Goal: Task Accomplishment & Management: Complete application form

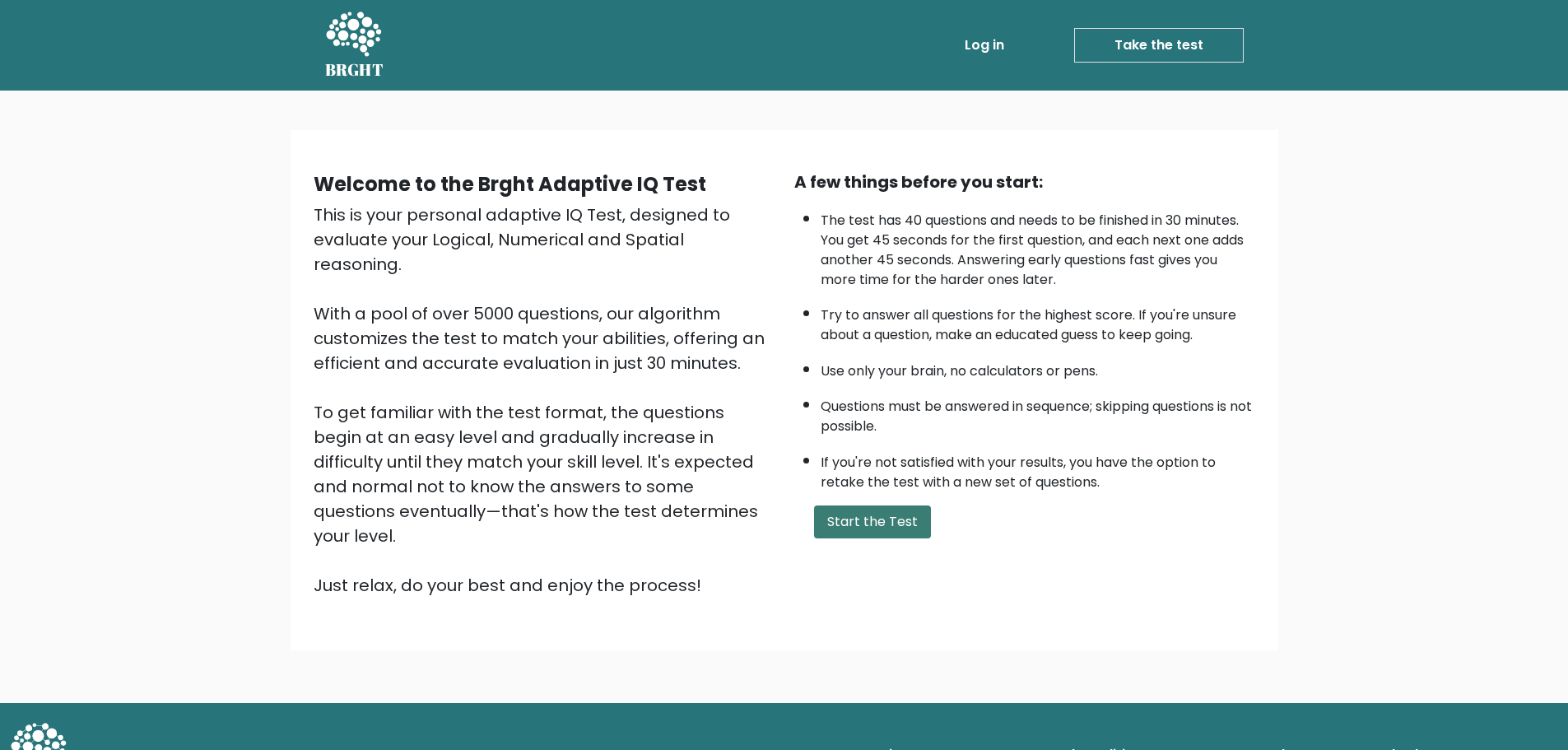
click at [835, 527] on button "Start the Test" at bounding box center [872, 522] width 117 height 33
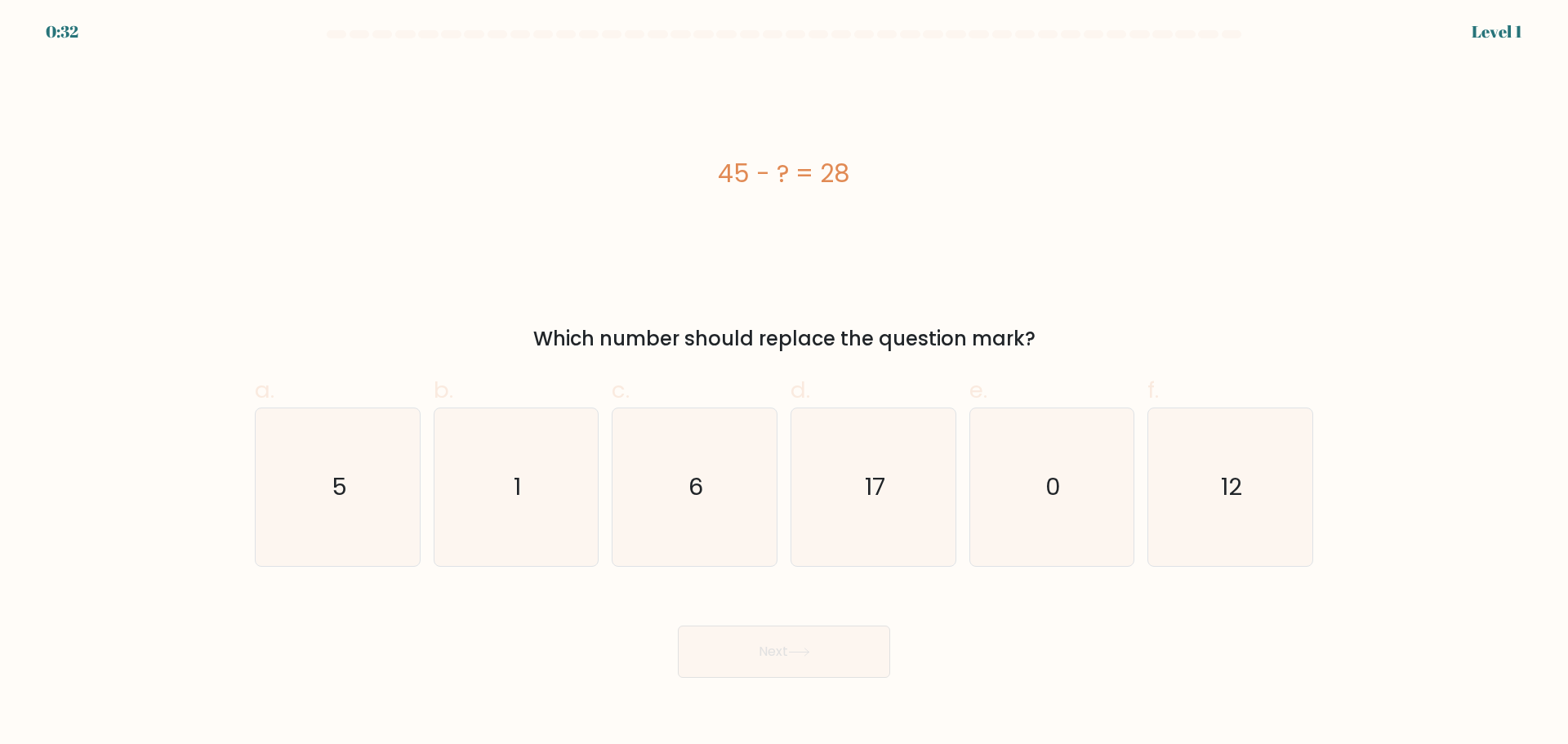
click at [784, 509] on div "d. 17" at bounding box center [872, 470] width 179 height 193
click at [840, 509] on icon "17" at bounding box center [873, 487] width 157 height 157
click at [784, 383] on input "d. 17" at bounding box center [784, 378] width 1 height 10
radio input "true"
click at [824, 635] on button "Next" at bounding box center [784, 651] width 212 height 52
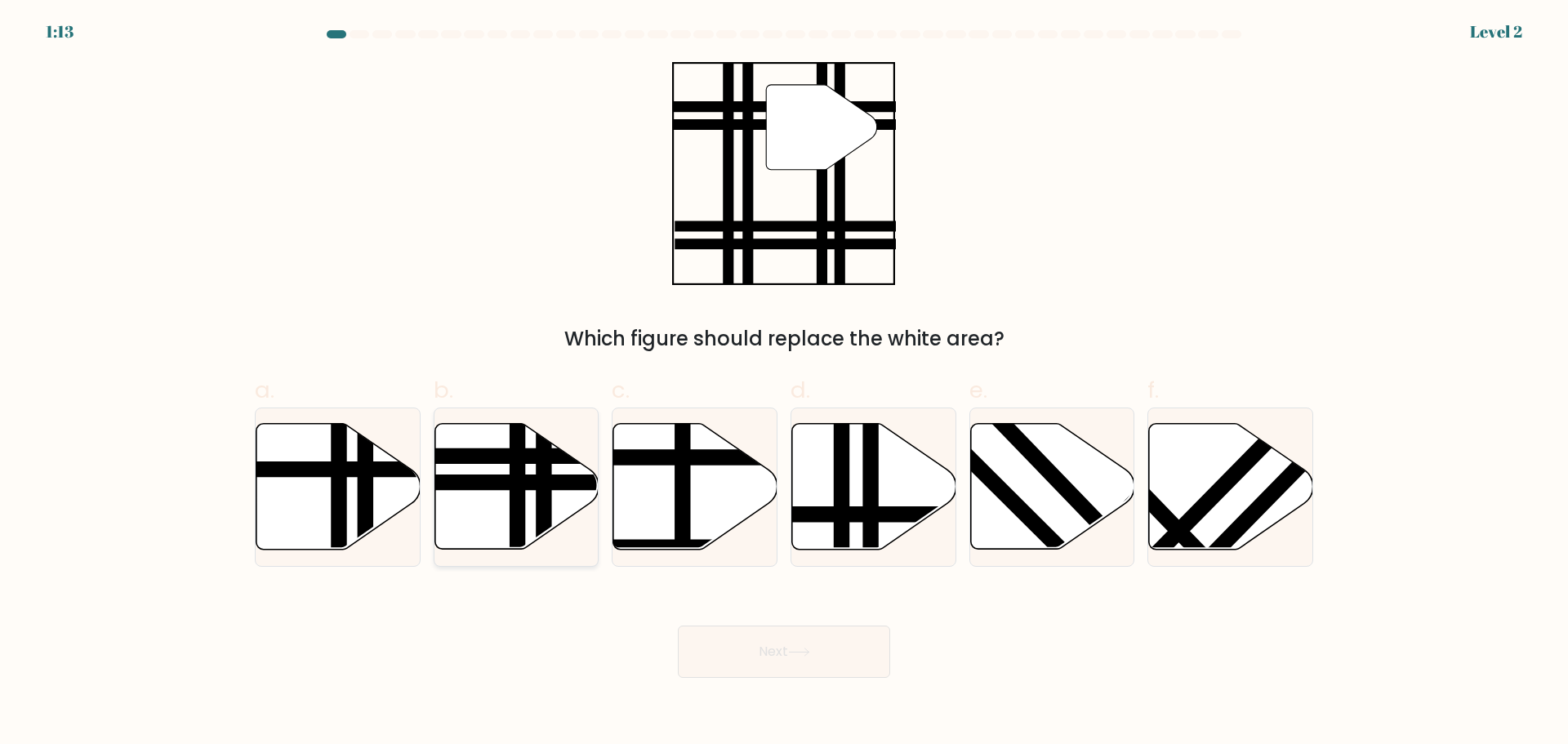
click at [552, 482] on line at bounding box center [461, 482] width 331 height 0
click at [784, 383] on input "b." at bounding box center [784, 378] width 1 height 10
radio input "true"
click at [765, 638] on button "Next" at bounding box center [784, 651] width 212 height 52
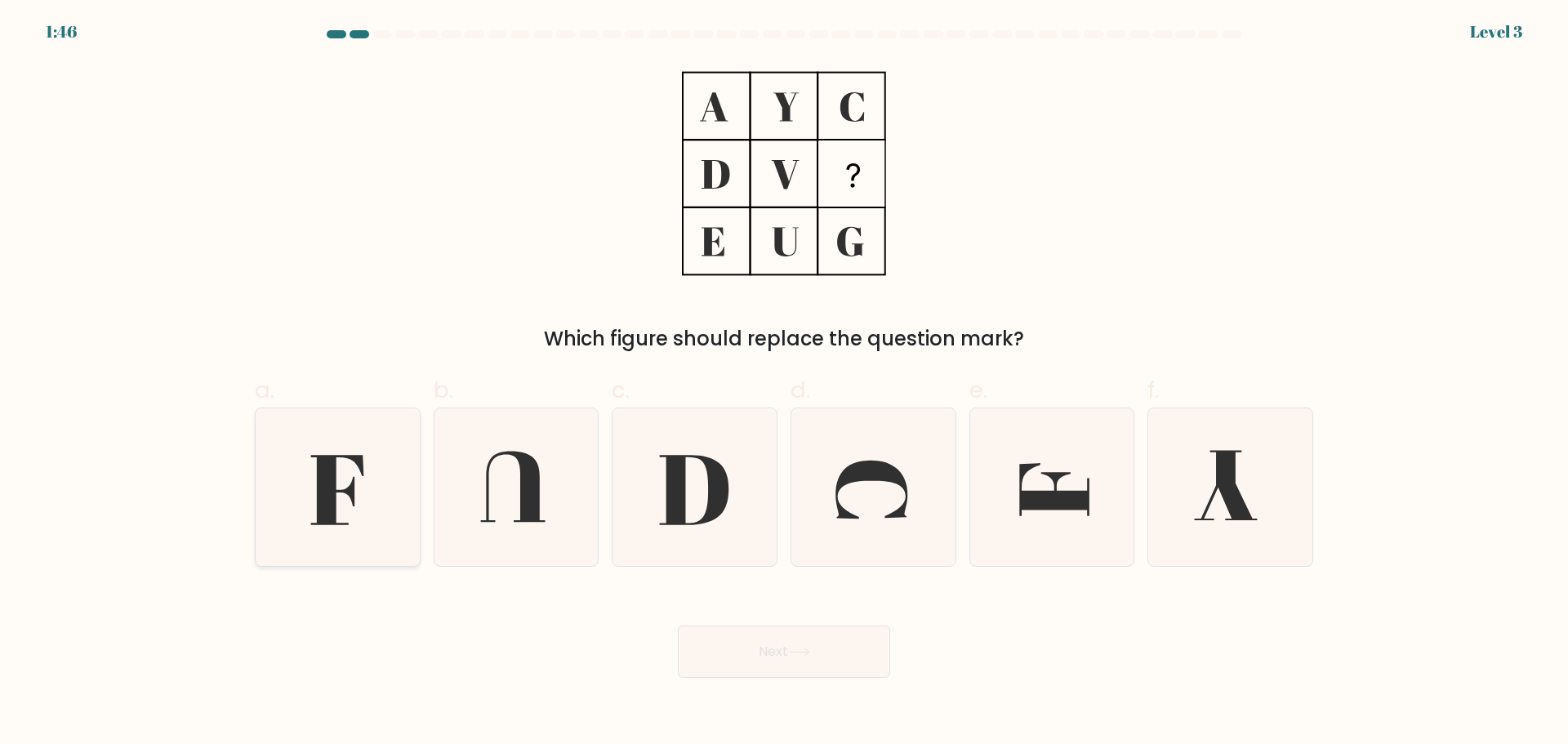
click at [367, 484] on icon at bounding box center [338, 487] width 157 height 157
click at [784, 383] on input "a." at bounding box center [784, 378] width 1 height 10
radio input "true"
click at [753, 681] on body "1:45 Level 3" at bounding box center [784, 372] width 1568 height 744
click at [752, 659] on button "Next" at bounding box center [784, 651] width 212 height 52
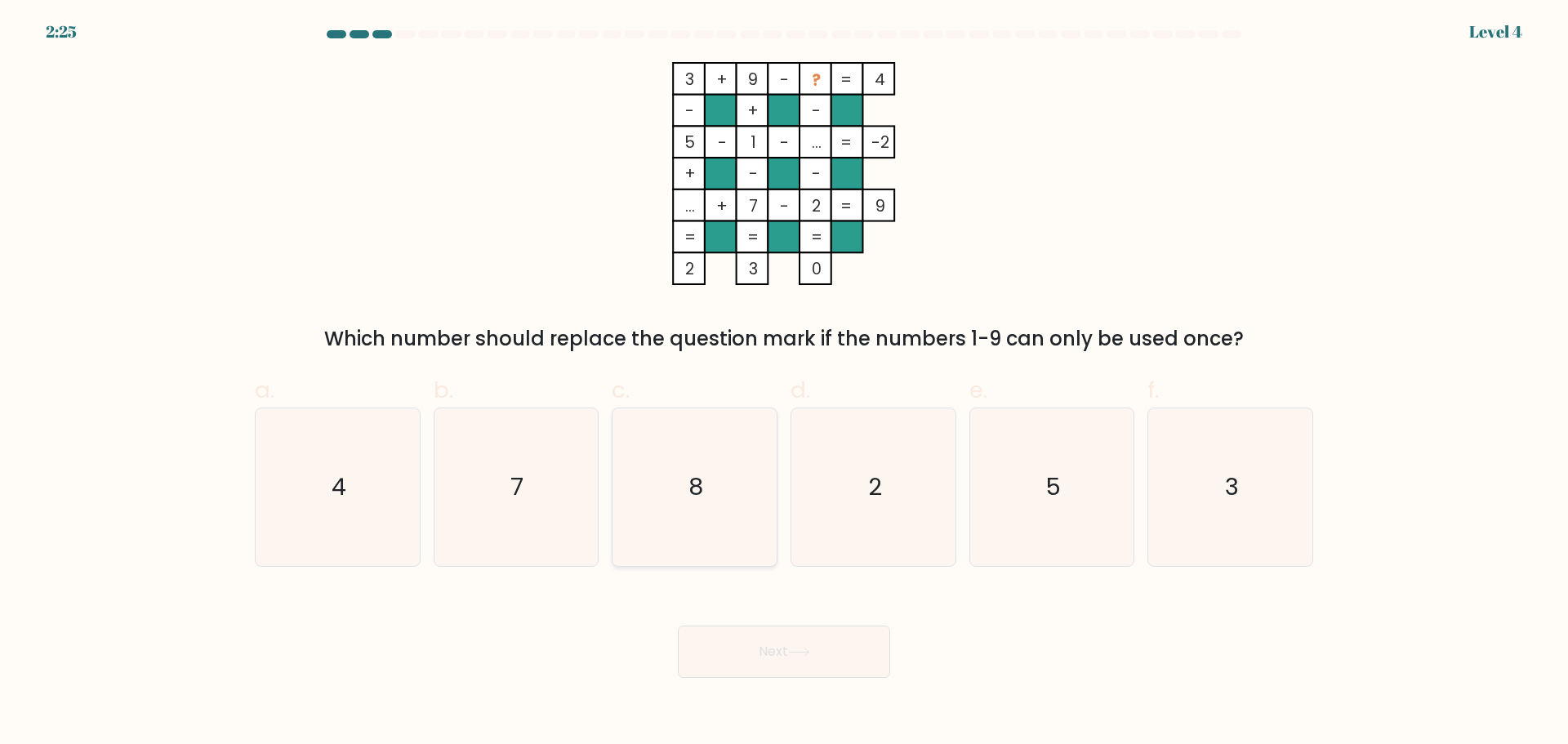
click at [668, 480] on icon "8" at bounding box center [695, 487] width 157 height 157
click at [784, 383] on input "c. 8" at bounding box center [784, 378] width 1 height 10
radio input "true"
click at [763, 640] on button "Next" at bounding box center [784, 651] width 212 height 52
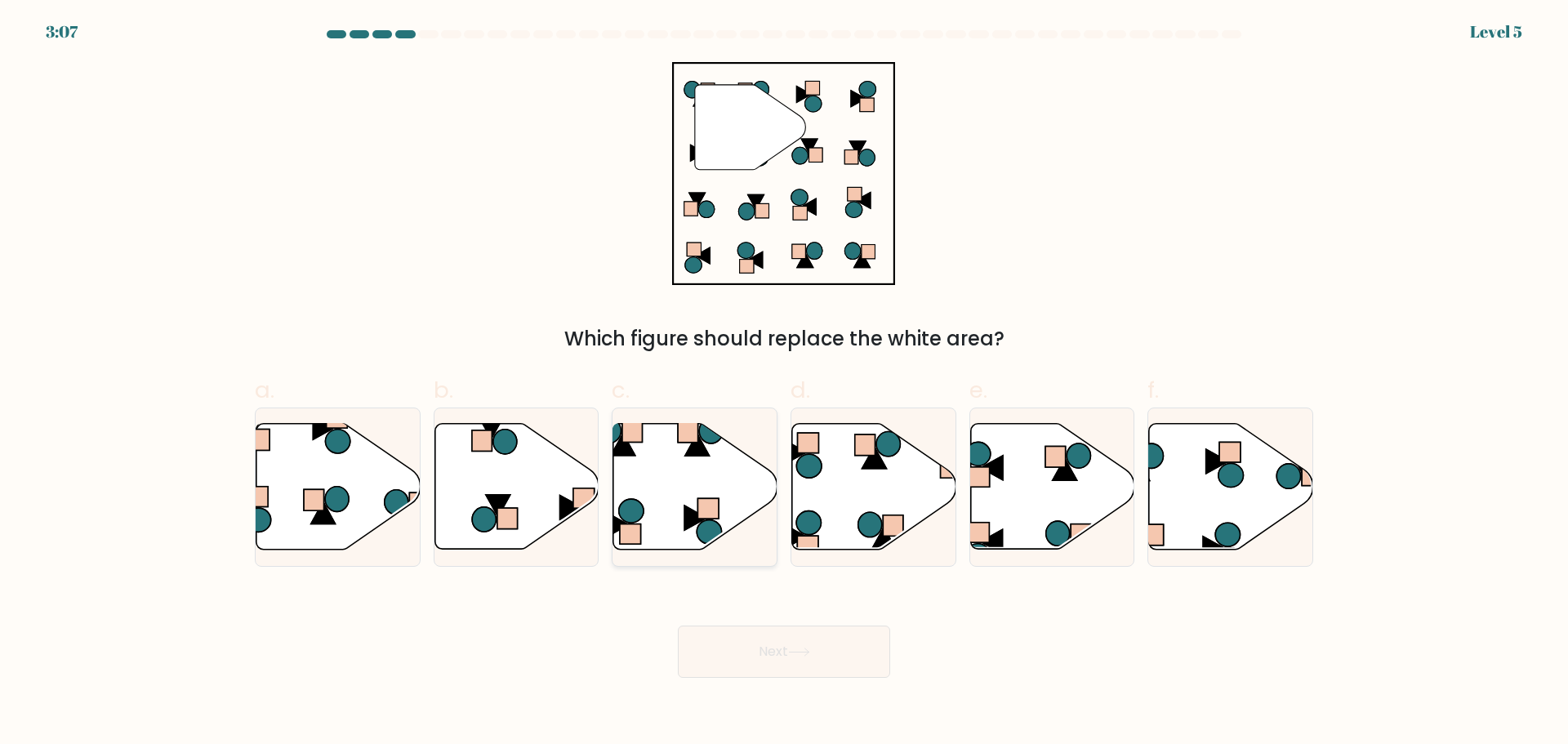
click at [684, 507] on icon at bounding box center [695, 487] width 164 height 128
click at [784, 383] on input "c." at bounding box center [784, 378] width 1 height 10
radio input "true"
click at [766, 640] on button "Next" at bounding box center [784, 651] width 212 height 52
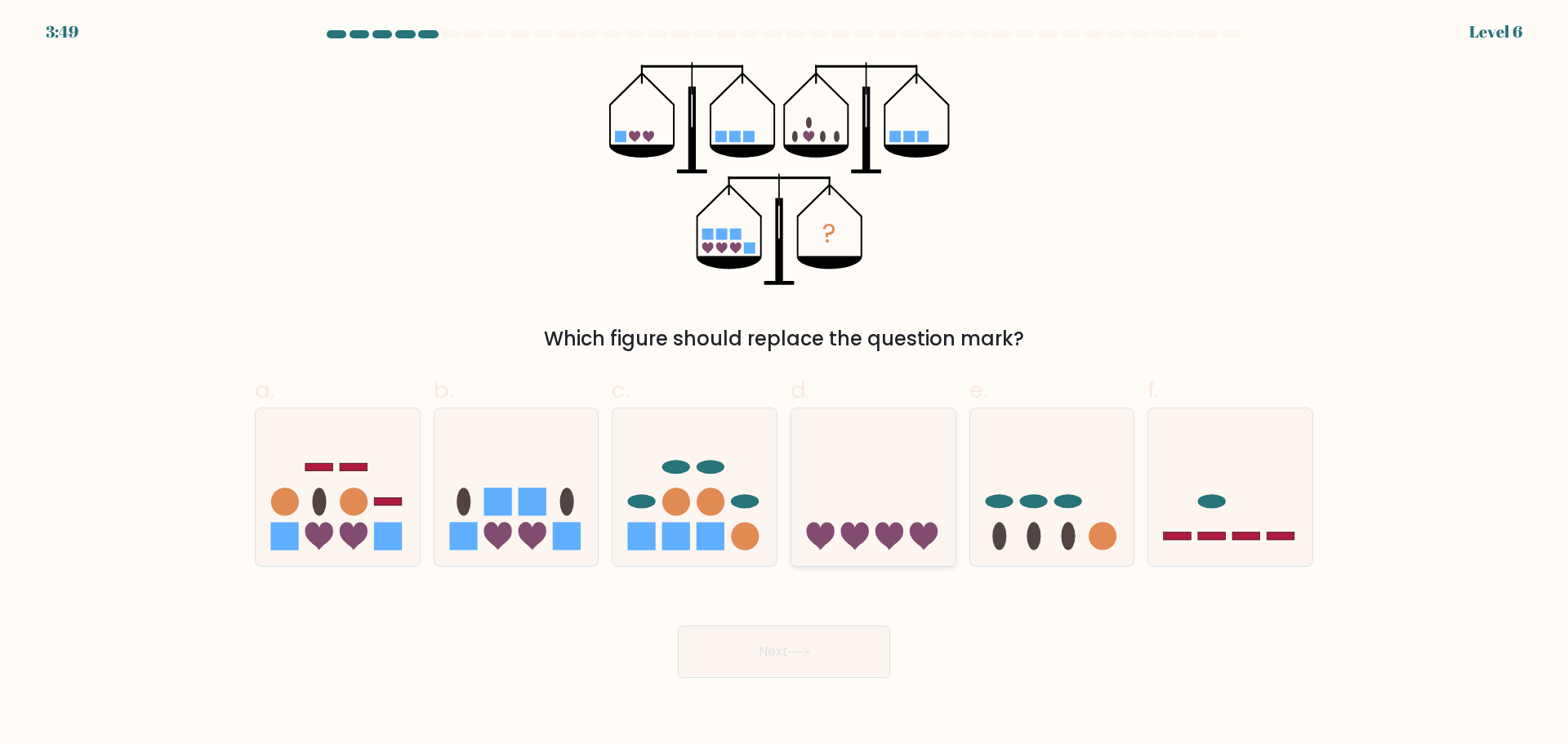
click at [846, 542] on icon at bounding box center [873, 486] width 164 height 136
click at [784, 383] on input "d." at bounding box center [784, 378] width 1 height 10
radio input "true"
click at [769, 672] on button "Next" at bounding box center [784, 651] width 212 height 52
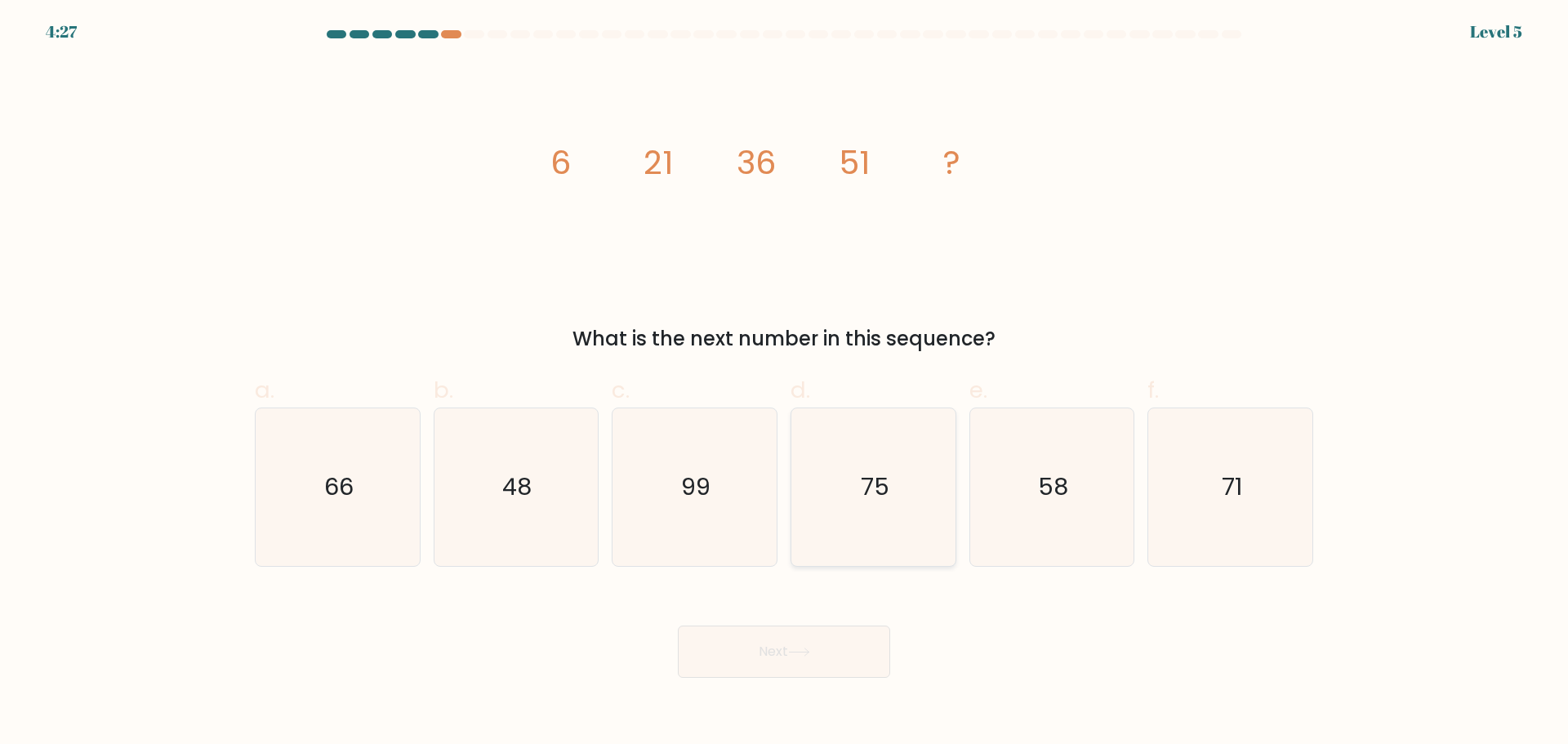
click at [883, 501] on text "75" at bounding box center [874, 486] width 28 height 32
click at [784, 383] on input "d. 75" at bounding box center [784, 378] width 1 height 10
radio input "true"
click at [750, 650] on button "Next" at bounding box center [784, 651] width 212 height 52
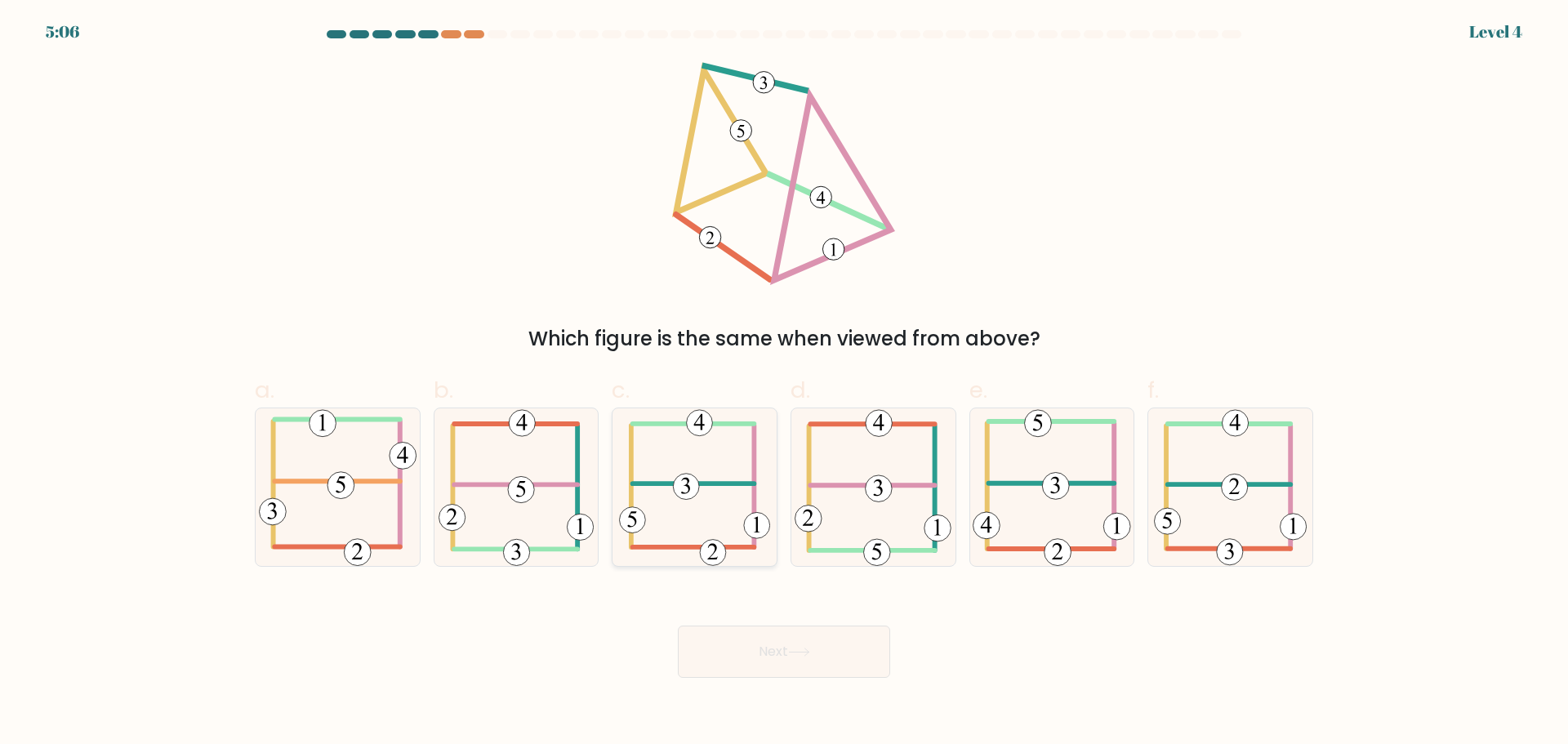
click at [665, 467] on icon at bounding box center [694, 487] width 151 height 157
click at [784, 383] on input "c." at bounding box center [784, 378] width 1 height 10
radio input "true"
click at [748, 656] on button "Next" at bounding box center [784, 651] width 212 height 52
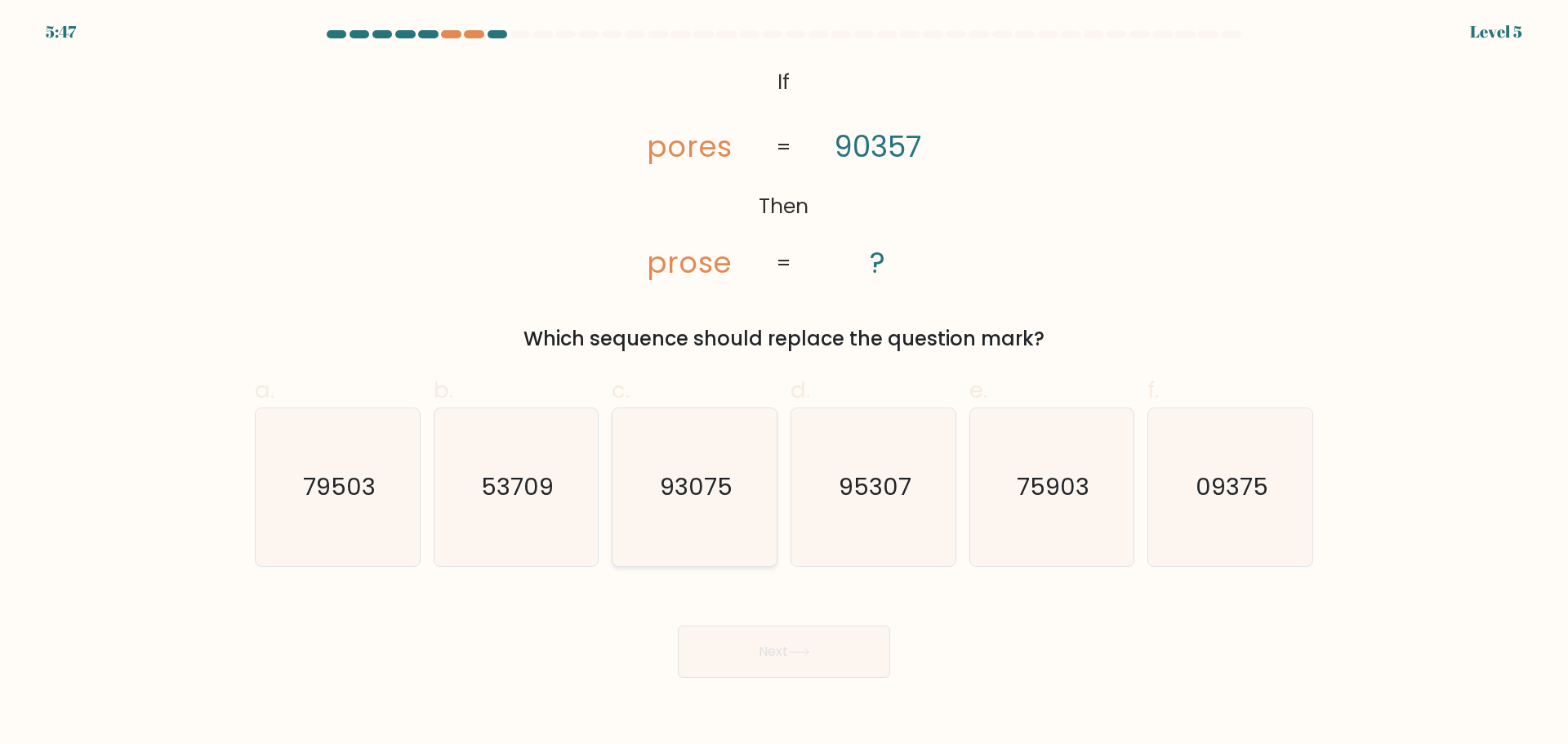
click at [717, 518] on icon "93075" at bounding box center [695, 487] width 157 height 157
click at [784, 383] on input "c. 93075" at bounding box center [784, 378] width 1 height 10
radio input "true"
click at [746, 662] on button "Next" at bounding box center [784, 651] width 212 height 52
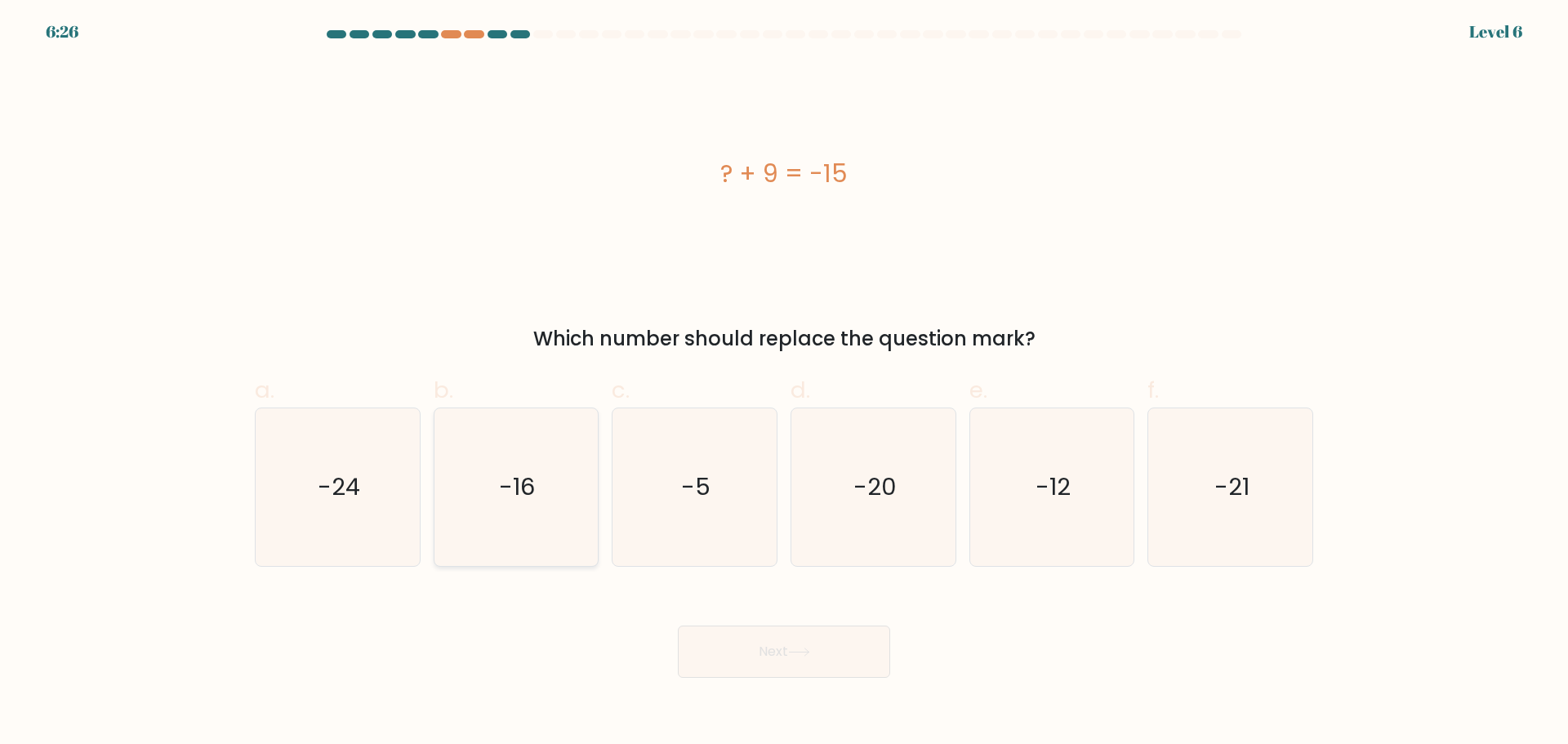
click at [549, 485] on icon "-16" at bounding box center [515, 487] width 157 height 157
click at [784, 383] on input "b. -16" at bounding box center [784, 378] width 1 height 10
radio input "true"
click at [664, 496] on icon "-5" at bounding box center [695, 487] width 157 height 157
click at [784, 383] on input "c. -5" at bounding box center [784, 378] width 1 height 10
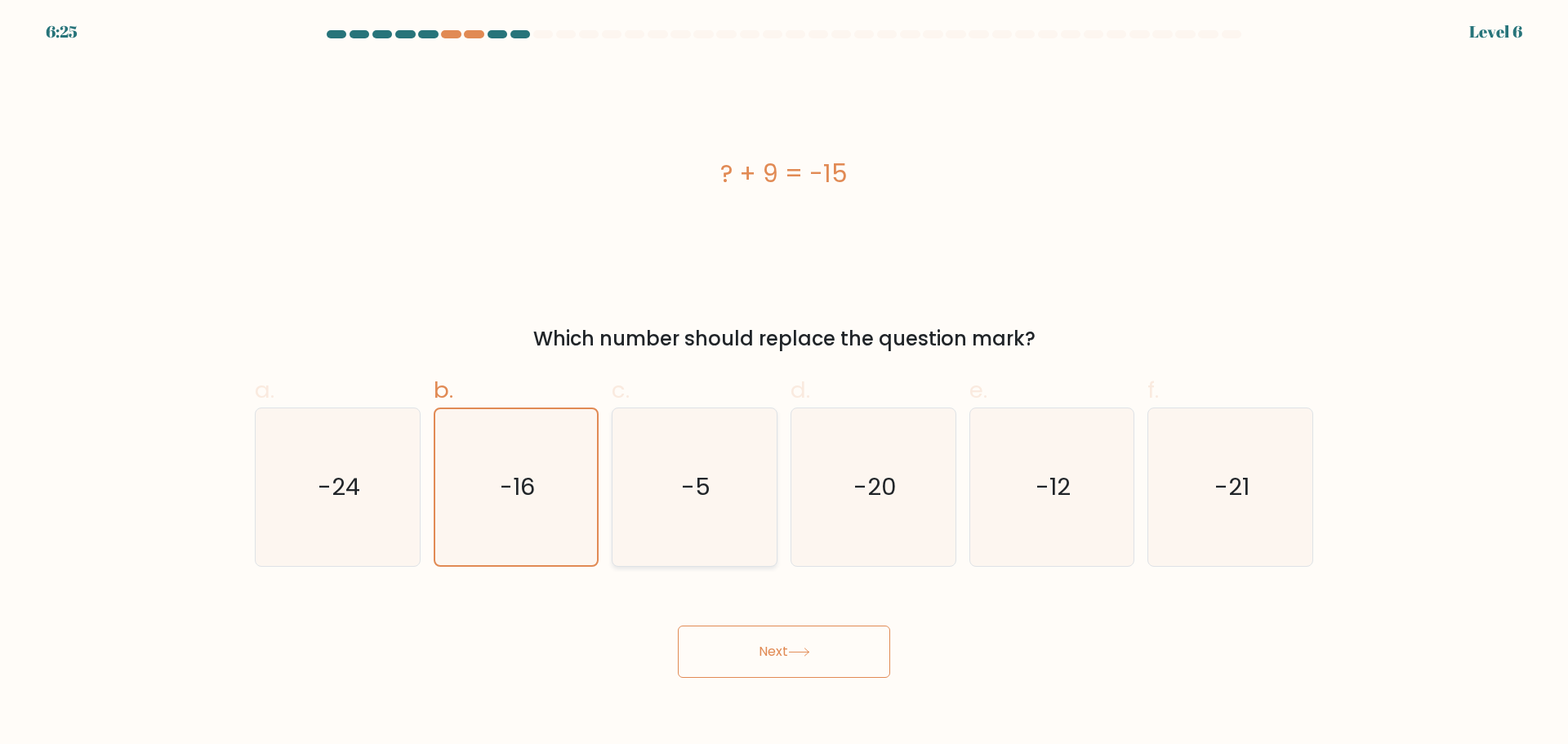
radio input "true"
click at [786, 659] on button "Next" at bounding box center [784, 651] width 212 height 52
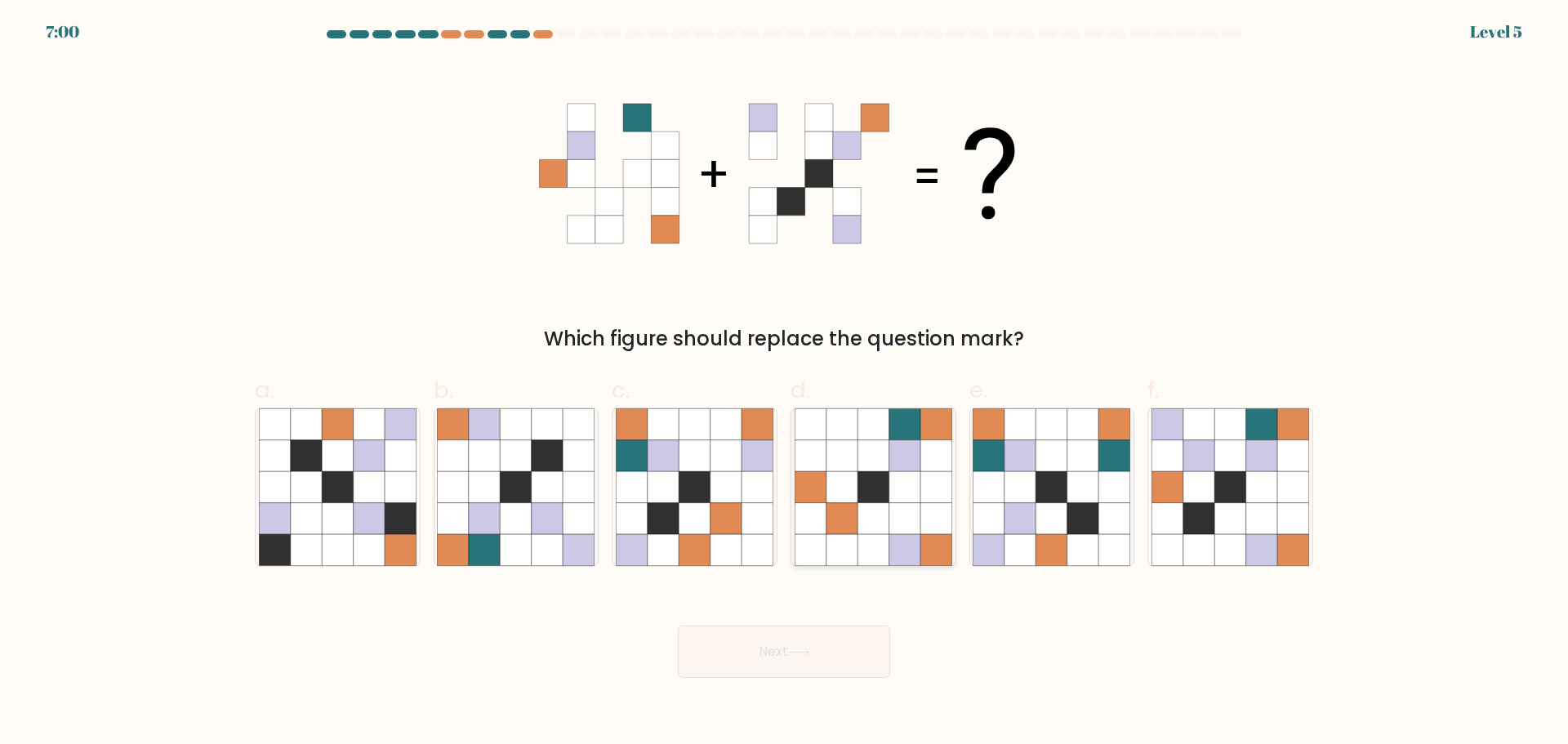
click at [903, 487] on icon at bounding box center [905, 486] width 31 height 31
click at [784, 383] on input "d." at bounding box center [784, 378] width 1 height 10
radio input "true"
click at [836, 654] on button "Next" at bounding box center [784, 651] width 212 height 52
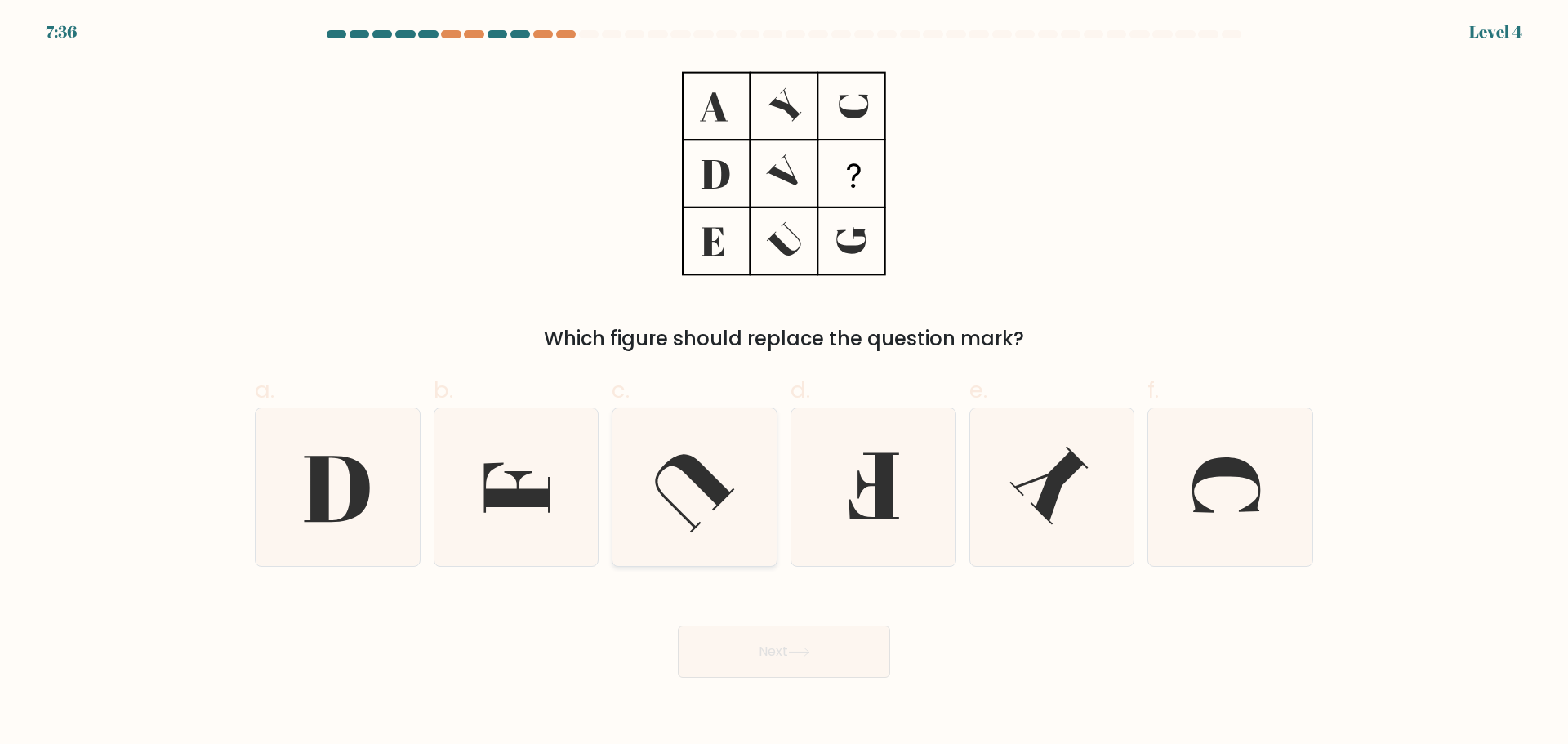
click at [697, 502] on icon at bounding box center [695, 487] width 157 height 157
click at [784, 383] on input "c." at bounding box center [784, 378] width 1 height 10
radio input "true"
click at [816, 641] on button "Next" at bounding box center [784, 651] width 212 height 52
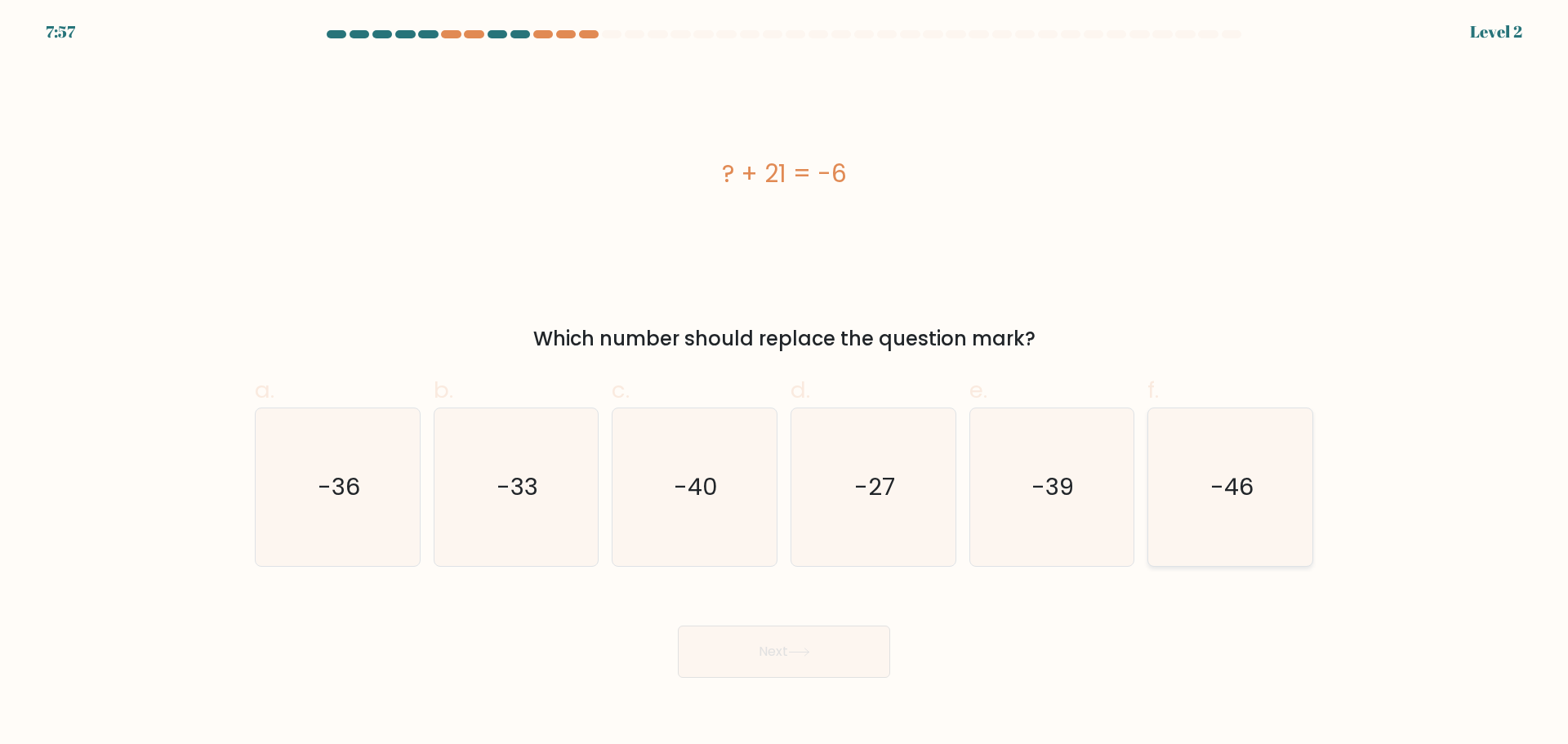
click at [1225, 518] on icon "-46" at bounding box center [1230, 487] width 157 height 157
click at [784, 383] on input "f. -46" at bounding box center [784, 378] width 1 height 10
radio input "true"
click at [841, 648] on button "Next" at bounding box center [784, 651] width 212 height 52
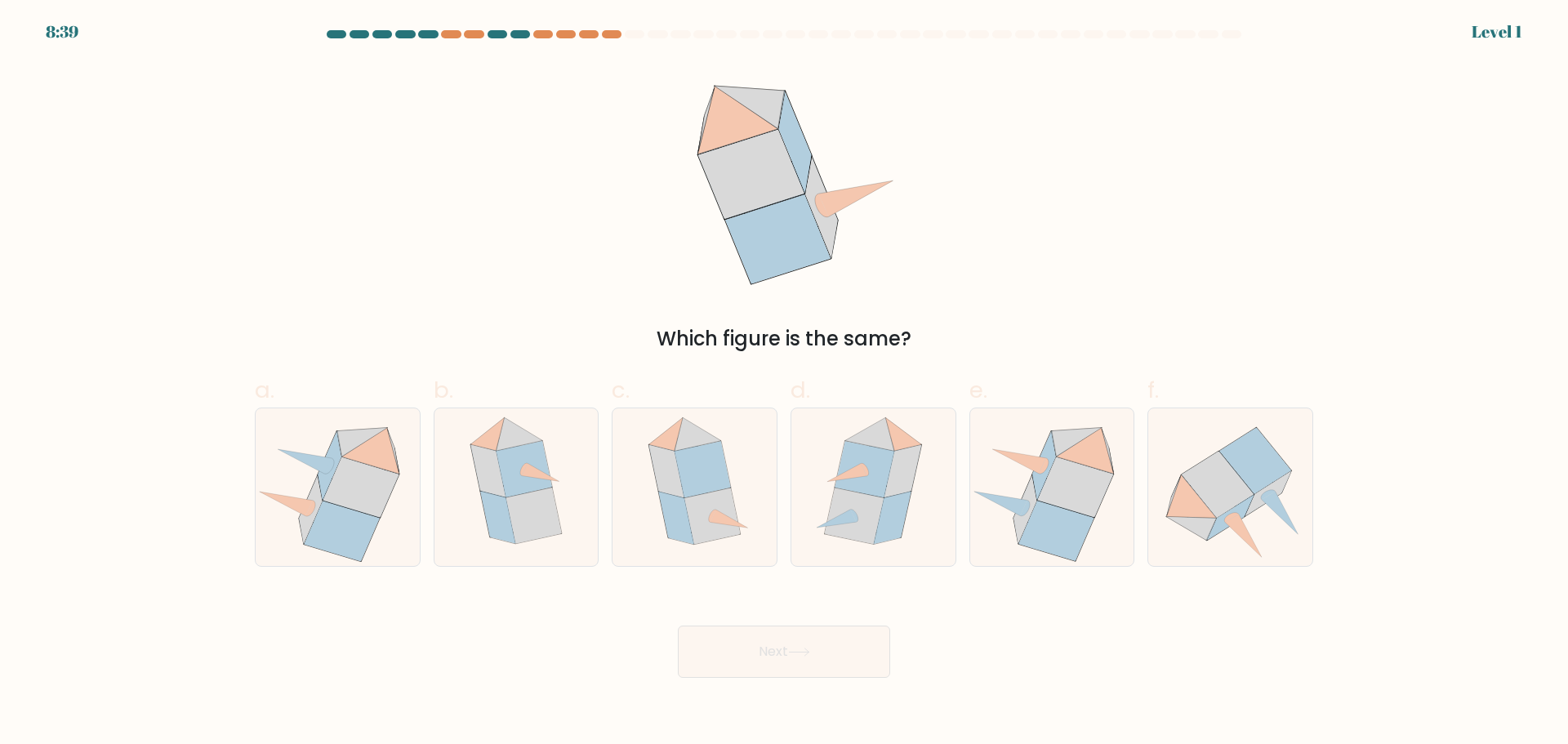
click at [751, 210] on icon at bounding box center [751, 174] width 106 height 90
click at [701, 475] on icon at bounding box center [702, 469] width 56 height 56
click at [784, 383] on input "c." at bounding box center [784, 378] width 1 height 10
radio input "true"
click at [763, 665] on button "Next" at bounding box center [784, 651] width 212 height 52
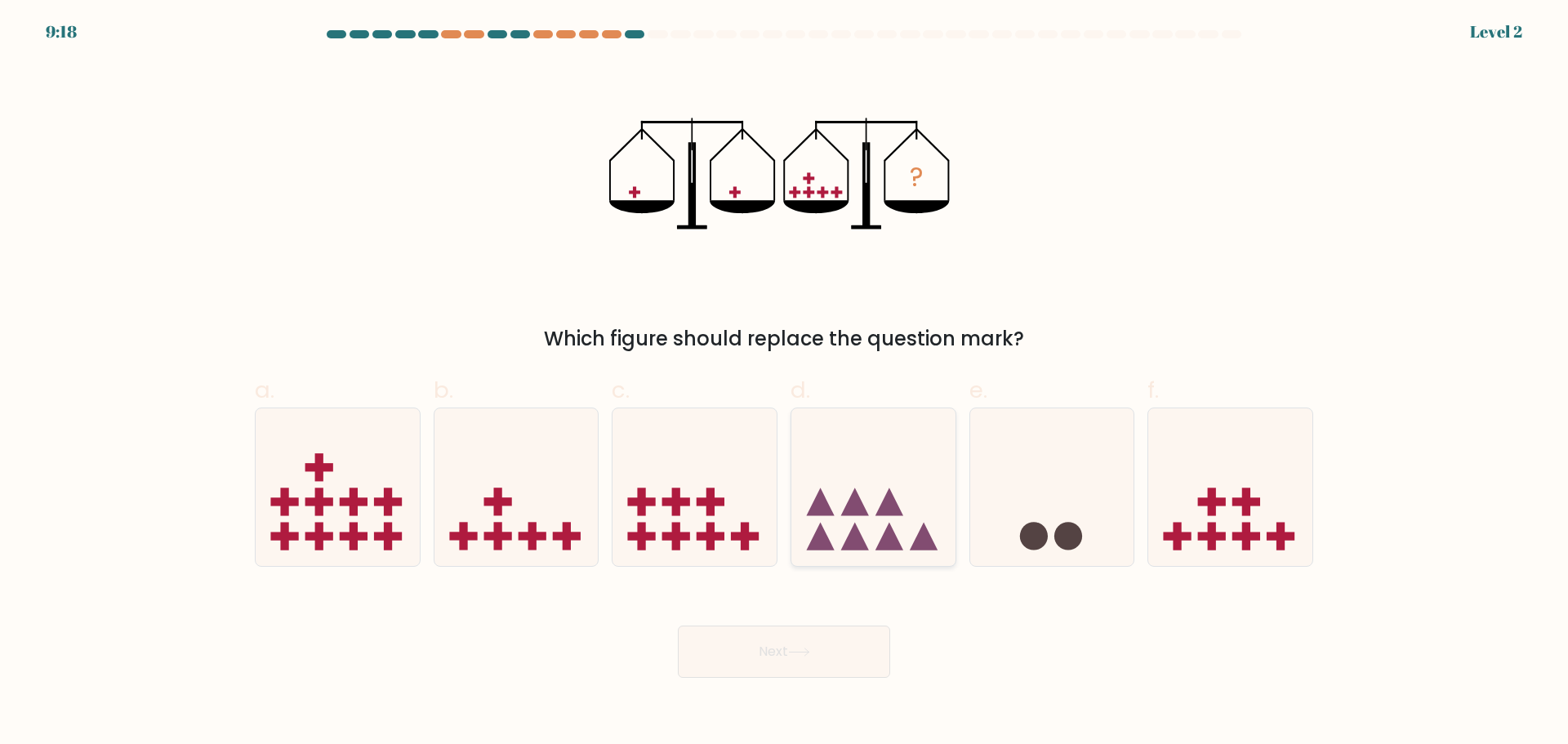
click at [867, 477] on icon at bounding box center [873, 486] width 164 height 136
click at [784, 383] on input "d." at bounding box center [784, 378] width 1 height 10
radio input "true"
click at [460, 514] on icon at bounding box center [516, 486] width 164 height 136
click at [784, 383] on input "b." at bounding box center [784, 378] width 1 height 10
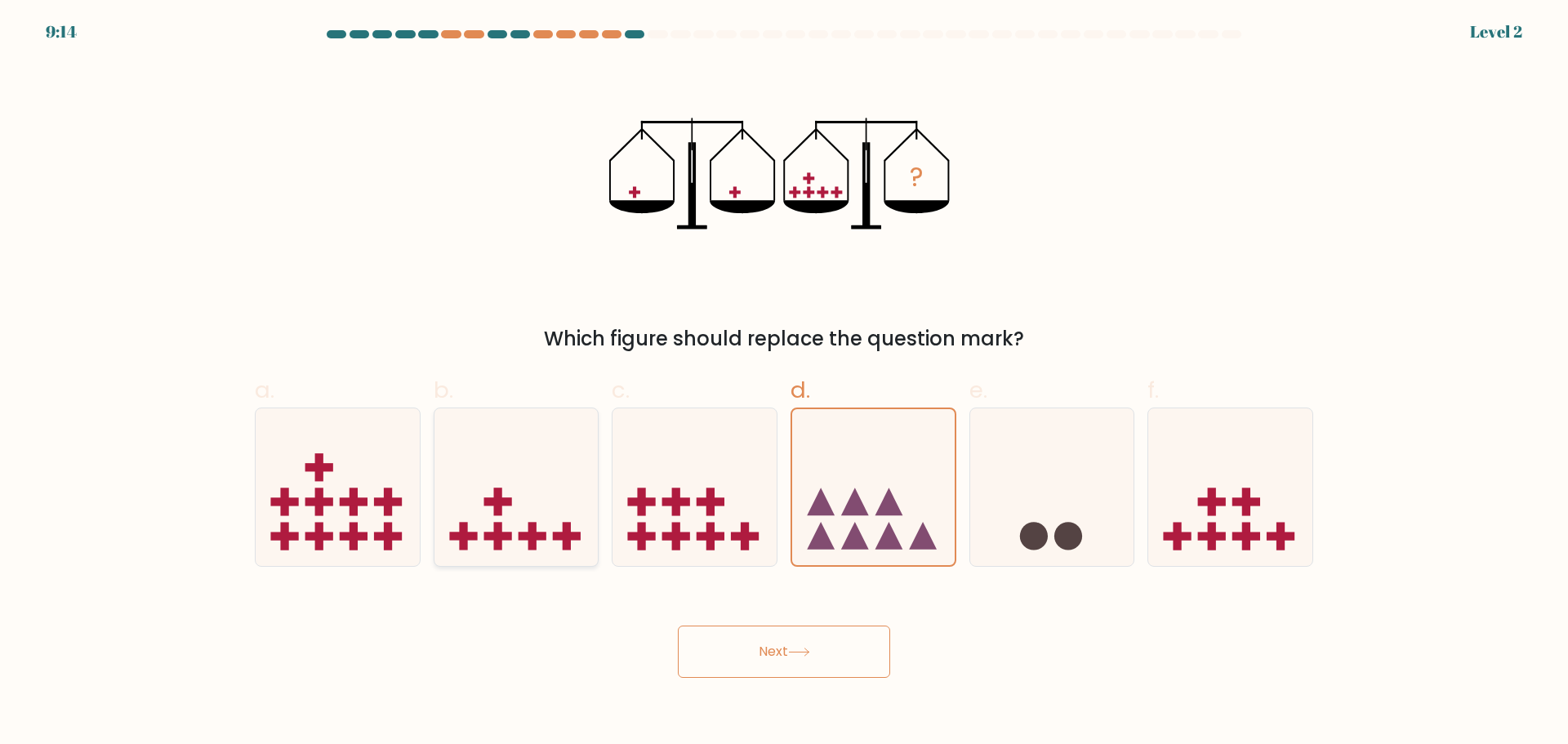
radio input "true"
click at [766, 643] on button "Next" at bounding box center [784, 651] width 212 height 52
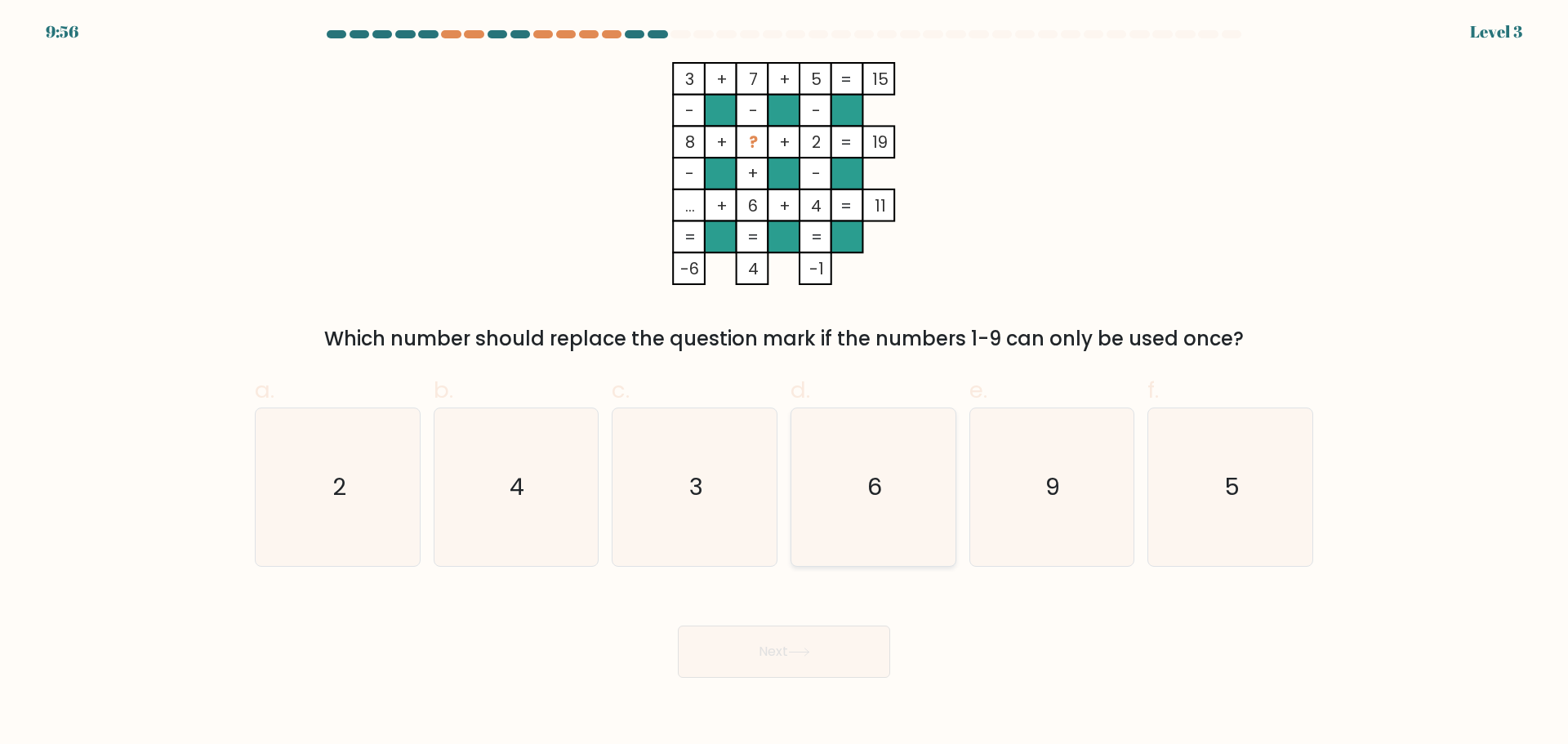
click at [889, 497] on icon "6" at bounding box center [873, 487] width 157 height 157
click at [784, 383] on input "d. 6" at bounding box center [784, 378] width 1 height 10
radio input "true"
click at [678, 487] on icon "3" at bounding box center [695, 487] width 157 height 157
click at [784, 383] on input "c. 3" at bounding box center [784, 378] width 1 height 10
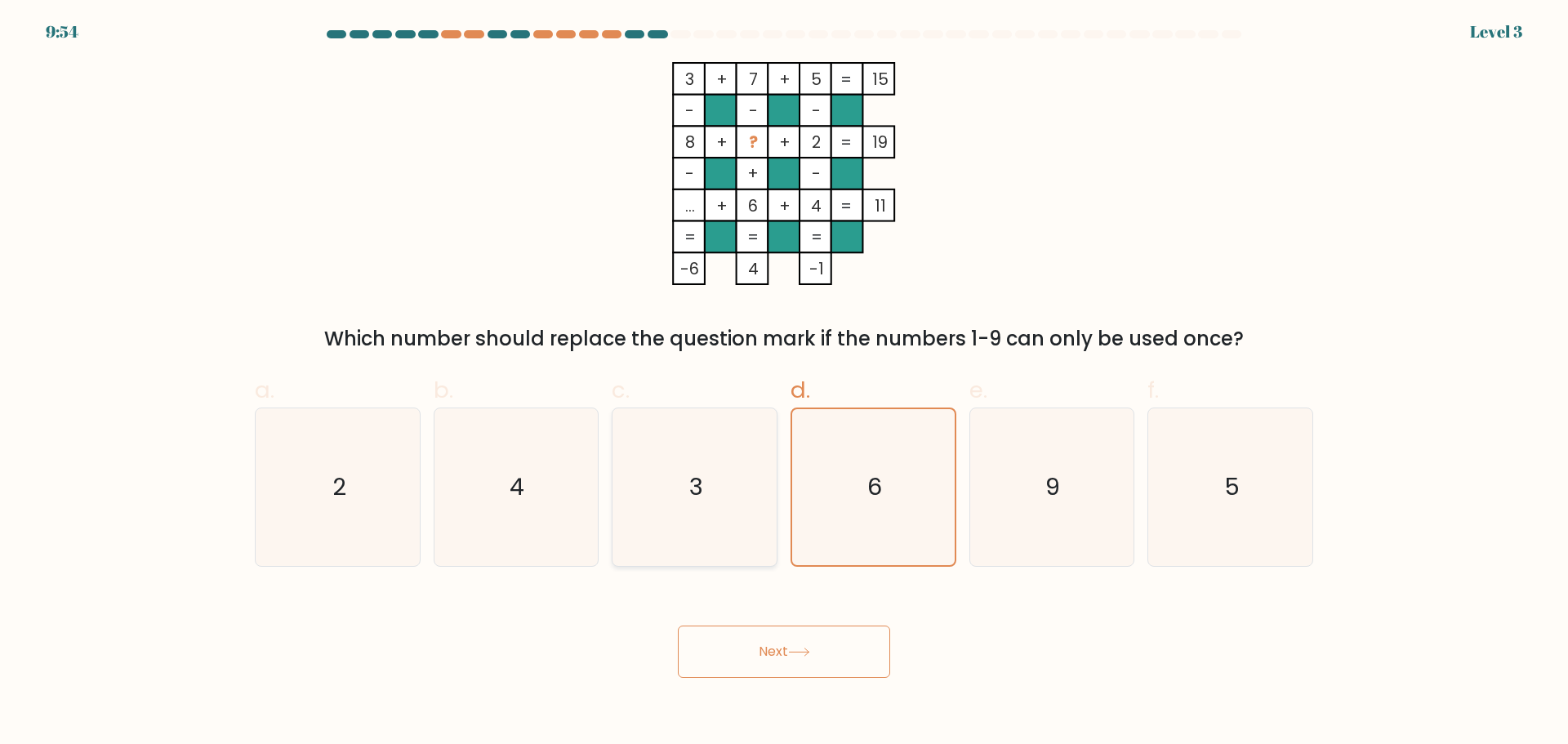
radio input "true"
click at [810, 654] on icon at bounding box center [799, 652] width 22 height 9
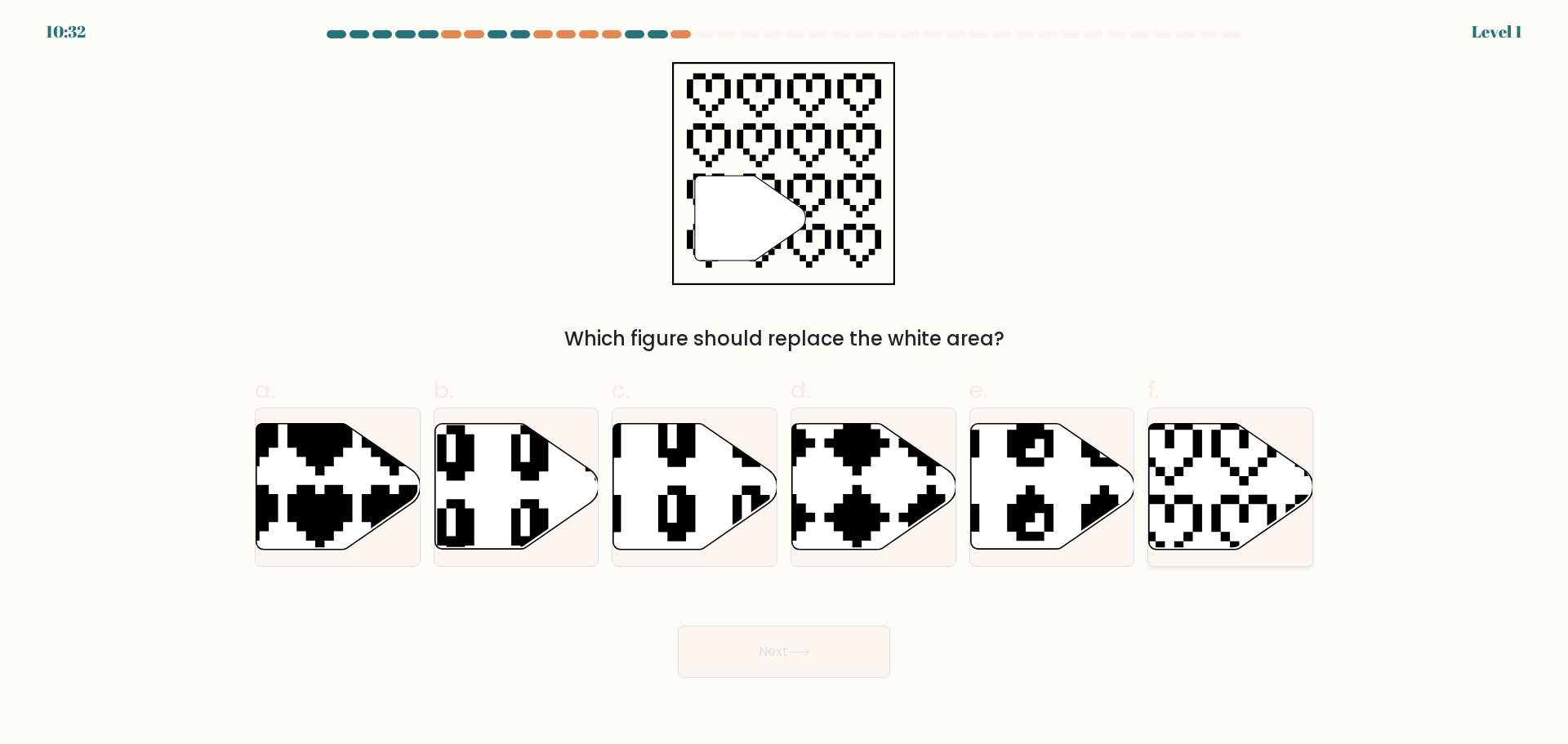
click at [1200, 478] on icon at bounding box center [1231, 485] width 164 height 126
click at [784, 383] on input "f." at bounding box center [784, 378] width 1 height 10
radio input "true"
click at [829, 645] on button "Next" at bounding box center [784, 651] width 212 height 52
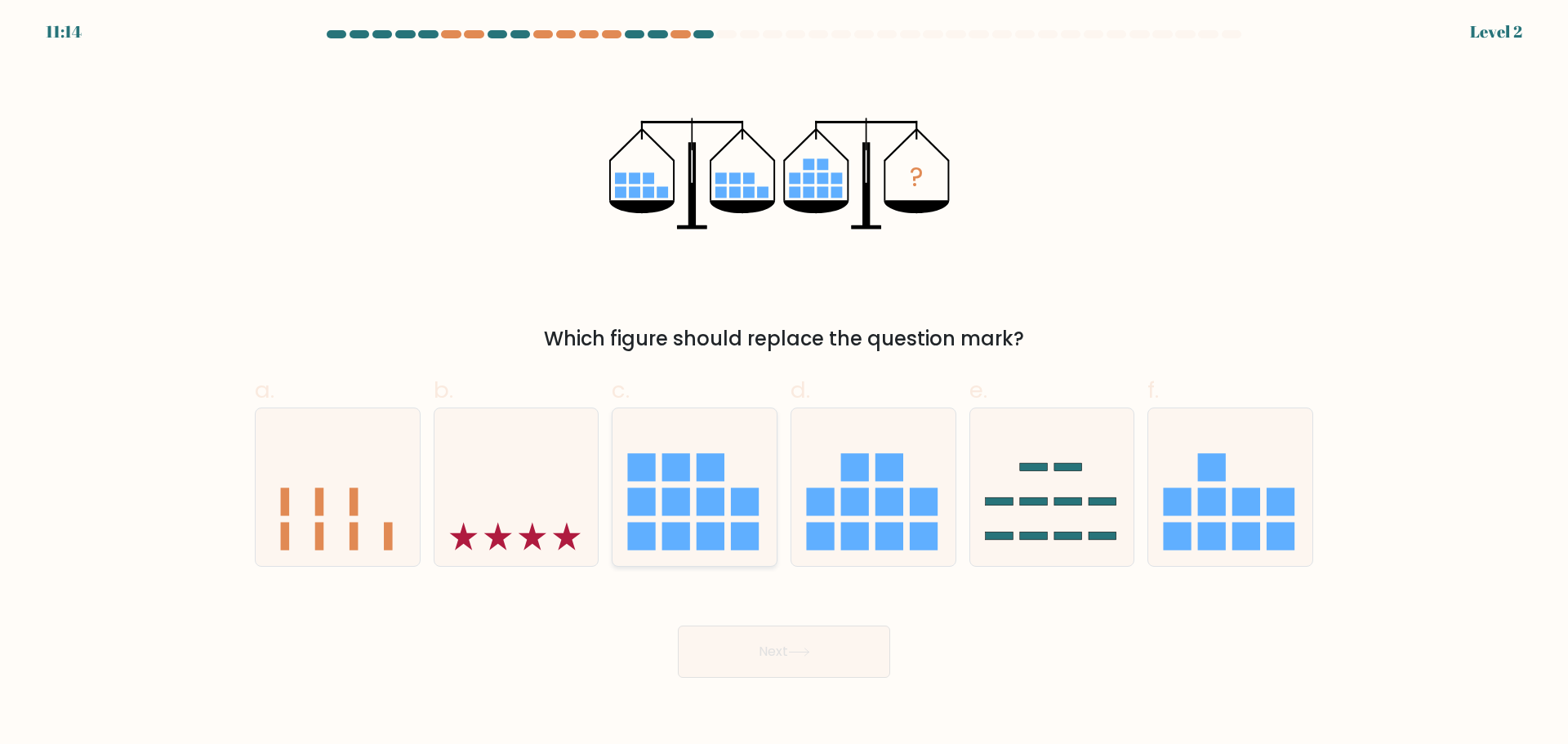
click at [714, 527] on rect at bounding box center [710, 536] width 27 height 27
click at [784, 383] on input "c." at bounding box center [784, 378] width 1 height 10
radio input "true"
click at [799, 640] on button "Next" at bounding box center [784, 651] width 212 height 52
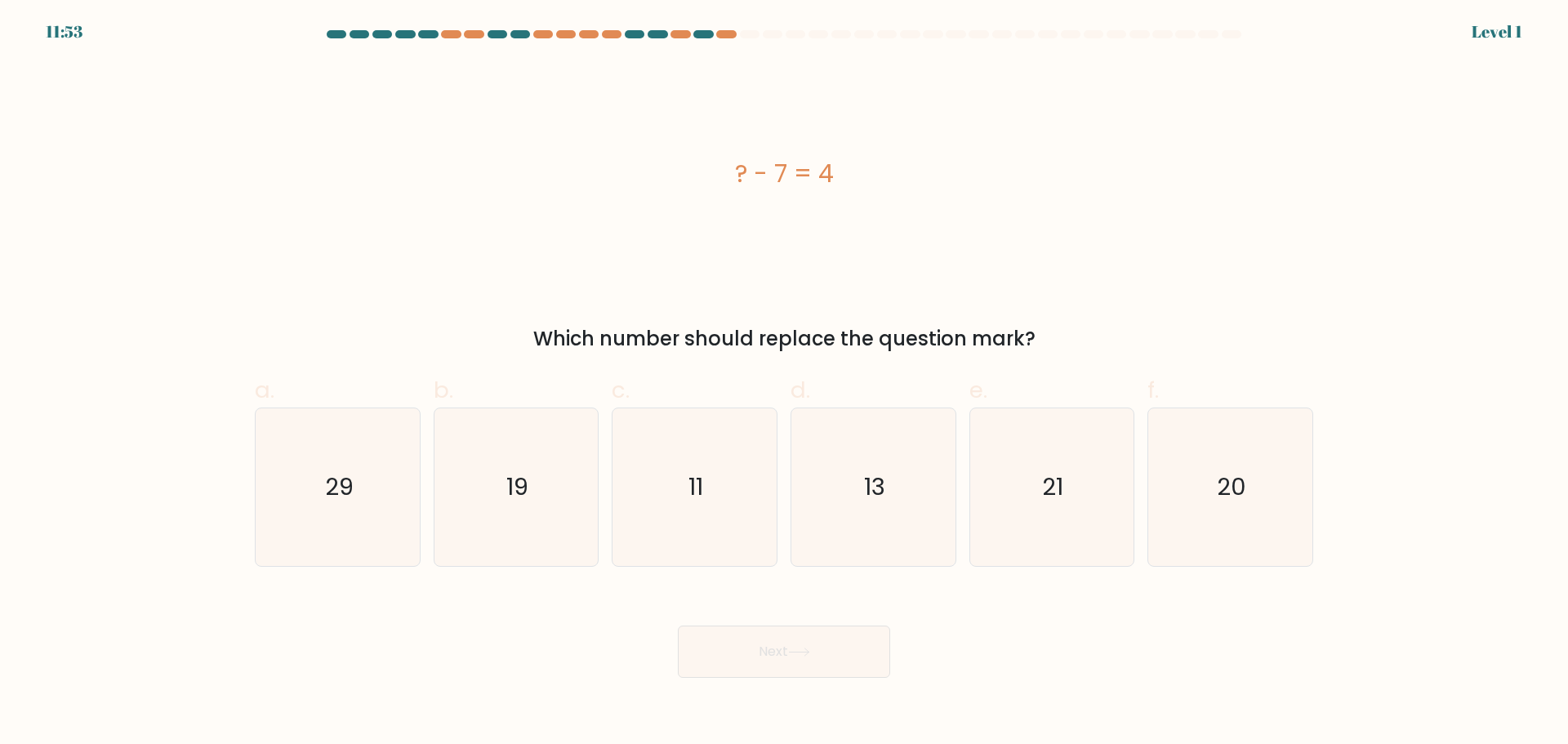
click at [808, 652] on icon at bounding box center [798, 652] width 20 height 8
click at [745, 564] on icon "11" at bounding box center [695, 487] width 157 height 157
click at [784, 383] on input "c. 11" at bounding box center [784, 378] width 1 height 10
radio input "true"
click at [787, 636] on button "Next" at bounding box center [784, 651] width 212 height 52
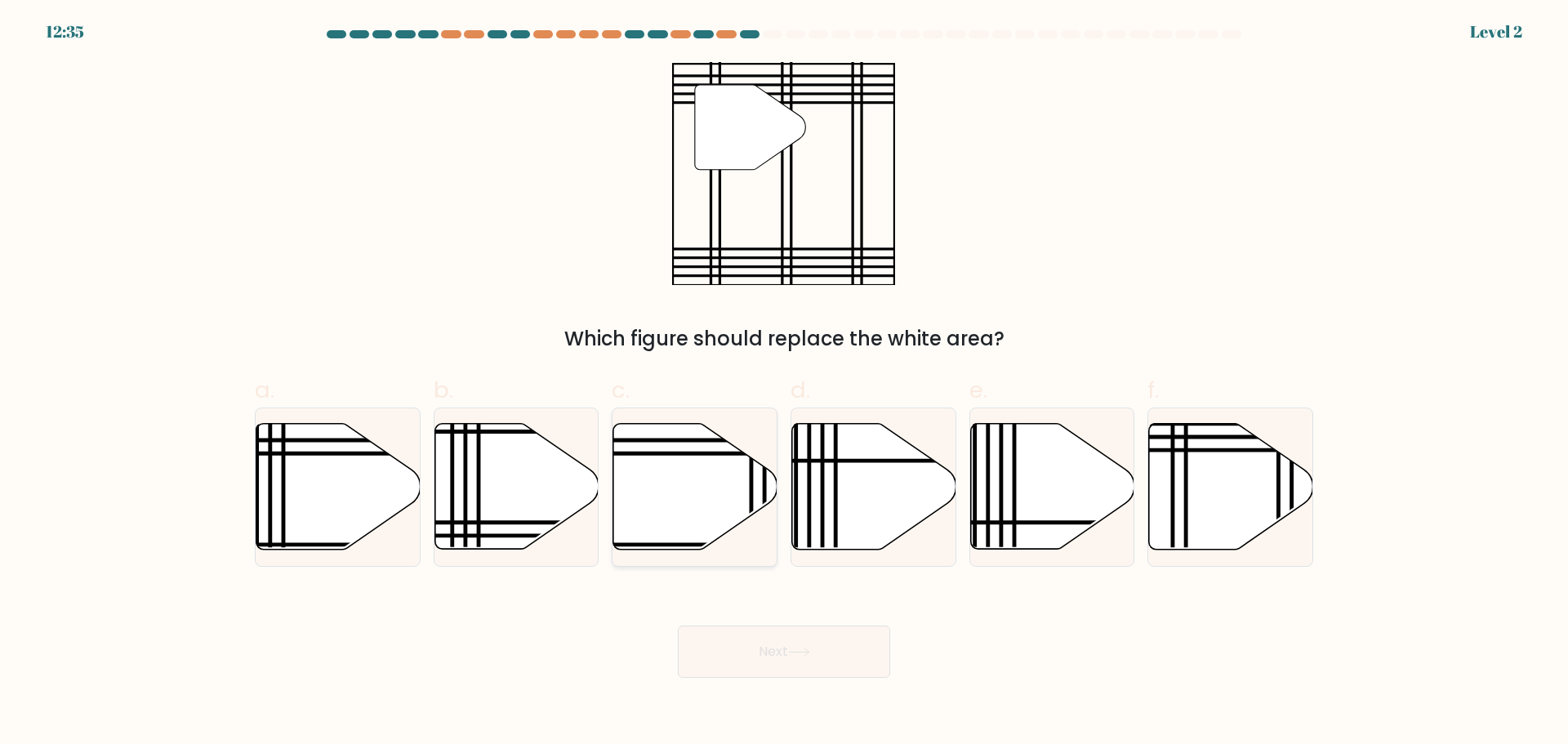
click at [702, 461] on icon at bounding box center [696, 485] width 164 height 126
click at [784, 383] on input "c." at bounding box center [784, 378] width 1 height 10
radio input "true"
click at [810, 649] on icon at bounding box center [799, 652] width 22 height 9
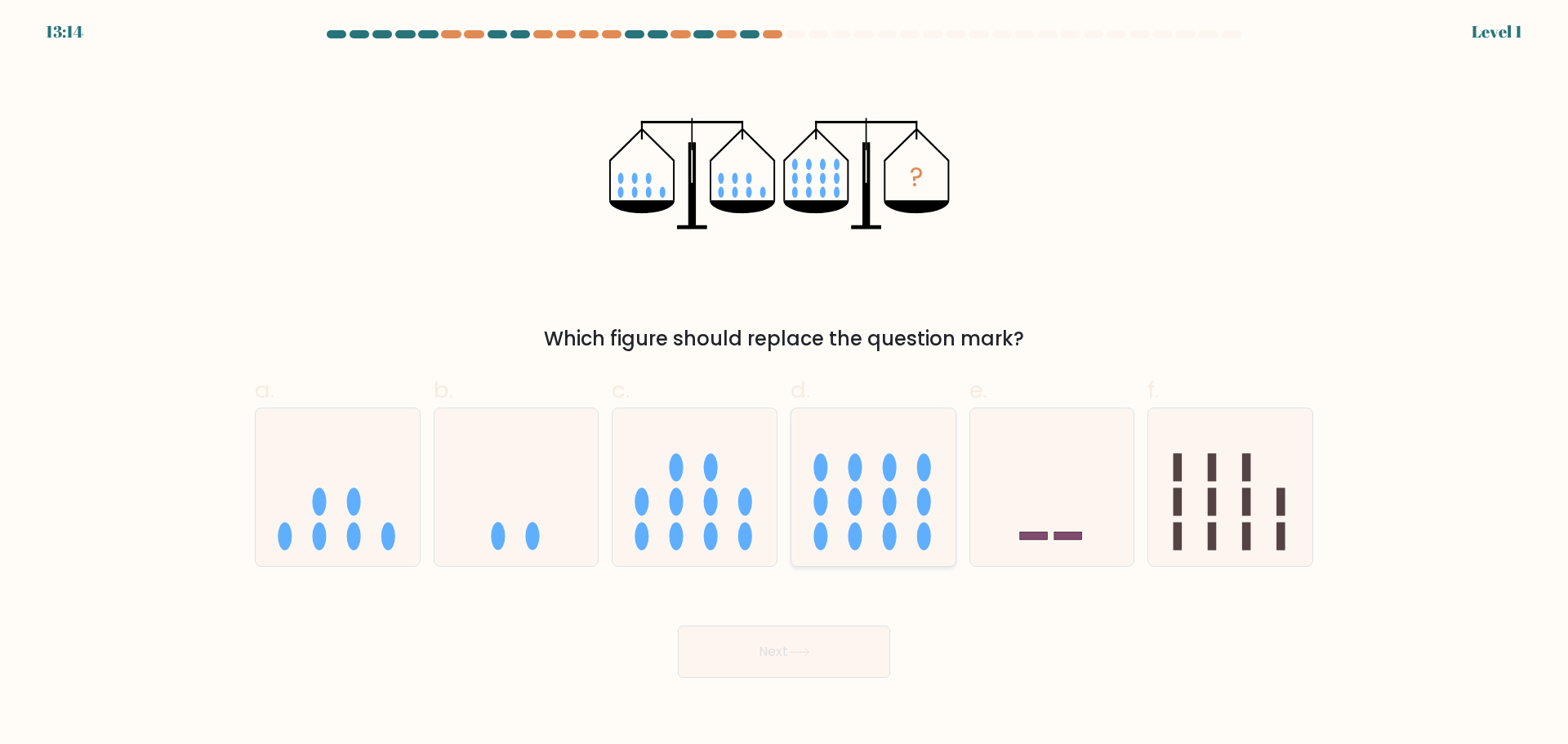
click at [853, 512] on ellipse at bounding box center [855, 501] width 14 height 27
click at [784, 383] on input "d." at bounding box center [784, 378] width 1 height 10
radio input "true"
click at [806, 653] on icon at bounding box center [799, 652] width 22 height 9
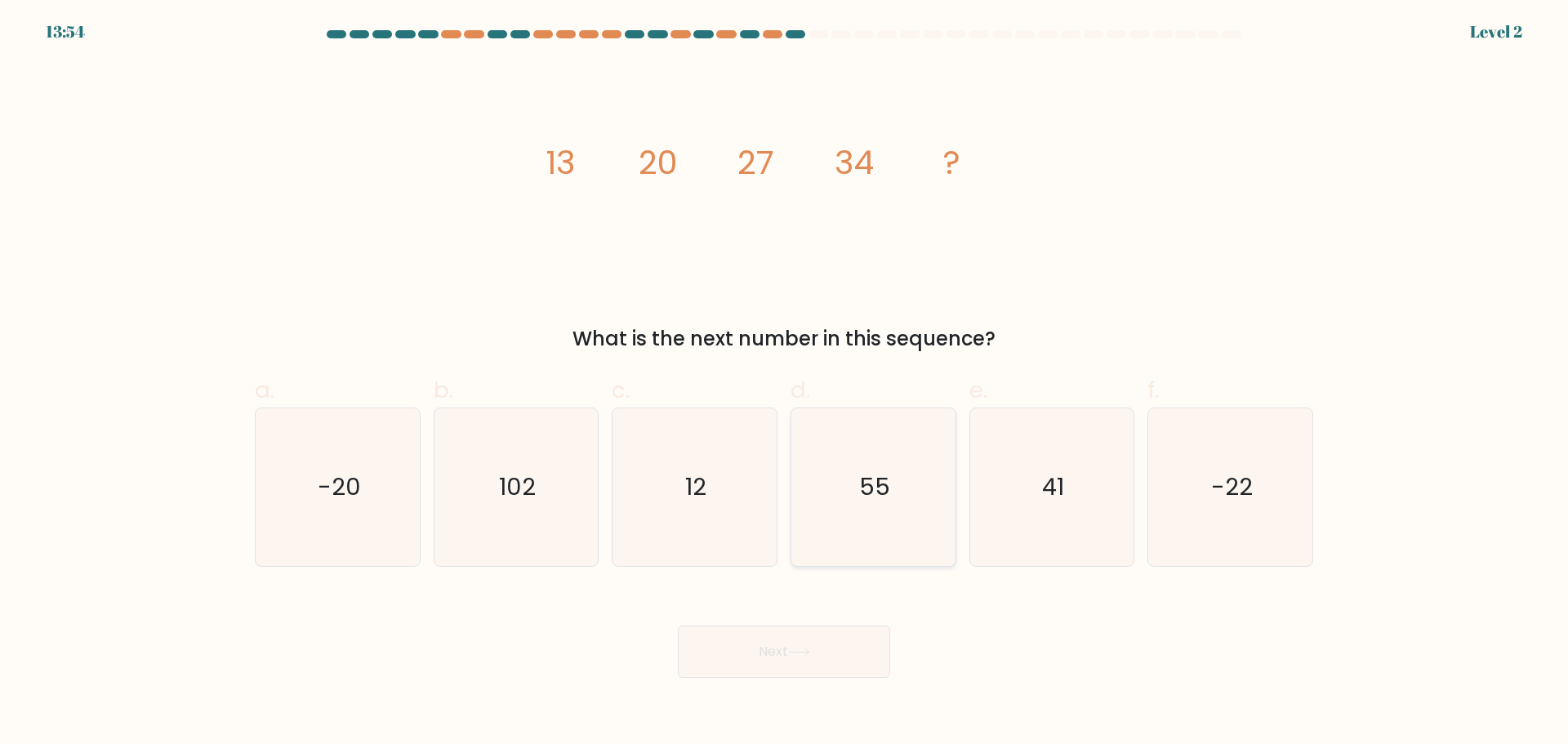
click at [914, 501] on icon "55" at bounding box center [873, 487] width 157 height 157
click at [784, 383] on input "d. 55" at bounding box center [784, 378] width 1 height 10
radio input "true"
click at [826, 651] on button "Next" at bounding box center [784, 651] width 212 height 52
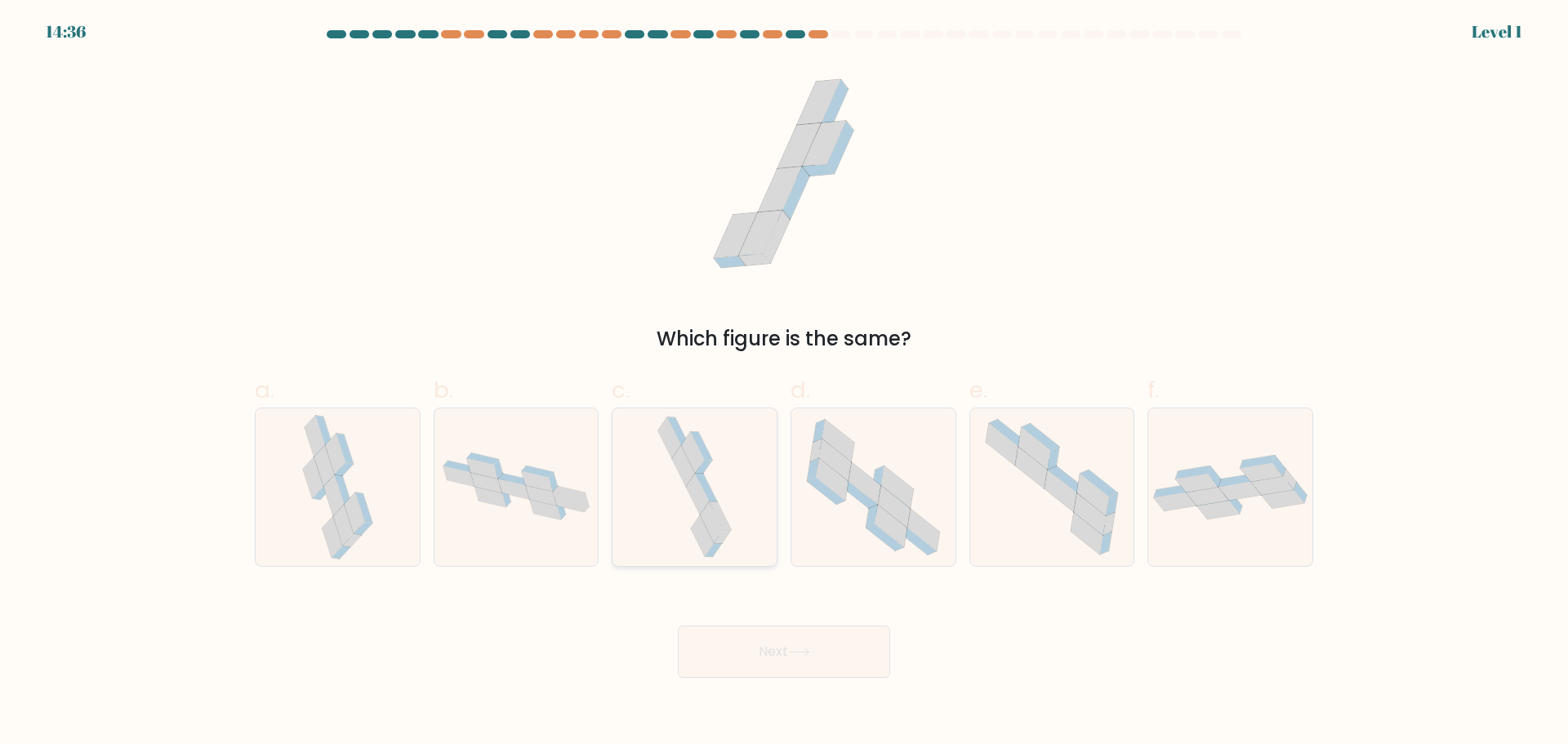
click at [718, 507] on icon at bounding box center [721, 515] width 22 height 27
click at [784, 383] on input "c." at bounding box center [784, 378] width 1 height 10
radio input "true"
click at [759, 654] on button "Next" at bounding box center [784, 651] width 212 height 52
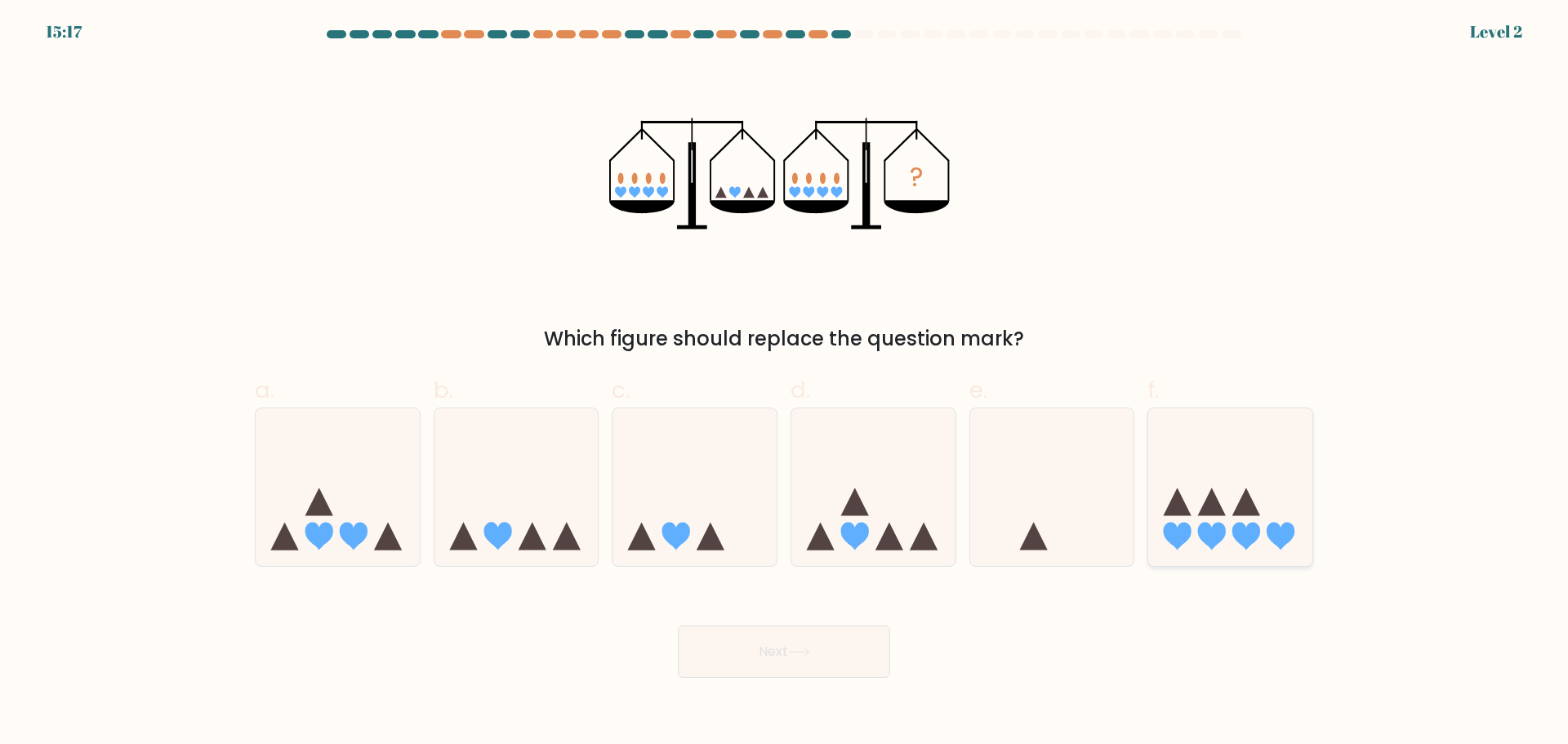
click at [1207, 510] on icon at bounding box center [1212, 501] width 27 height 27
click at [784, 383] on input "f." at bounding box center [784, 378] width 1 height 10
radio input "true"
click at [859, 641] on button "Next" at bounding box center [784, 651] width 212 height 52
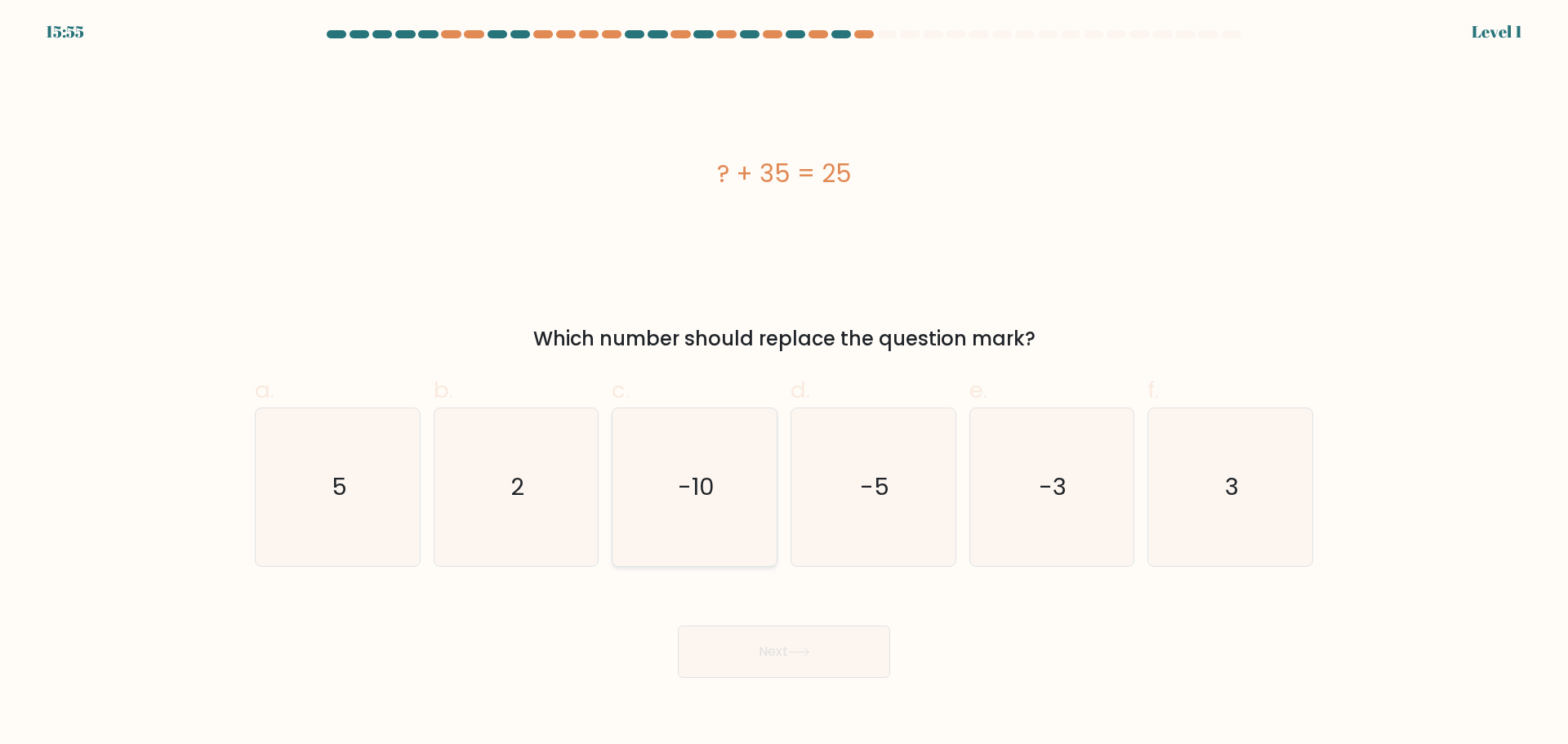
click at [711, 530] on icon "-10" at bounding box center [695, 487] width 157 height 157
click at [784, 383] on input "c. -10" at bounding box center [784, 378] width 1 height 10
radio input "true"
click at [761, 668] on button "Next" at bounding box center [784, 651] width 212 height 52
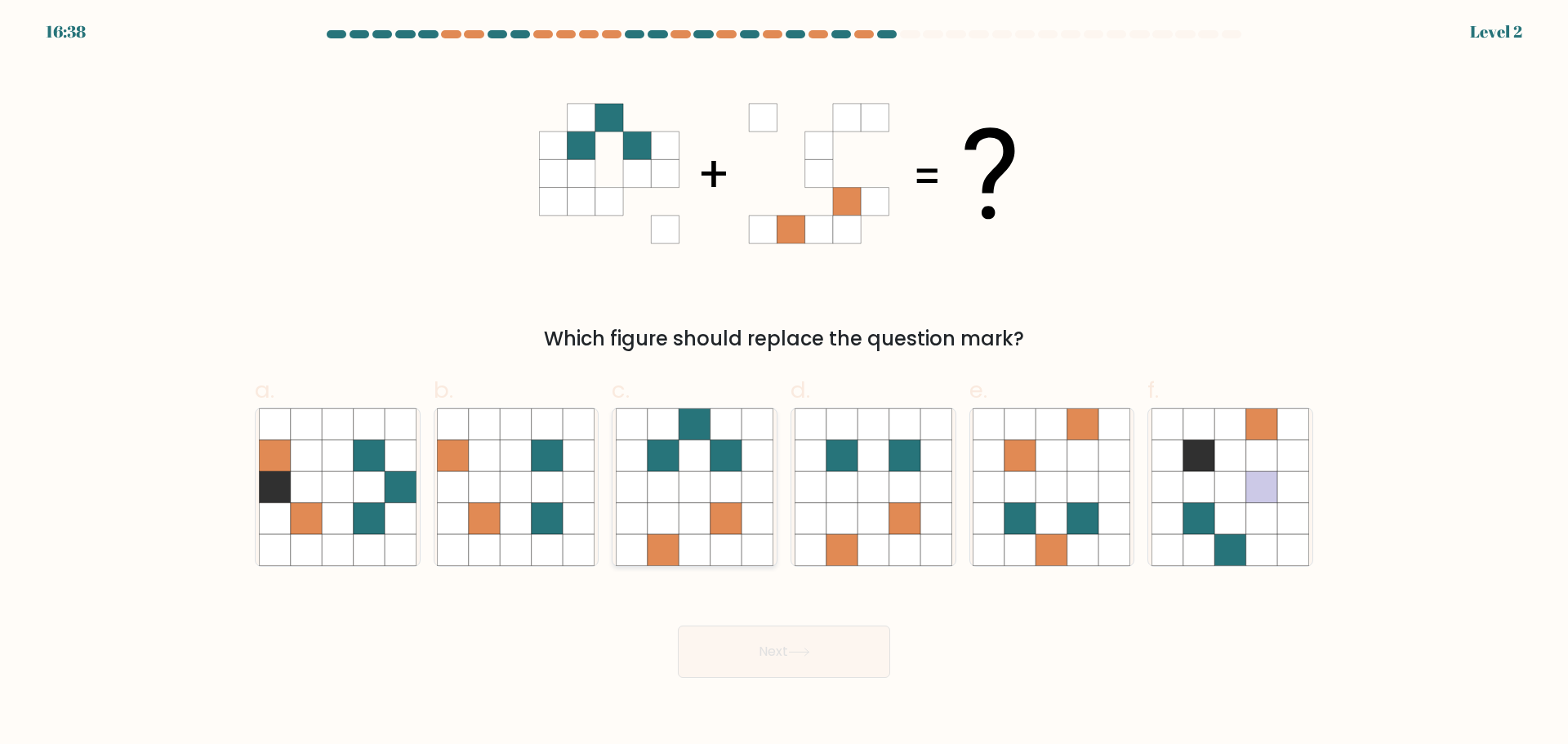
click at [707, 492] on icon at bounding box center [694, 486] width 31 height 31
click at [784, 383] on input "c." at bounding box center [784, 378] width 1 height 10
radio input "true"
click at [803, 659] on button "Next" at bounding box center [784, 651] width 212 height 52
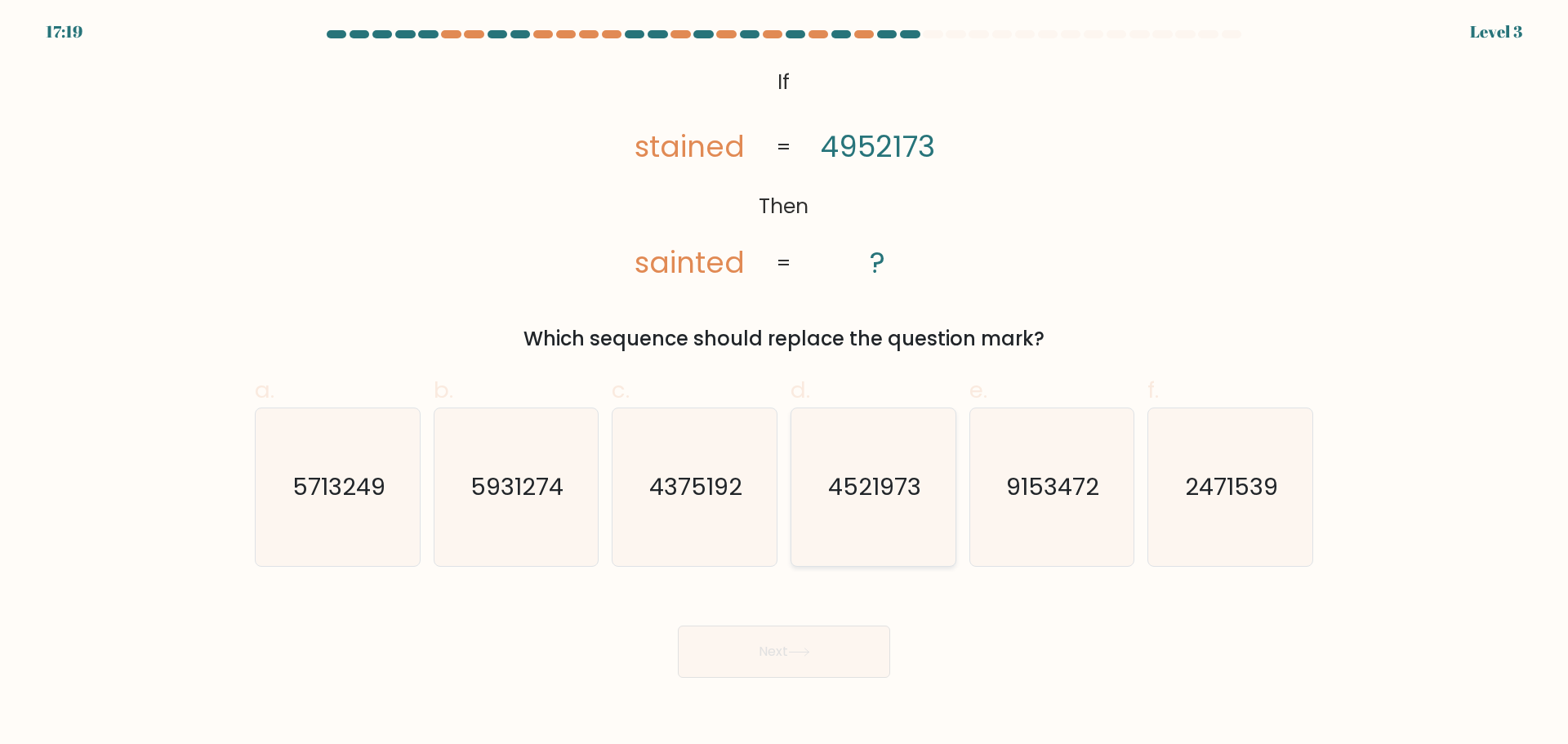
click at [897, 521] on icon "4521973" at bounding box center [873, 487] width 157 height 157
click at [784, 383] on input "d. 4521973" at bounding box center [784, 378] width 1 height 10
radio input "true"
click at [818, 664] on button "Next" at bounding box center [784, 651] width 212 height 52
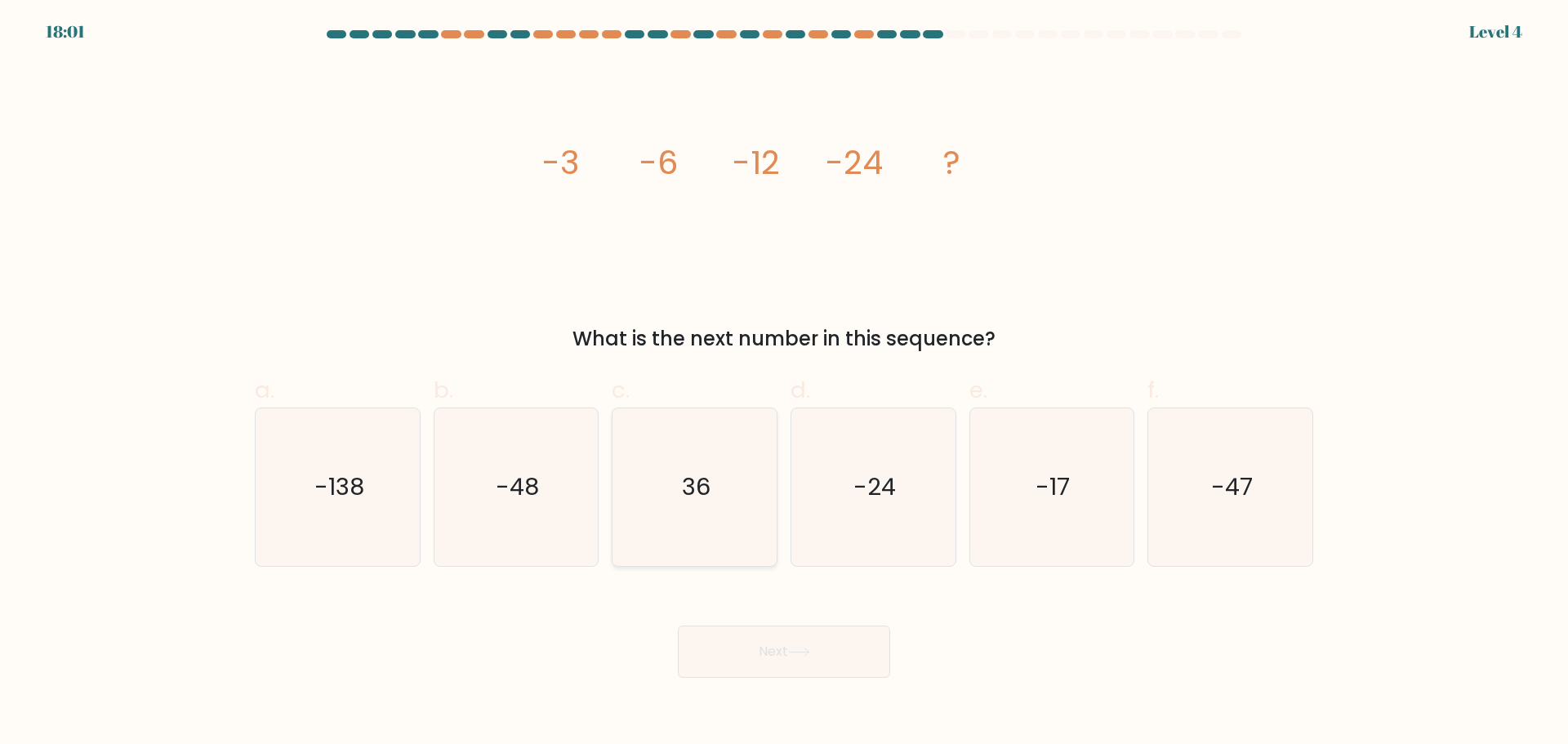
drag, startPoint x: 691, startPoint y: 502, endPoint x: 693, endPoint y: 510, distance: 8.2
click at [693, 510] on icon "36" at bounding box center [695, 487] width 157 height 157
click at [784, 383] on input "c. 36" at bounding box center [784, 378] width 1 height 10
radio input "true"
click at [405, 512] on icon "-138" at bounding box center [338, 487] width 157 height 157
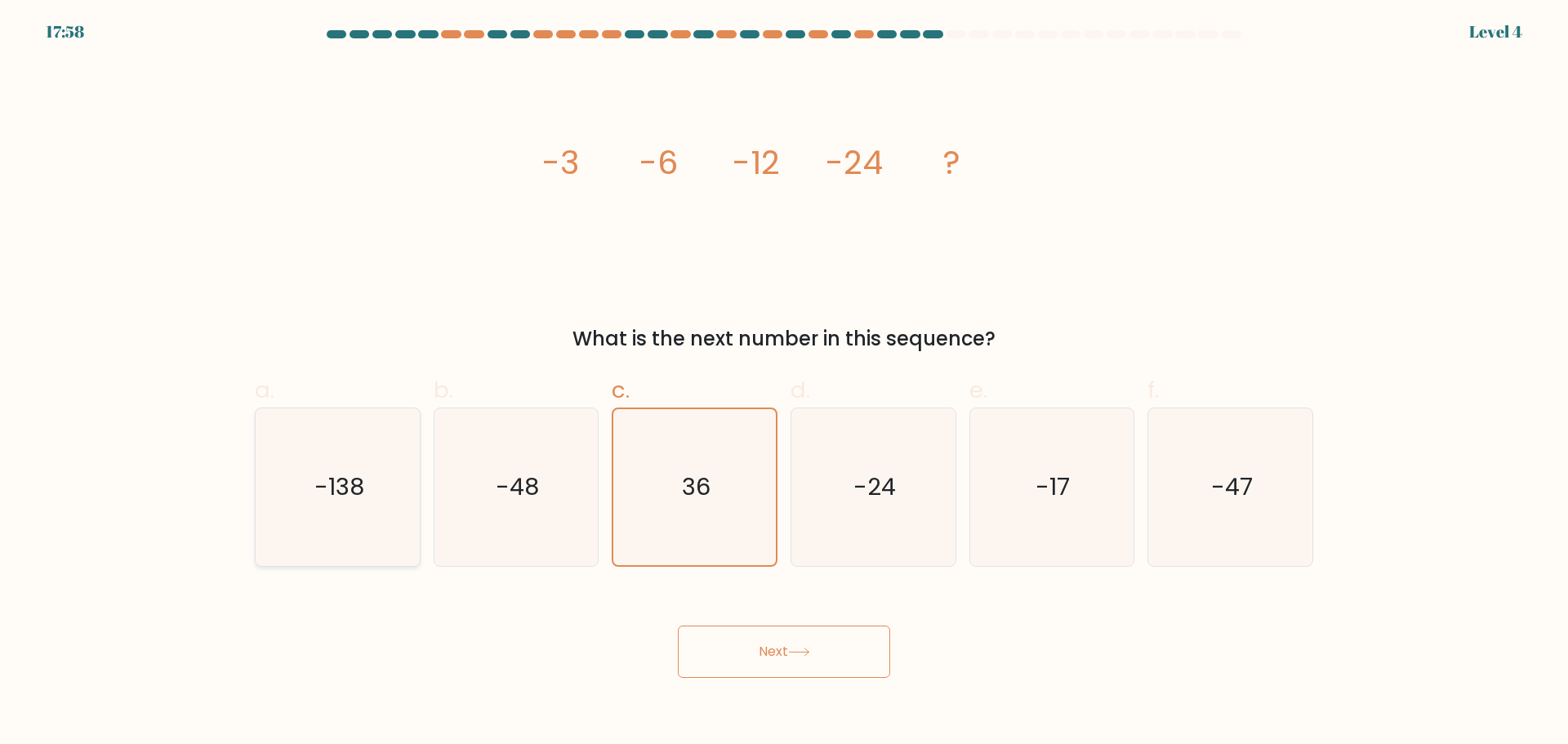
click at [784, 383] on input "a. -138" at bounding box center [784, 378] width 1 height 10
radio input "true"
click at [716, 636] on button "Next" at bounding box center [784, 651] width 212 height 52
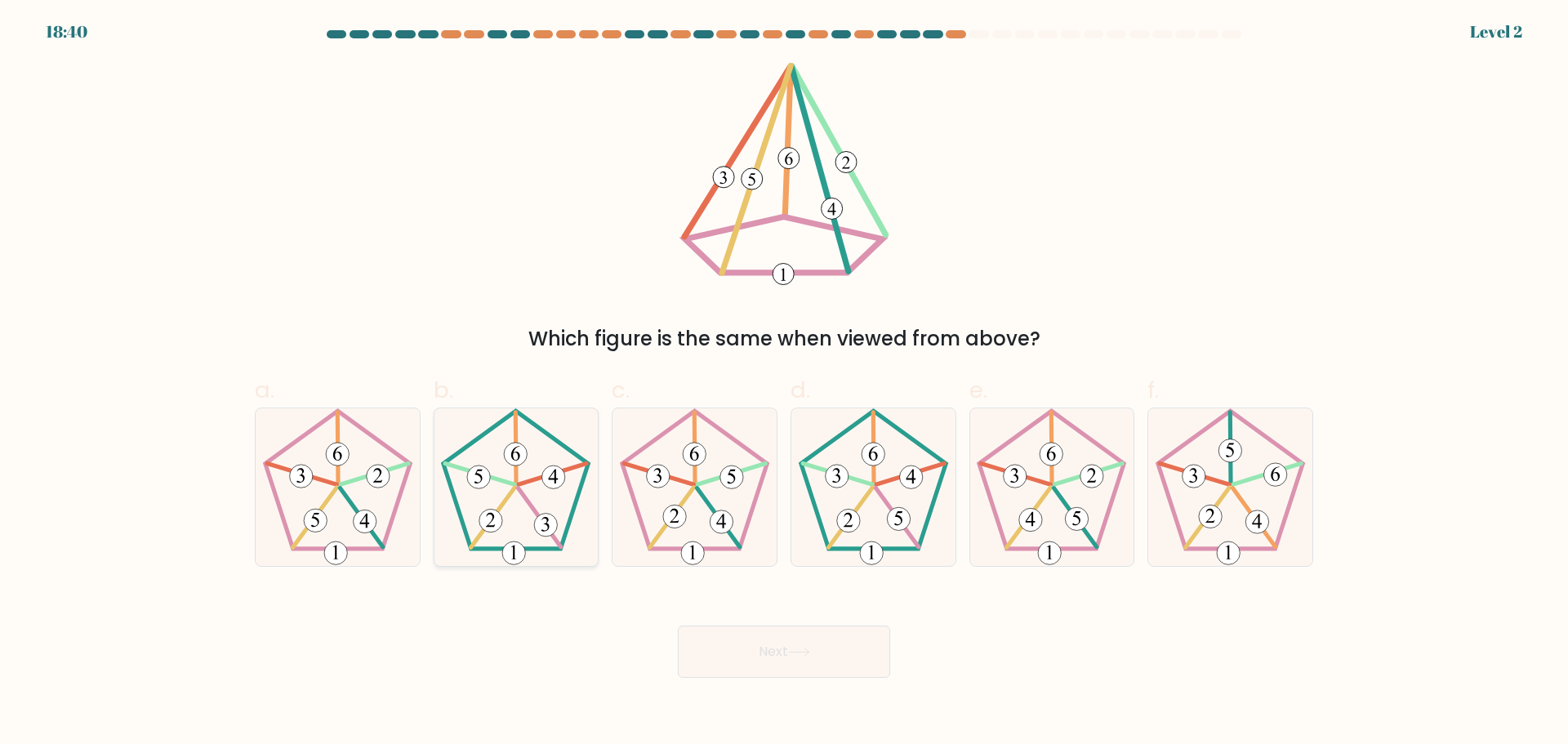
click at [512, 495] on icon at bounding box center [515, 487] width 157 height 157
click at [784, 383] on input "b." at bounding box center [784, 378] width 1 height 10
radio input "true"
click at [716, 653] on button "Next" at bounding box center [784, 651] width 212 height 52
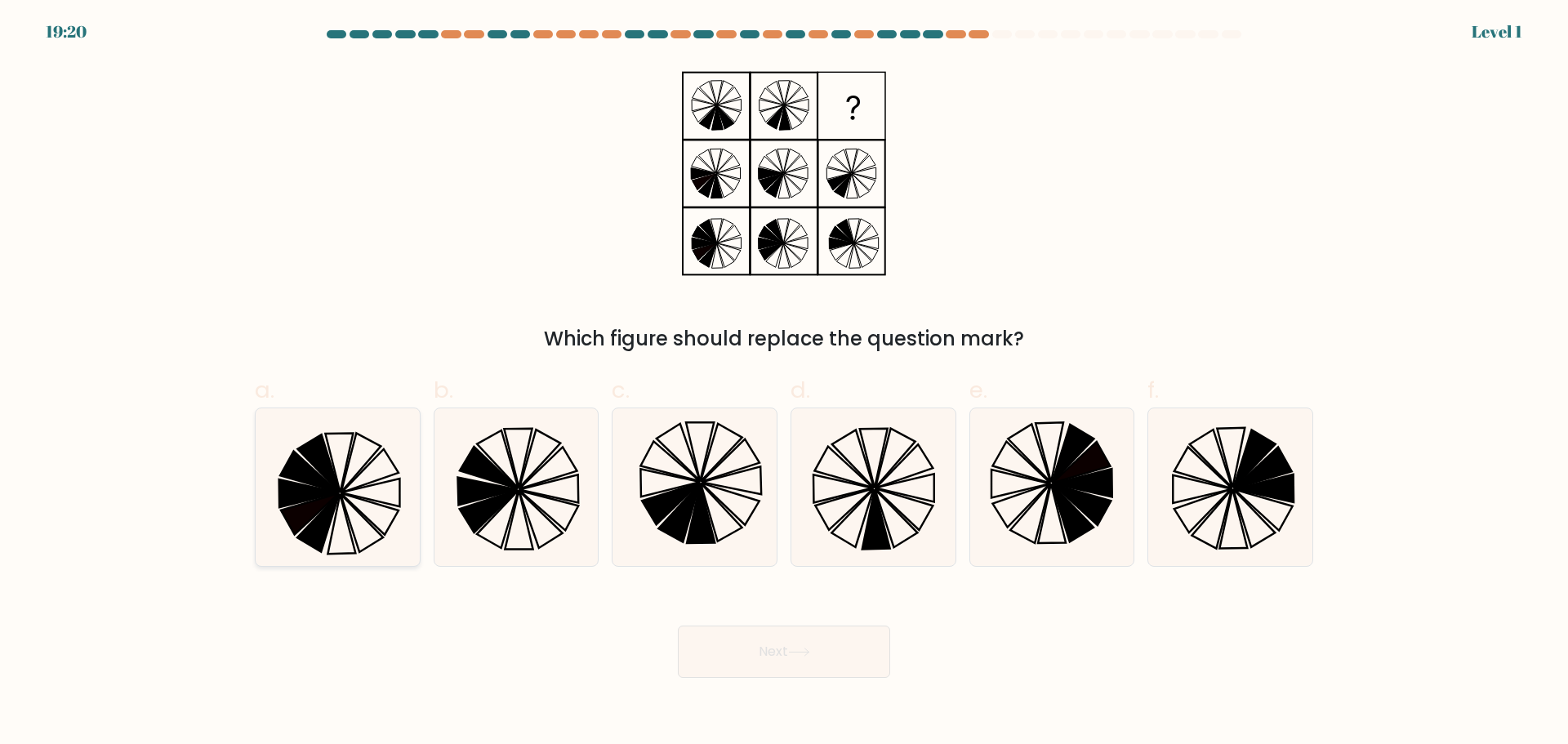
click at [292, 496] on icon at bounding box center [308, 493] width 59 height 27
click at [784, 383] on input "a." at bounding box center [784, 378] width 1 height 10
radio input "true"
click at [757, 665] on button "Next" at bounding box center [784, 651] width 212 height 52
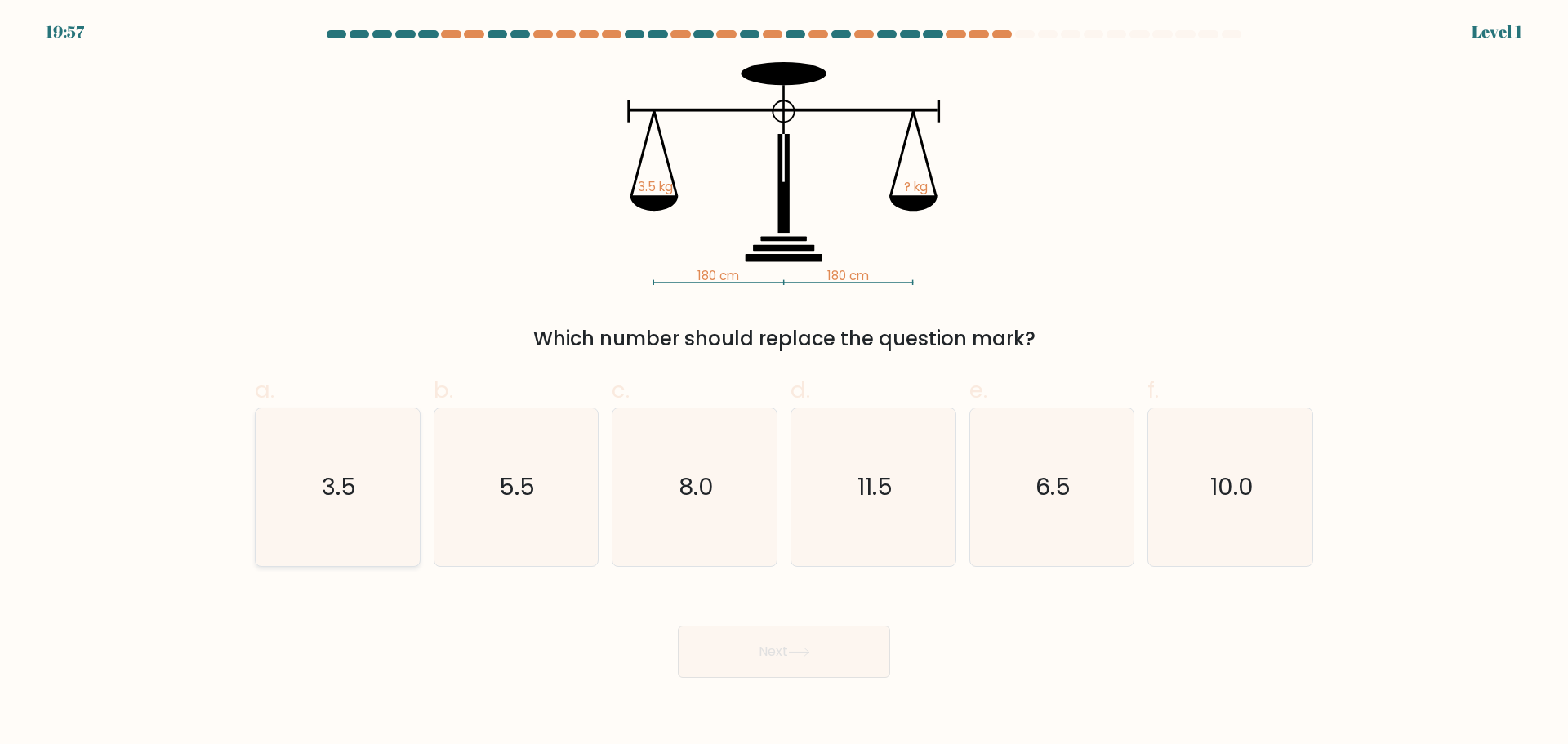
click at [357, 476] on icon "3.5" at bounding box center [338, 487] width 157 height 157
click at [784, 383] on input "a. 3.5" at bounding box center [784, 378] width 1 height 10
radio input "true"
click at [723, 639] on button "Next" at bounding box center [784, 651] width 212 height 52
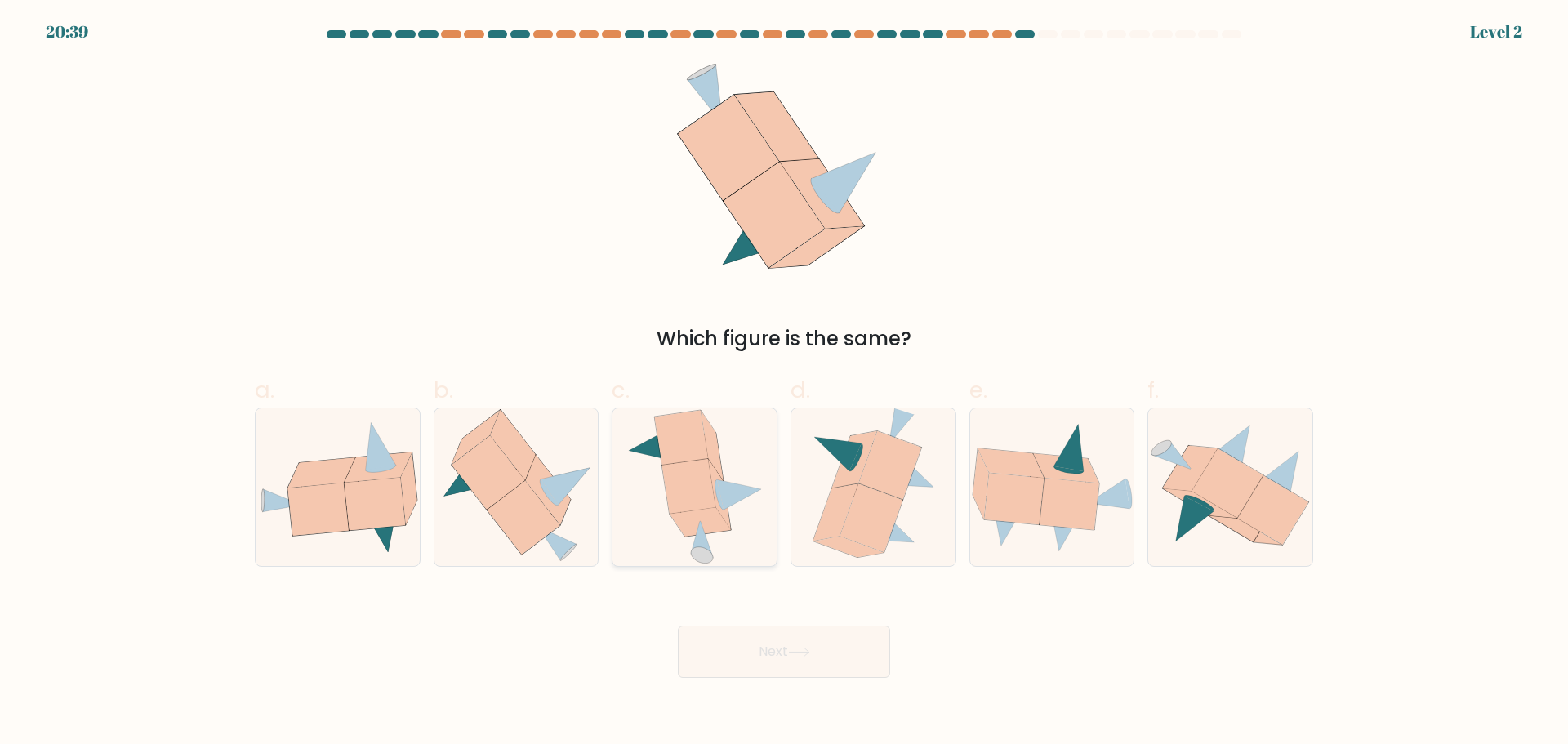
click at [727, 510] on icon at bounding box center [719, 493] width 22 height 69
click at [784, 383] on input "c." at bounding box center [784, 378] width 1 height 10
radio input "true"
click at [791, 652] on button "Next" at bounding box center [784, 651] width 212 height 52
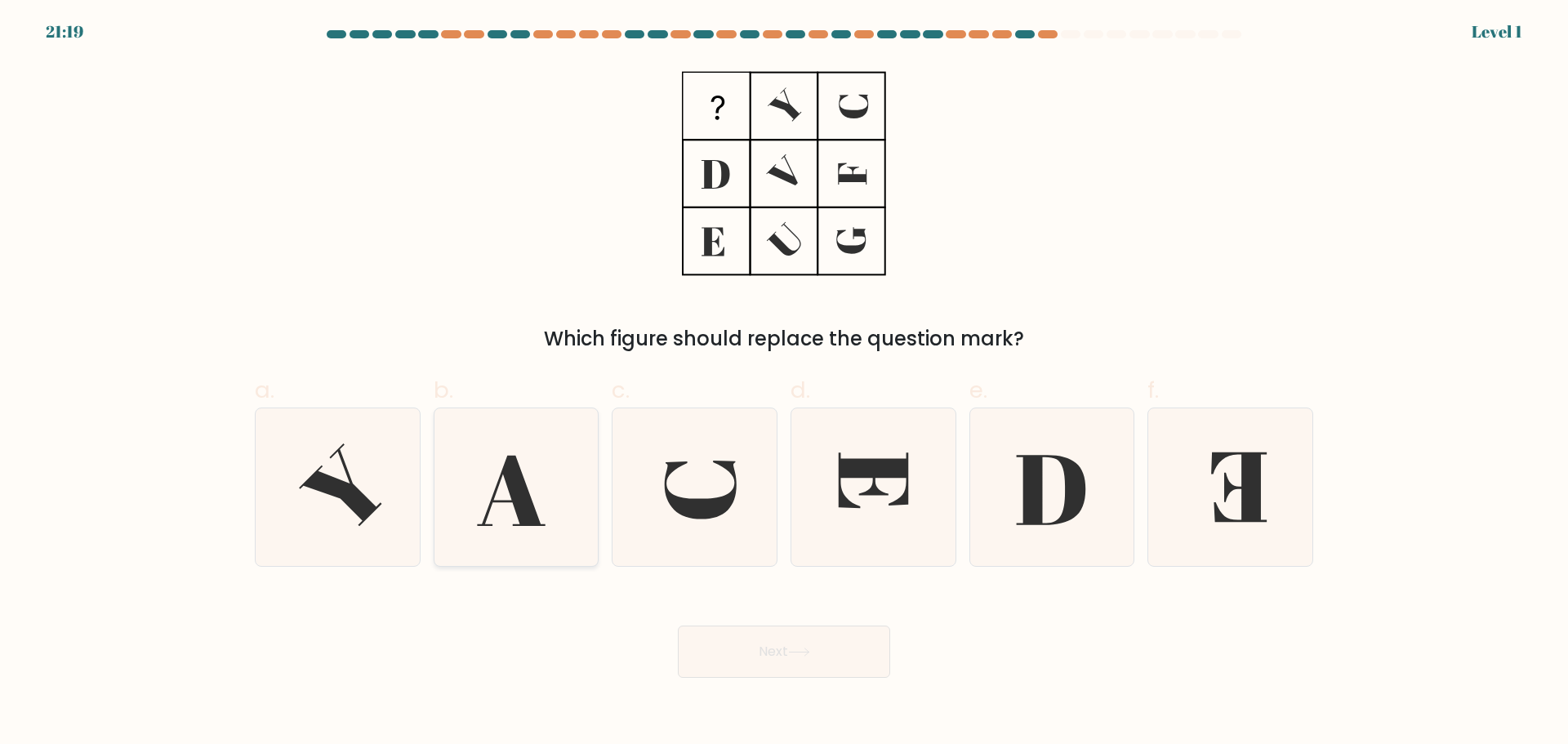
click at [547, 489] on icon at bounding box center [515, 487] width 157 height 157
click at [784, 383] on input "b." at bounding box center [784, 378] width 1 height 10
radio input "true"
click at [772, 624] on div "Next" at bounding box center [784, 631] width 1078 height 91
click at [778, 655] on button "Next" at bounding box center [784, 651] width 212 height 52
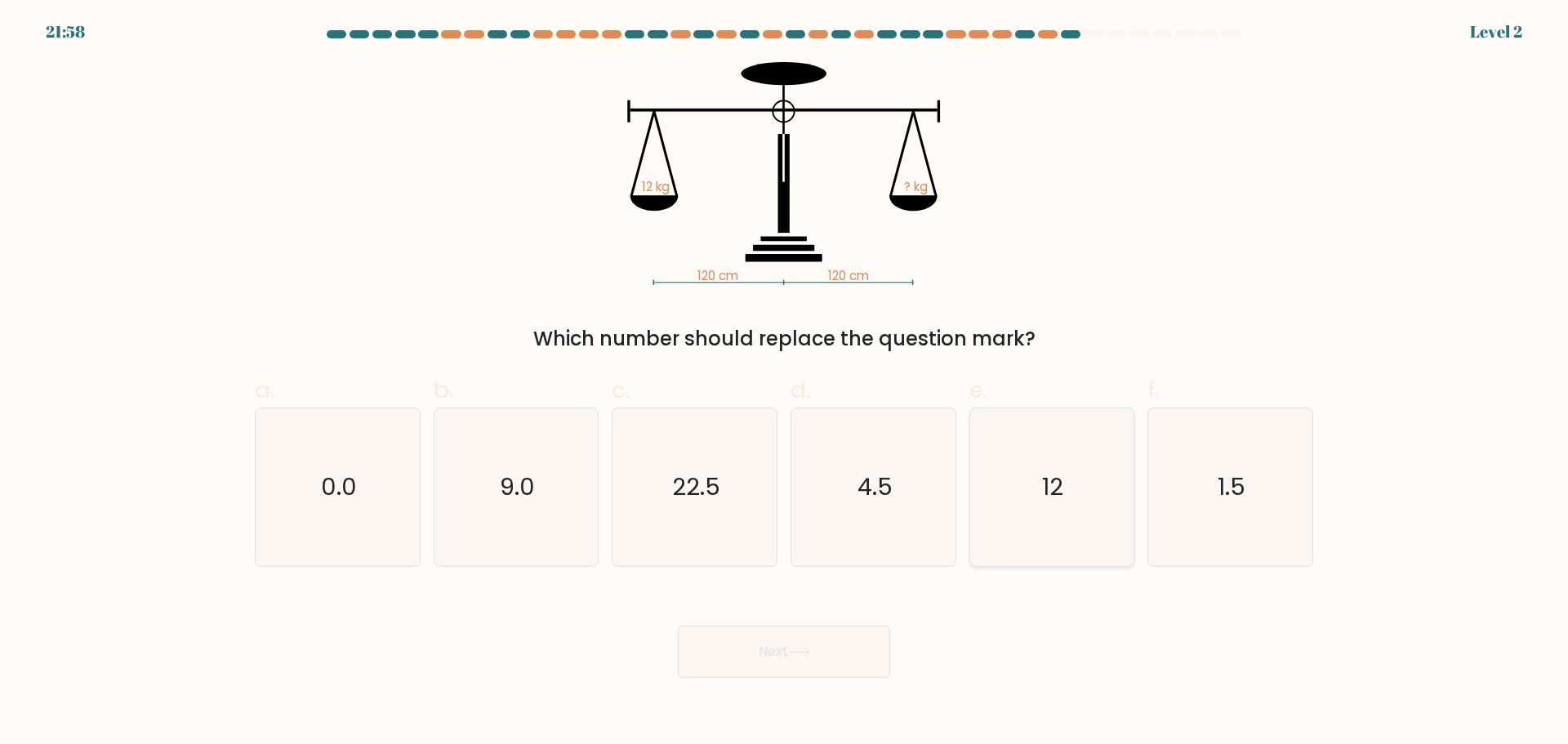
click at [1059, 477] on text "12" at bounding box center [1053, 486] width 21 height 32
click at [784, 383] on input "e. 12" at bounding box center [784, 378] width 1 height 10
radio input "true"
click at [840, 626] on button "Next" at bounding box center [784, 651] width 212 height 52
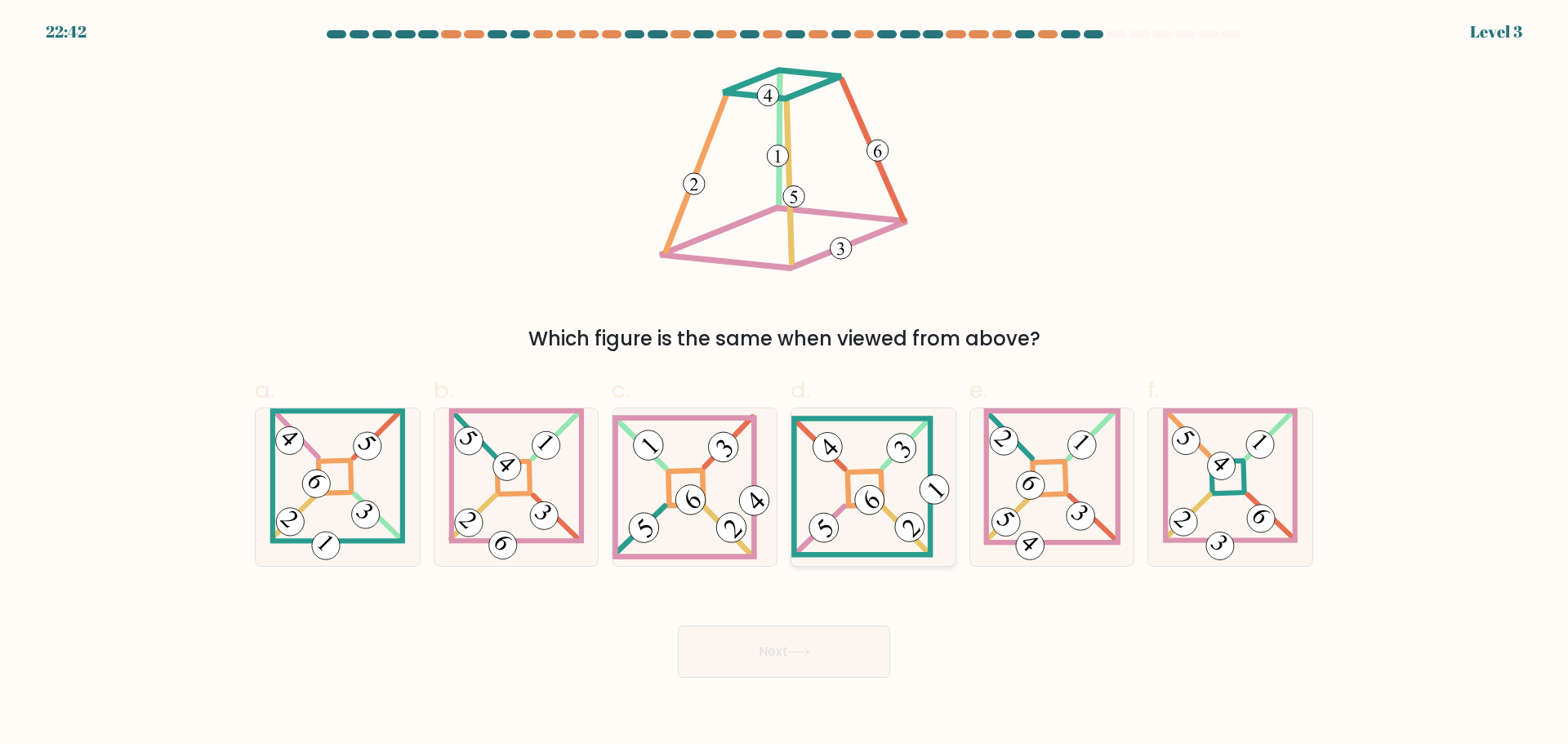
drag, startPoint x: 882, startPoint y: 554, endPoint x: 875, endPoint y: 546, distance: 10.6
click at [883, 555] on icon at bounding box center [873, 485] width 164 height 141
click at [784, 383] on input "d." at bounding box center [784, 378] width 1 height 10
radio input "true"
click at [731, 652] on button "Next" at bounding box center [784, 651] width 212 height 52
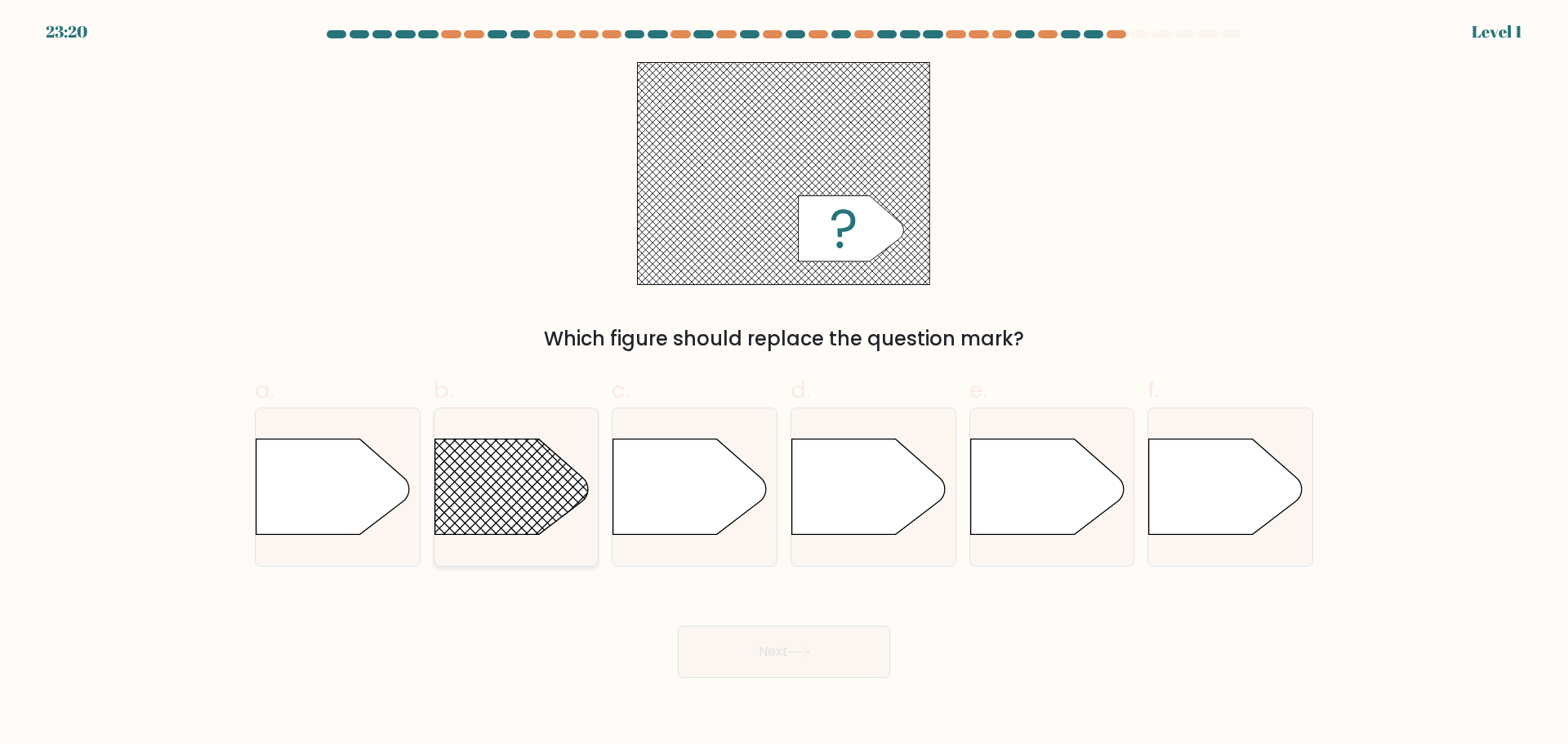
click at [510, 517] on line at bounding box center [392, 399] width 654 height 653
click at [784, 383] on input "b." at bounding box center [784, 378] width 1 height 10
radio input "true"
drag, startPoint x: 748, startPoint y: 665, endPoint x: 750, endPoint y: 677, distance: 12.2
click at [750, 677] on button "Next" at bounding box center [784, 651] width 212 height 52
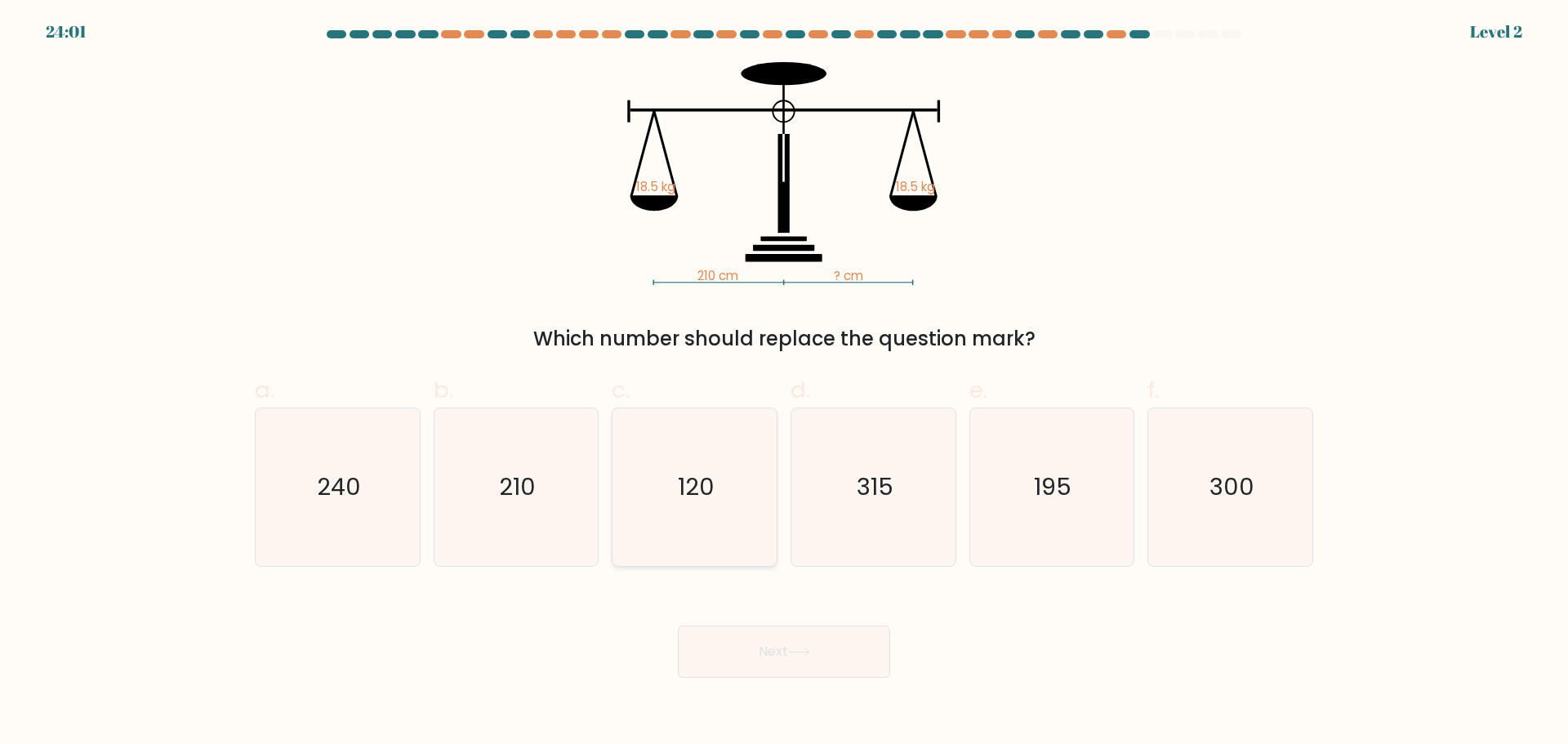
click at [652, 501] on icon "120" at bounding box center [695, 487] width 157 height 157
click at [784, 383] on input "c. 120" at bounding box center [784, 378] width 1 height 10
radio input "true"
click at [743, 655] on button "Next" at bounding box center [784, 651] width 212 height 52
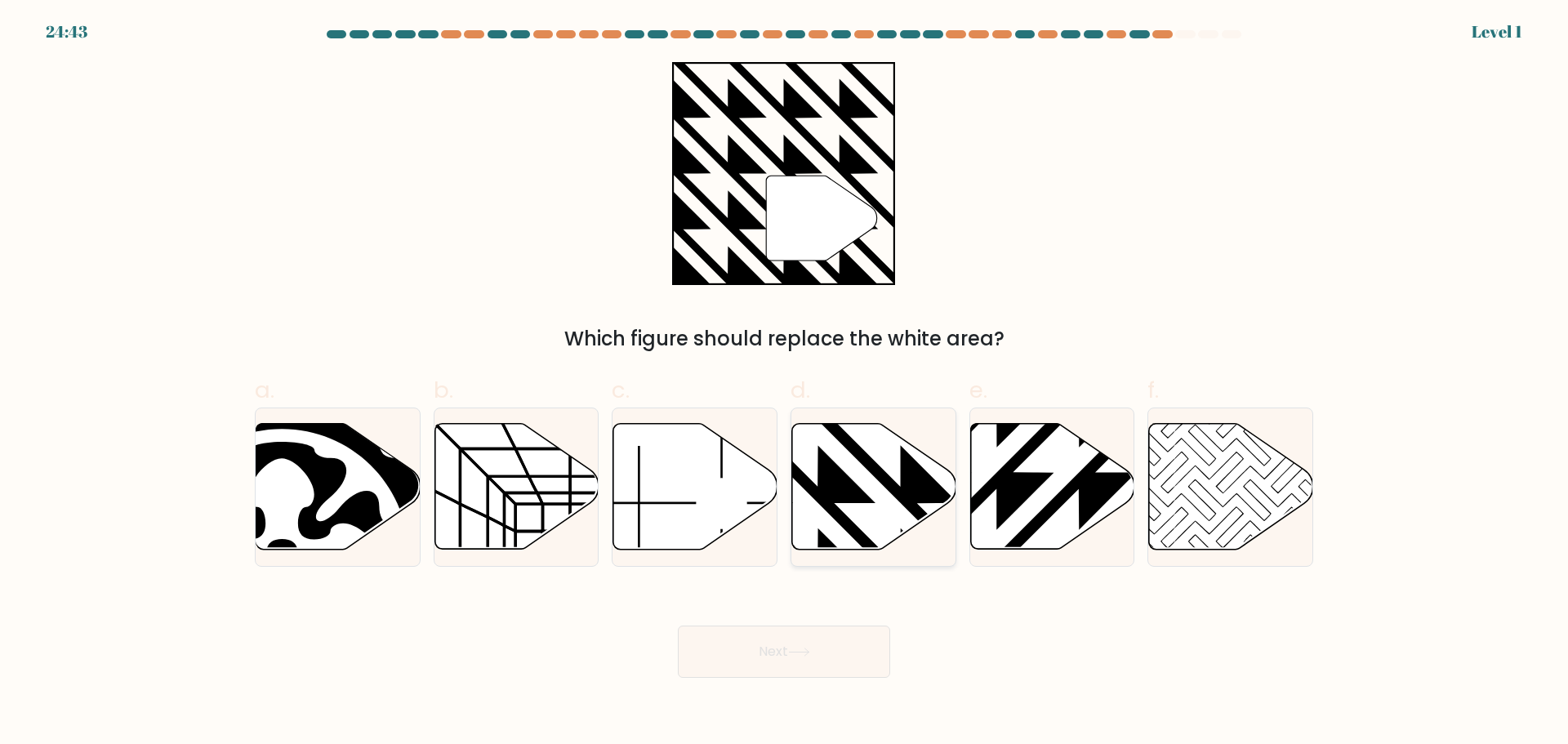
click at [834, 509] on icon at bounding box center [818, 419] width 331 height 331
click at [784, 383] on input "d." at bounding box center [784, 378] width 1 height 10
radio input "true"
click at [749, 637] on button "Next" at bounding box center [784, 651] width 212 height 52
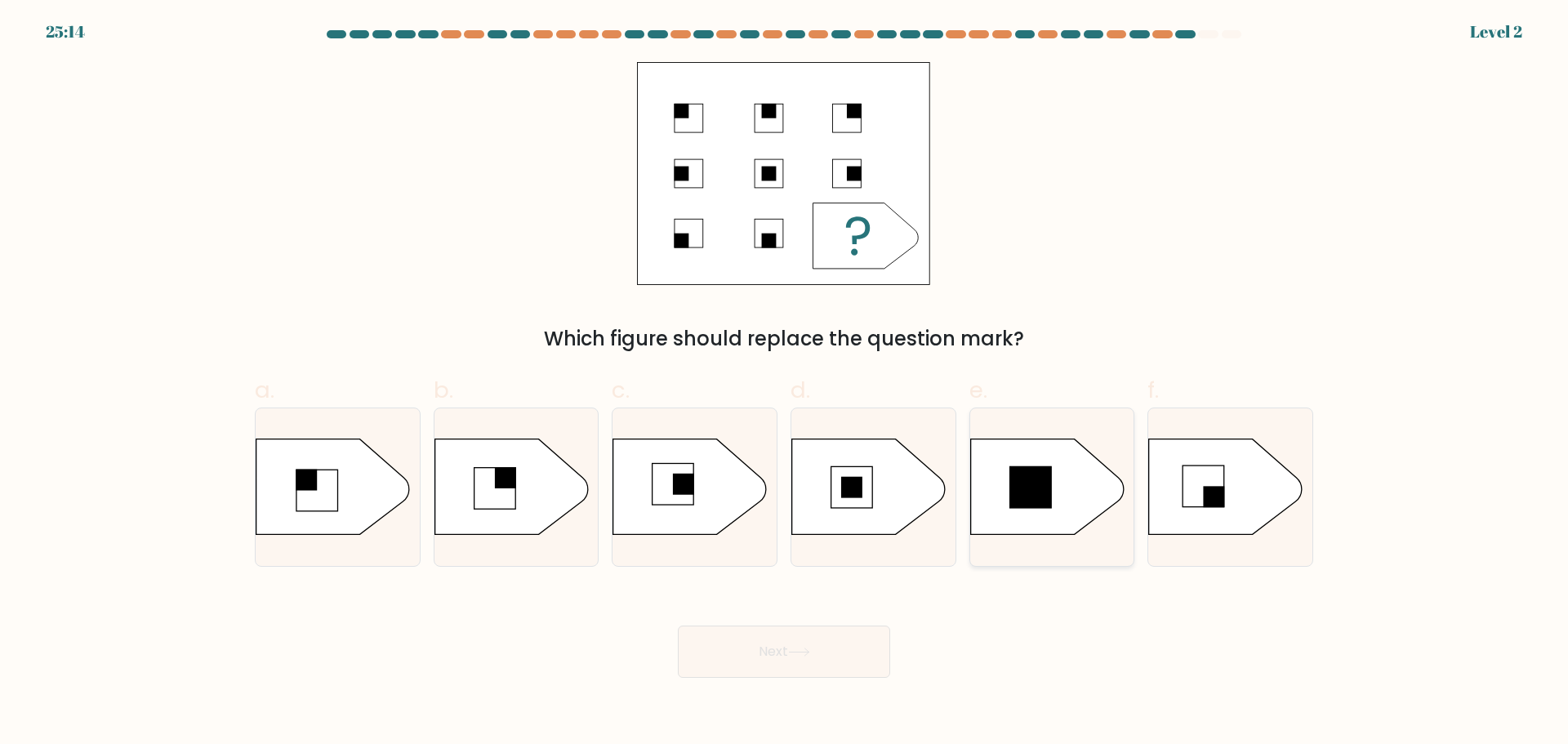
click at [986, 459] on icon at bounding box center [1047, 486] width 154 height 96
click at [784, 383] on input "e." at bounding box center [784, 378] width 1 height 10
radio input "true"
click at [827, 661] on button "Next" at bounding box center [784, 651] width 212 height 52
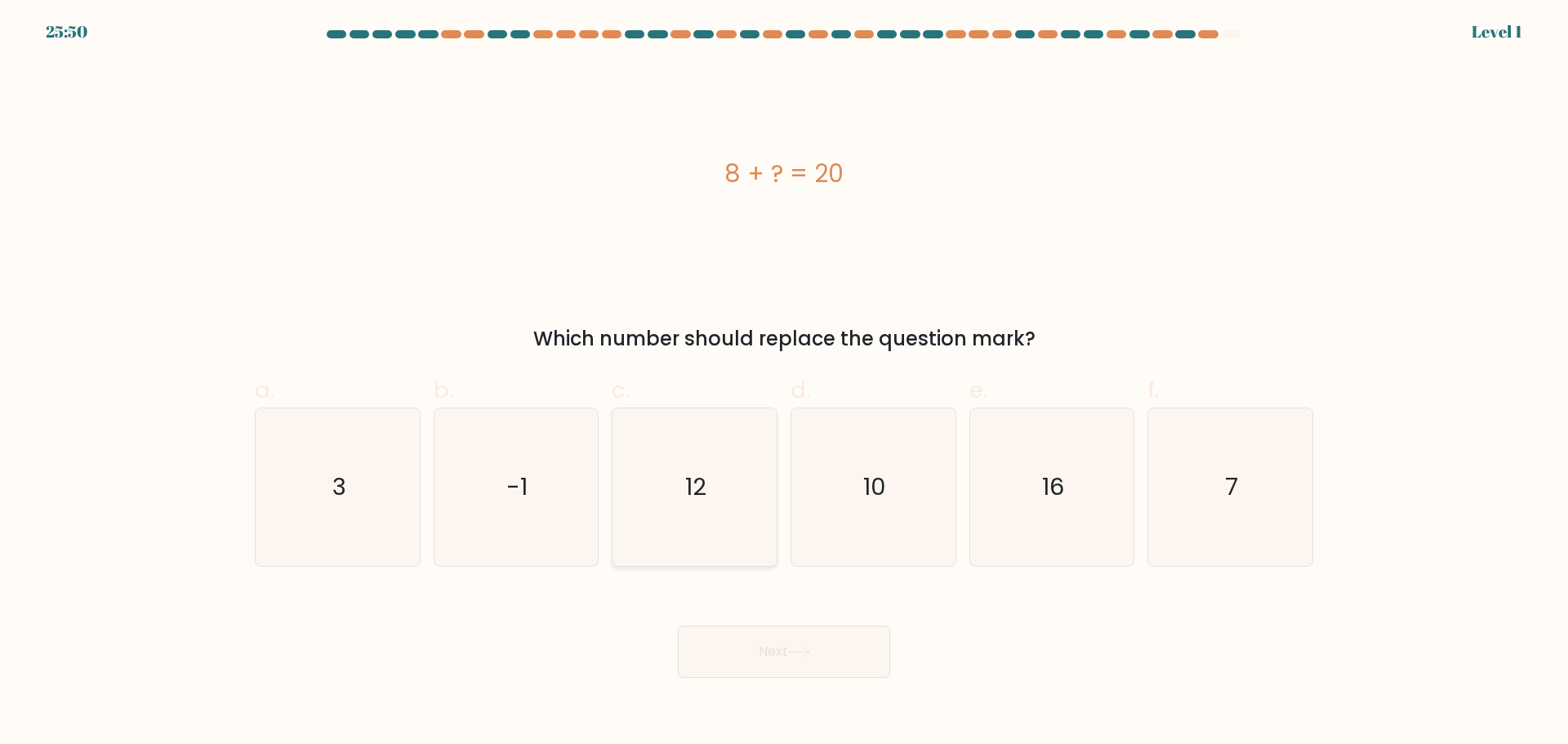
click at [700, 501] on text "12" at bounding box center [696, 486] width 21 height 32
click at [784, 383] on input "c. 12" at bounding box center [784, 378] width 1 height 10
radio input "true"
click at [786, 669] on button "Next" at bounding box center [784, 651] width 212 height 52
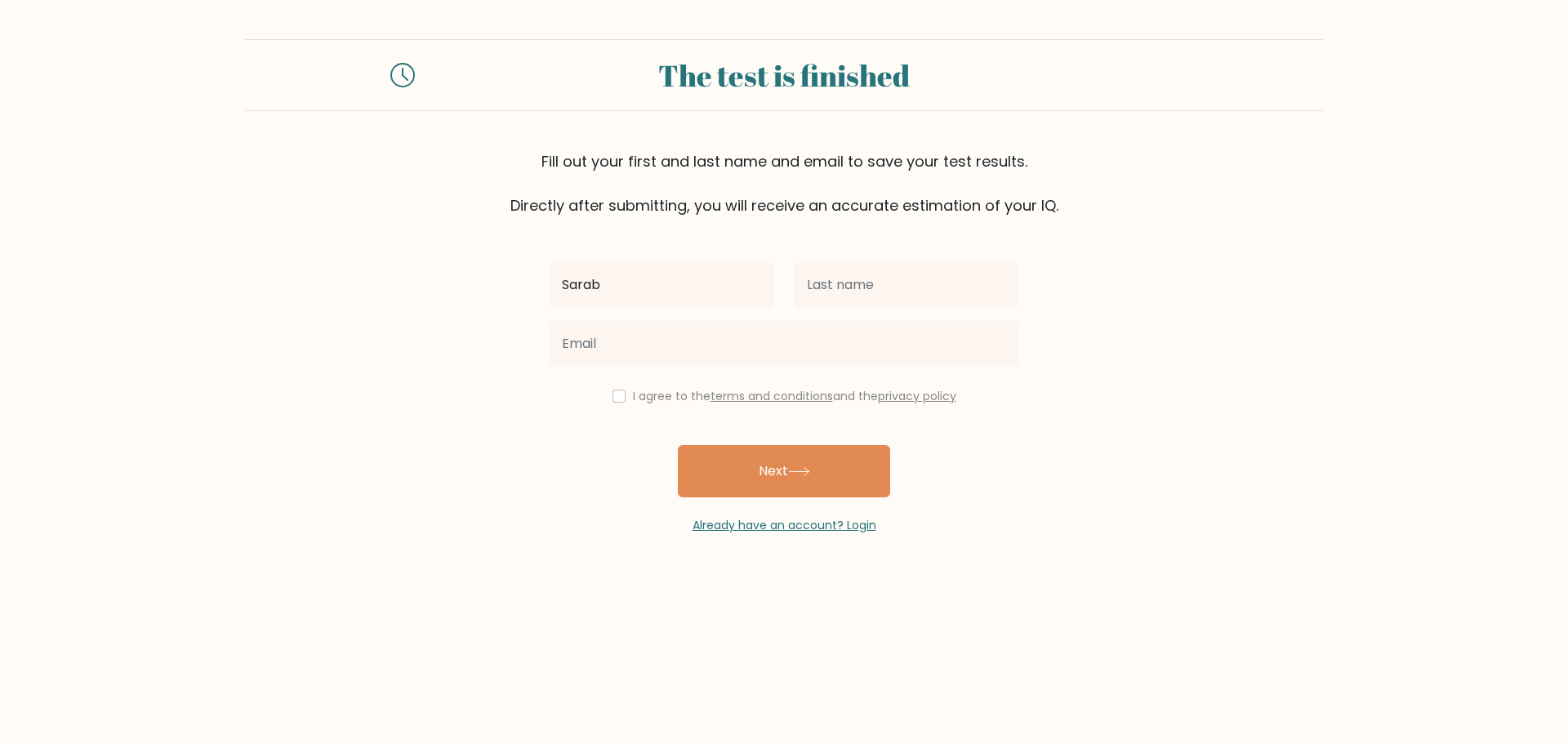
type input "Sarab"
type input "Fadhil"
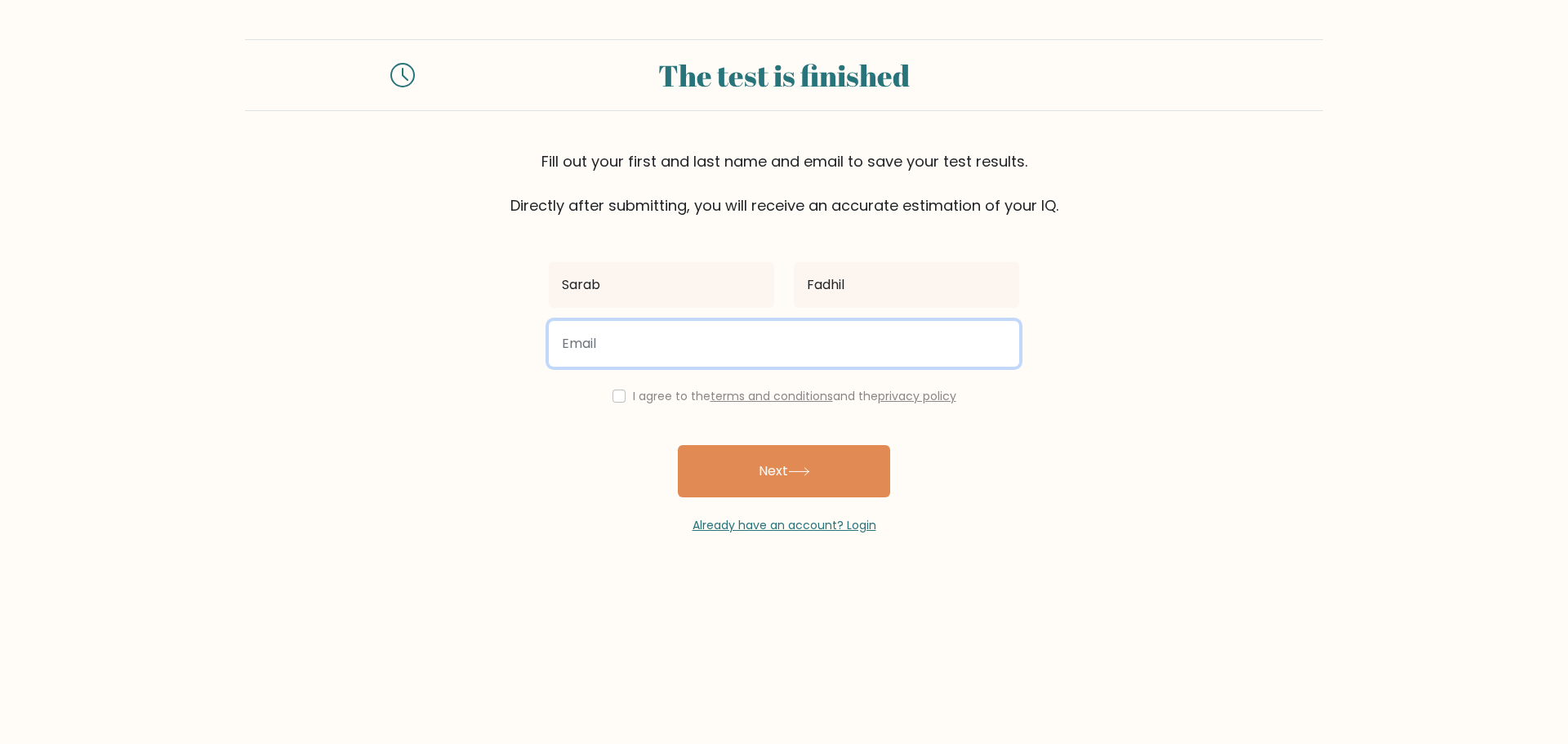
click at [648, 339] on input "email" at bounding box center [784, 344] width 470 height 46
type input "Gash8@gmail.com"
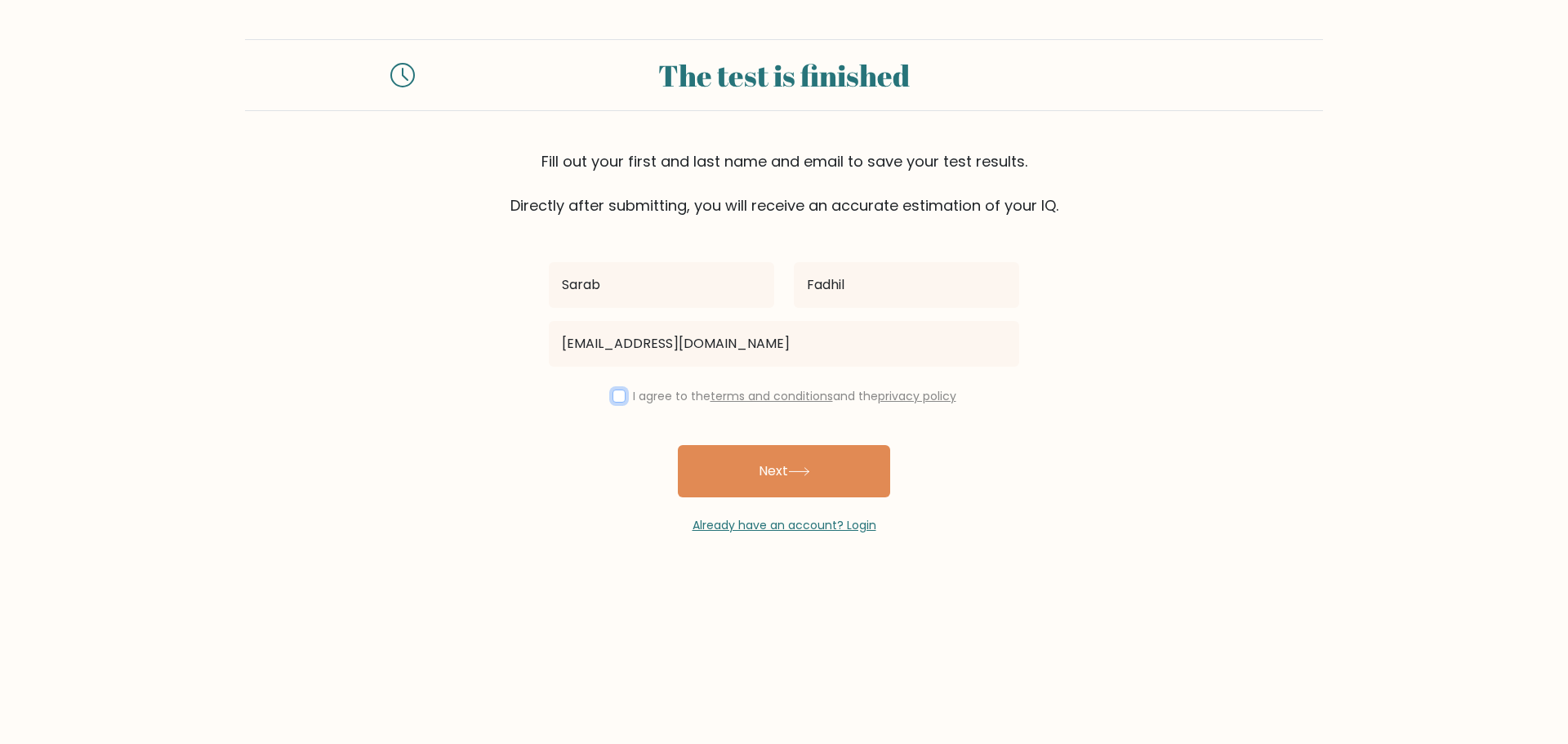
click at [613, 392] on input "checkbox" at bounding box center [619, 395] width 13 height 13
checkbox input "true"
click at [714, 458] on button "Next" at bounding box center [784, 471] width 212 height 52
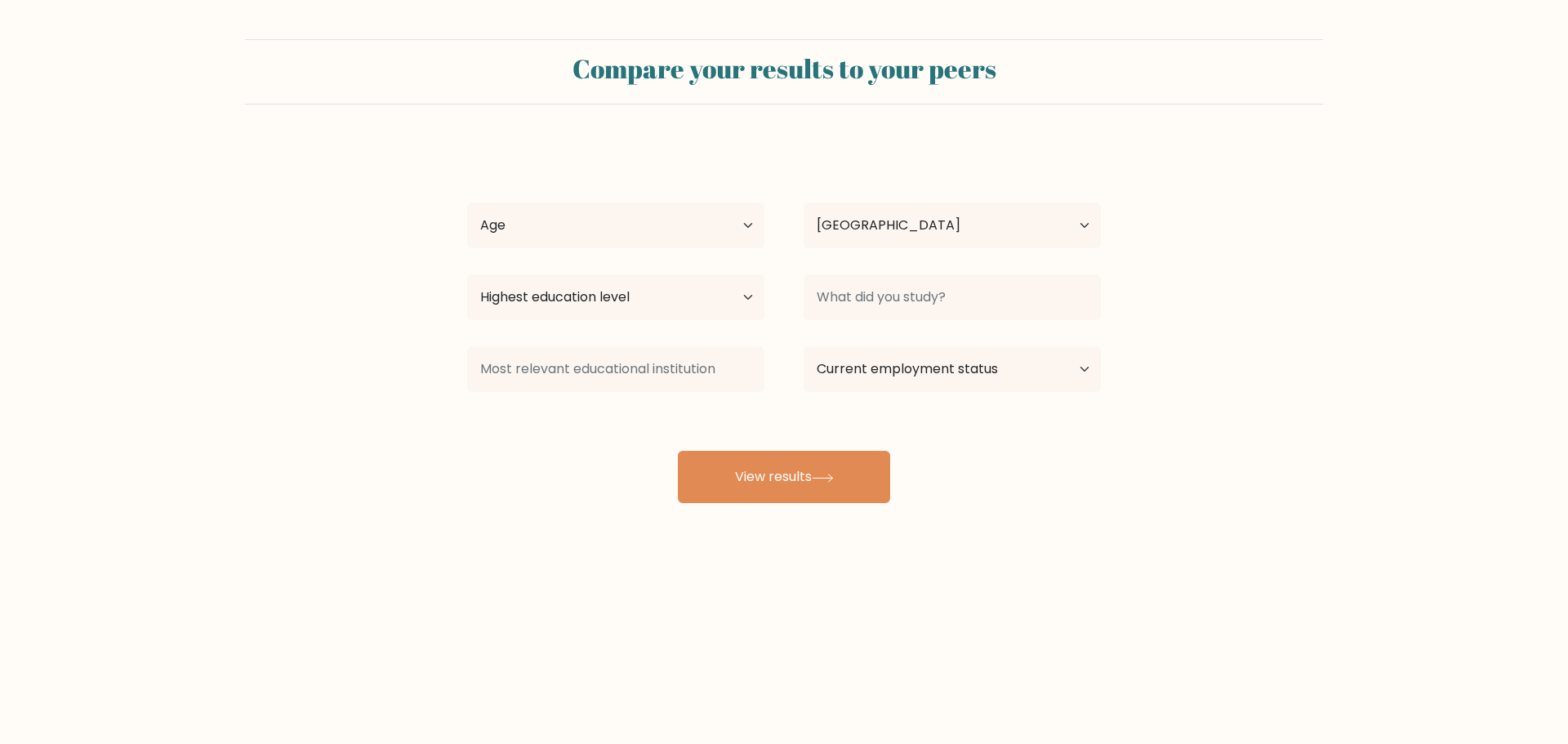
select select "IQ"
click at [581, 237] on select "Age Under 18 years old 18-24 years old 25-34 years old 35-44 years old 45-54 ye…" at bounding box center [616, 226] width 297 height 46
select select "18_24"
click at [467, 202] on select "Age Under 18 years old 18-24 years old 25-34 years old 35-44 years old 45-54 ye…" at bounding box center [616, 226] width 297 height 46
click at [633, 297] on select "Highest education level No schooling Primary Lower Secondary Upper Secondary Oc…" at bounding box center [616, 297] width 297 height 46
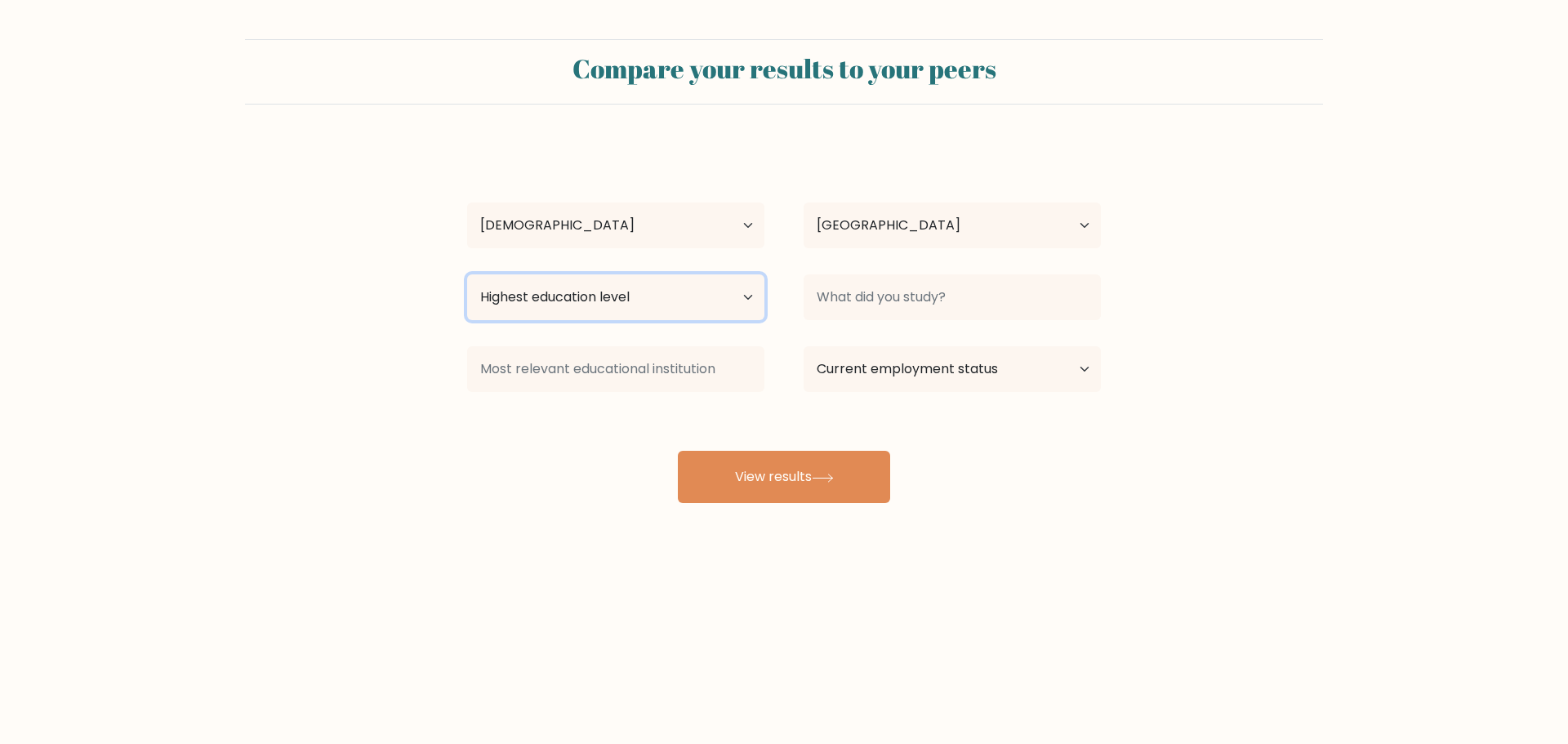
select select "bachelors_degree"
click at [467, 274] on select "Highest education level No schooling Primary Lower Secondary Upper Secondary Oc…" at bounding box center [616, 297] width 297 height 46
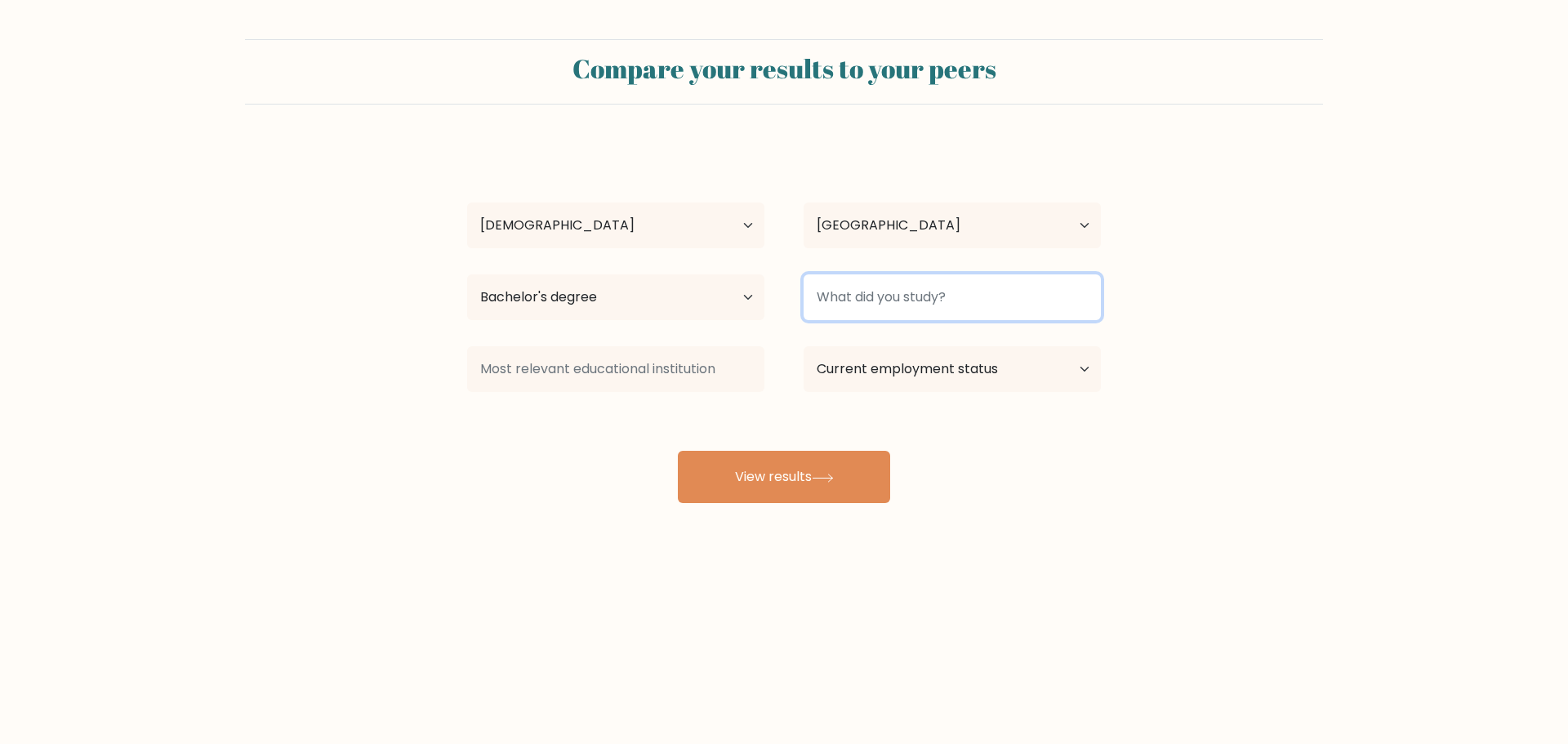
click at [866, 295] on input at bounding box center [952, 297] width 297 height 46
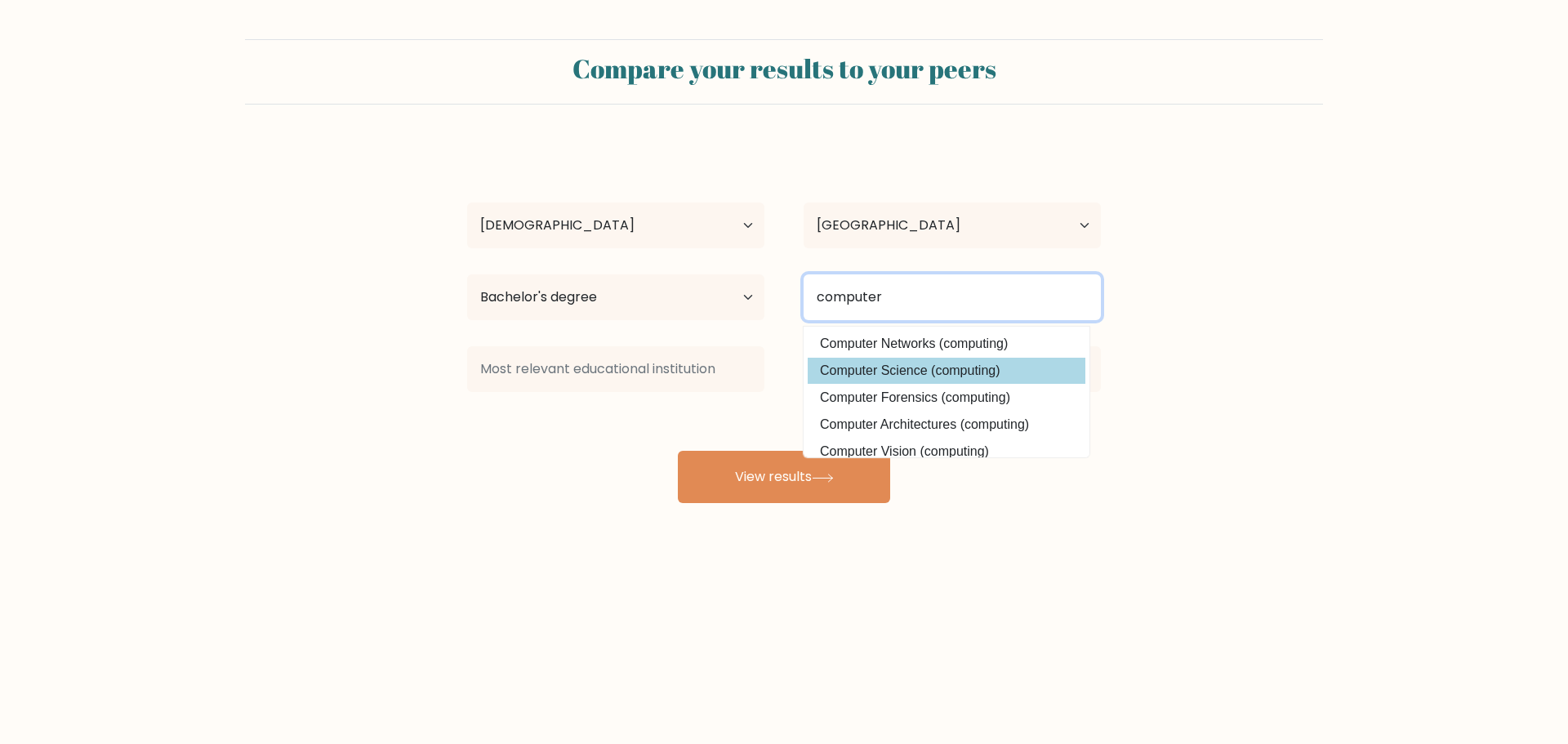
type input "computer"
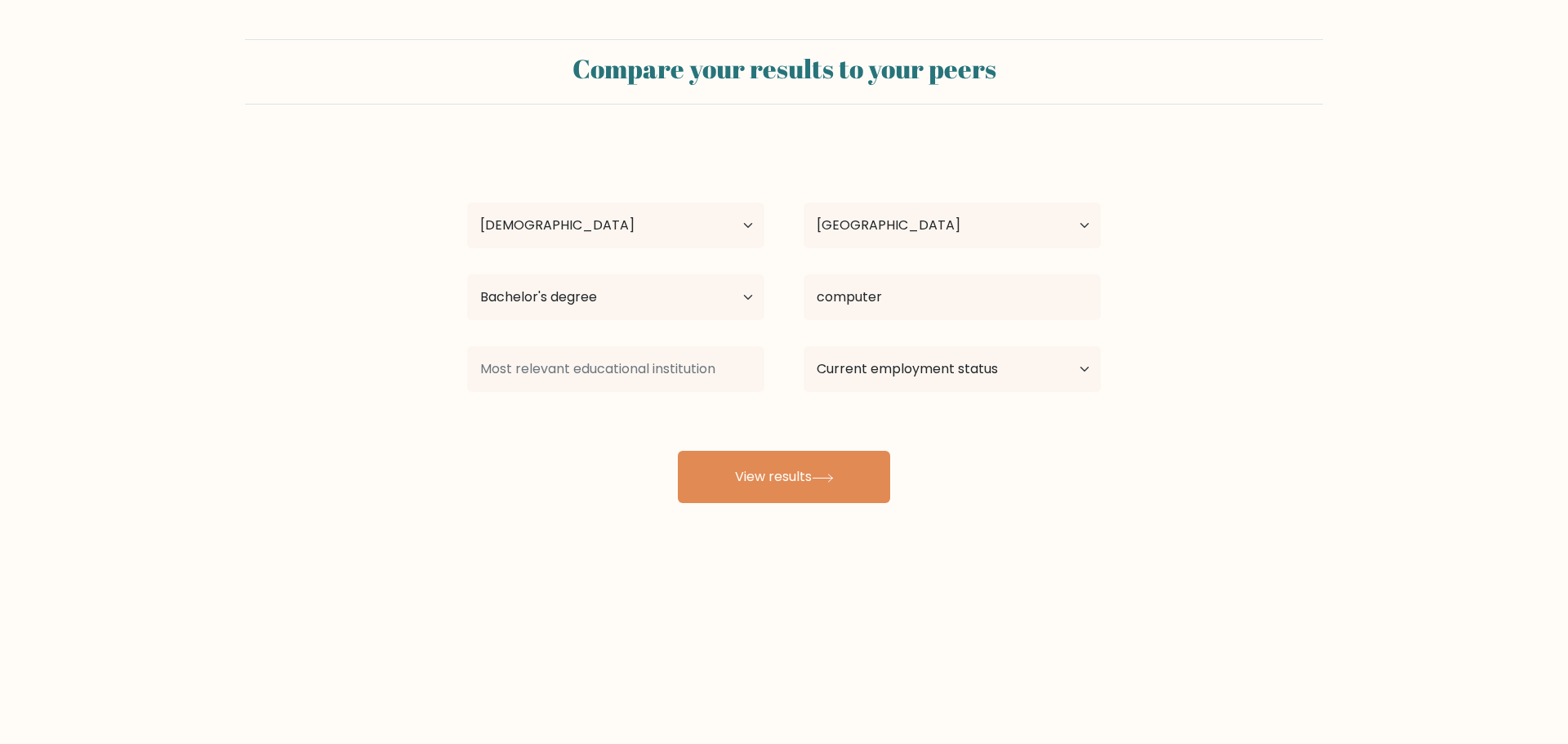
click at [877, 378] on div "Sarab Fadhil Age Under 18 years old 18-24 years old 25-34 years old 35-44 years…" at bounding box center [784, 323] width 654 height 360
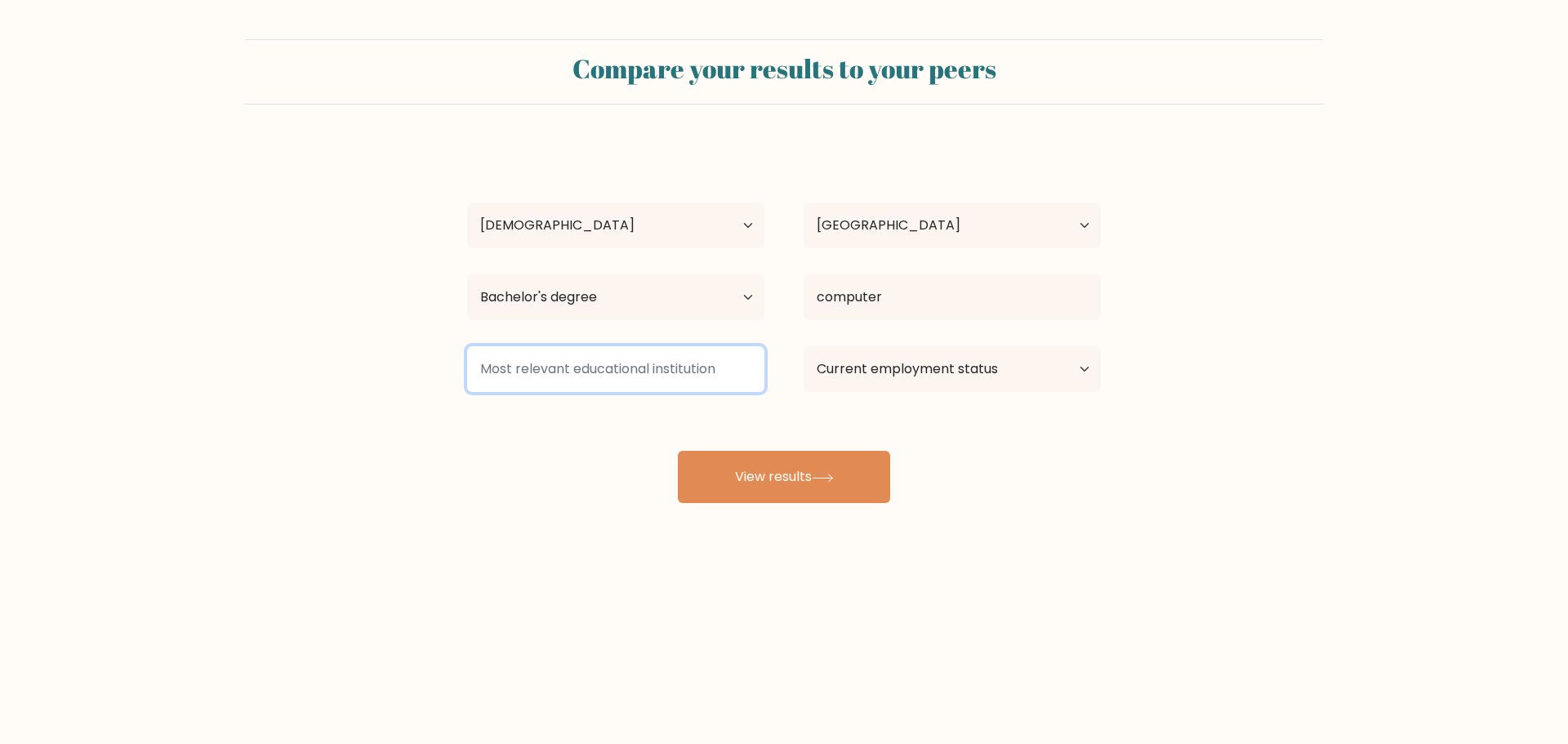
click at [650, 357] on input at bounding box center [616, 369] width 297 height 46
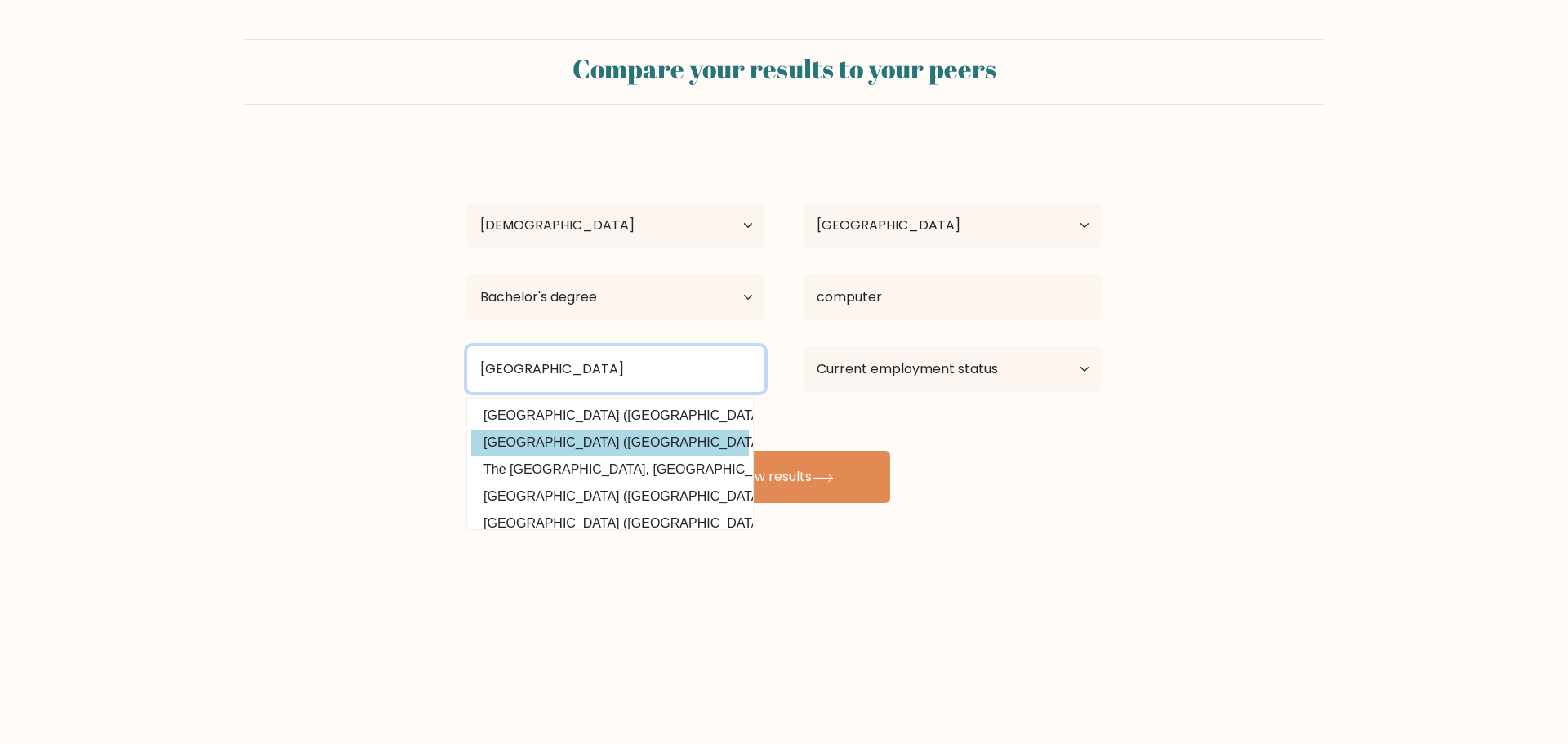
type input "iraq"
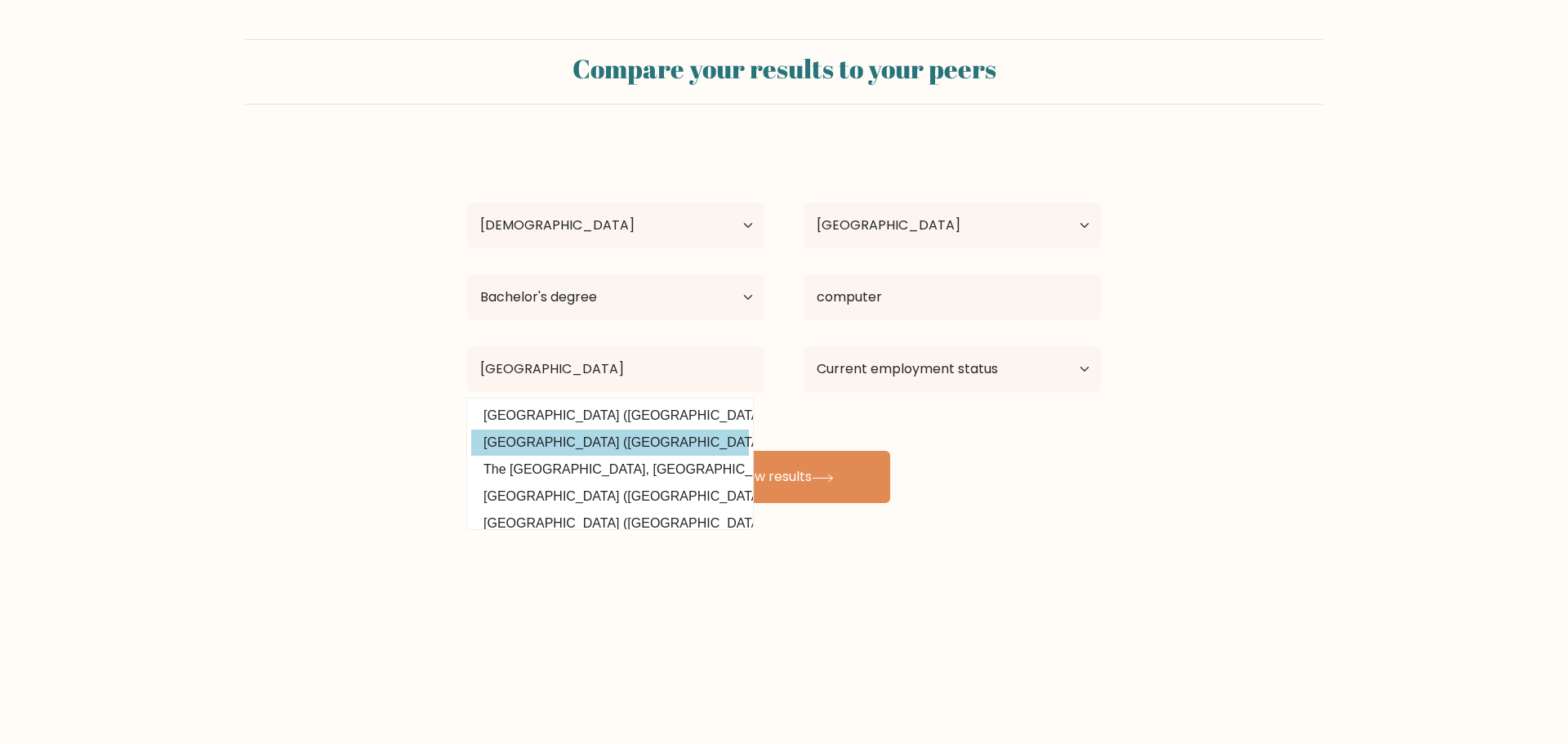
click at [605, 435] on div "Sarab Fadhil Age Under 18 years old 18-24 years old 25-34 years old 35-44 years…" at bounding box center [784, 323] width 654 height 360
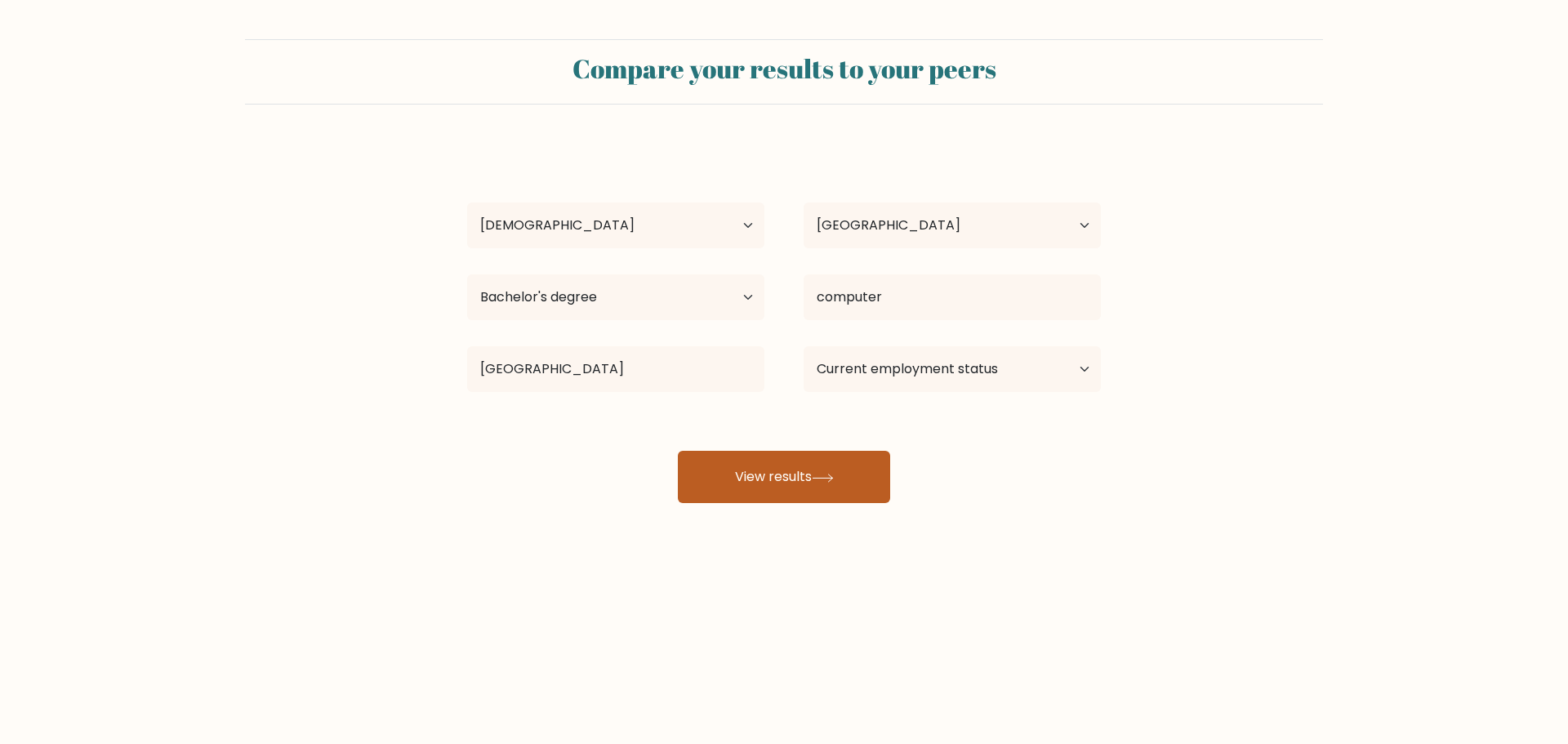
click at [705, 464] on button "View results" at bounding box center [784, 477] width 212 height 52
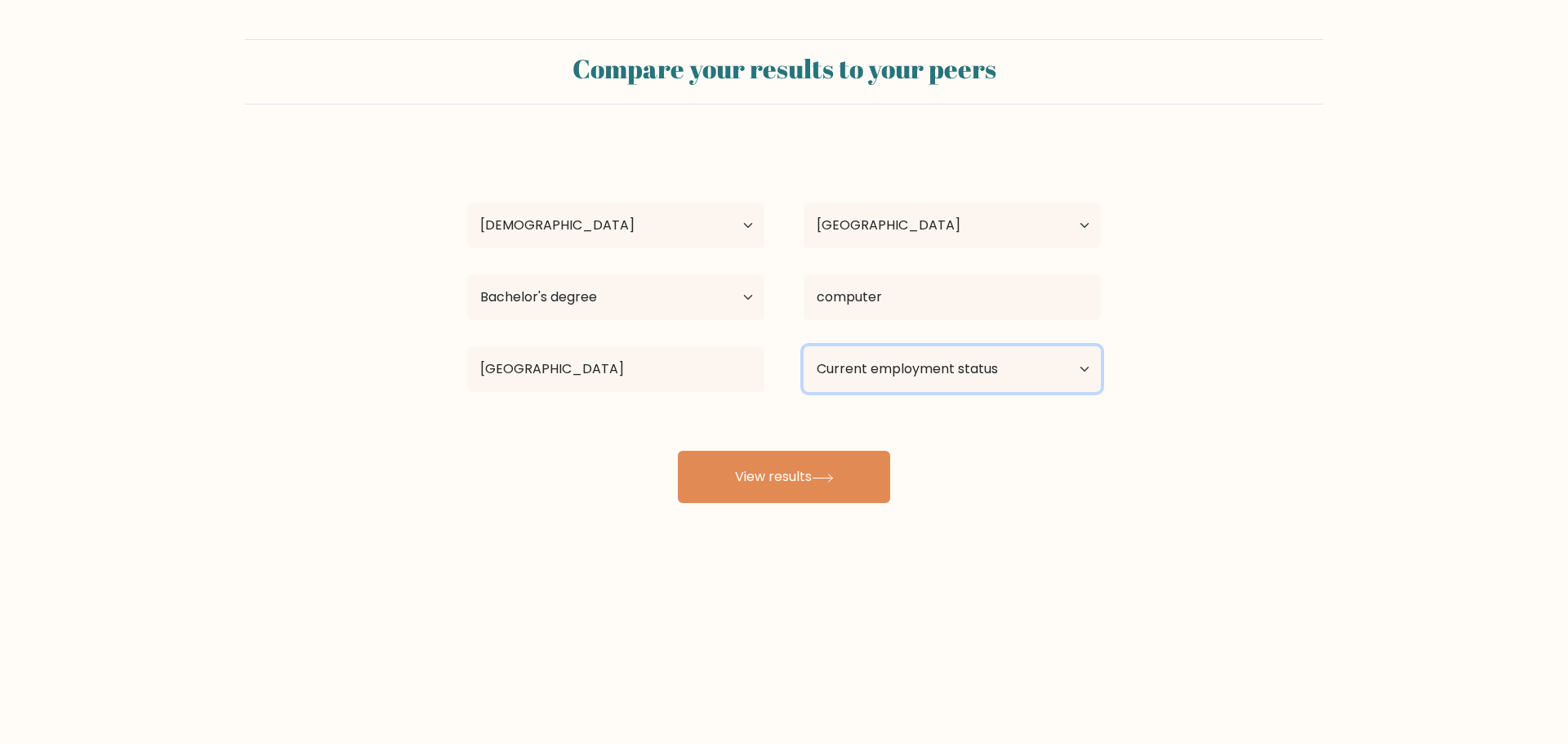
click at [831, 375] on select "Current employment status Employed Student Retired Other / prefer not to answer" at bounding box center [952, 369] width 297 height 46
select select "other"
click at [803, 346] on select "Current employment status Employed Student Retired Other / prefer not to answer" at bounding box center [952, 369] width 297 height 46
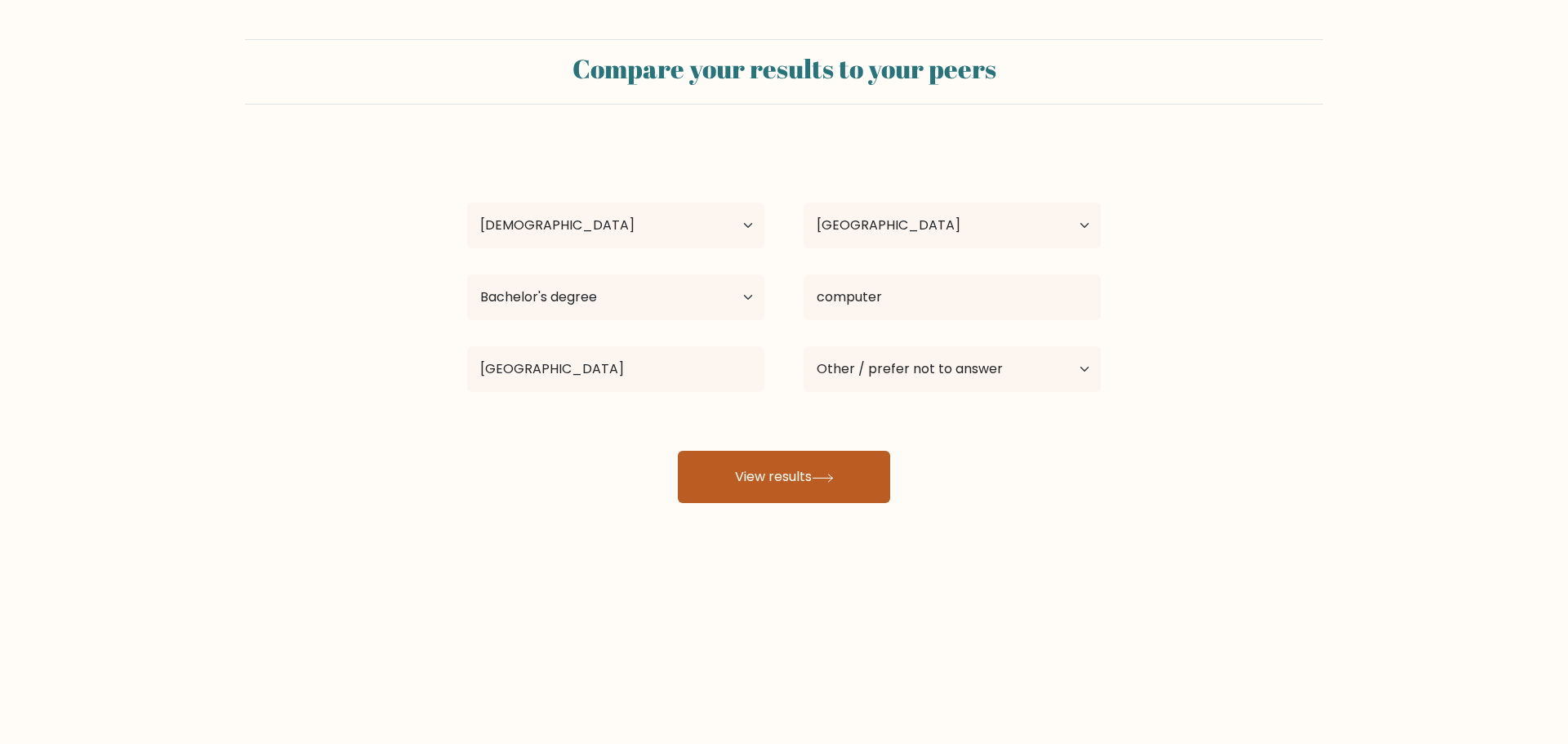
click at [822, 477] on icon at bounding box center [822, 477] width 20 height 8
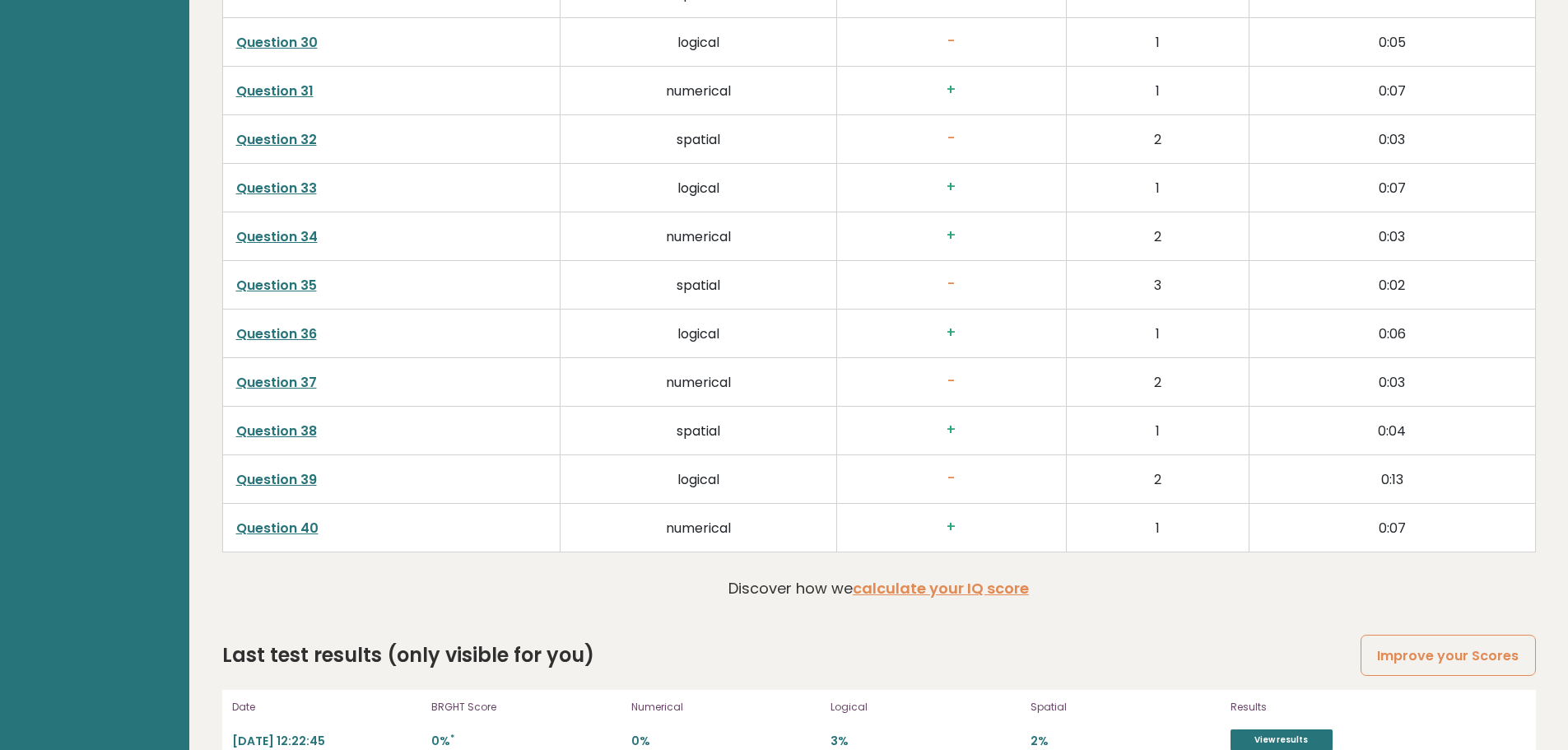
scroll to position [4206, 0]
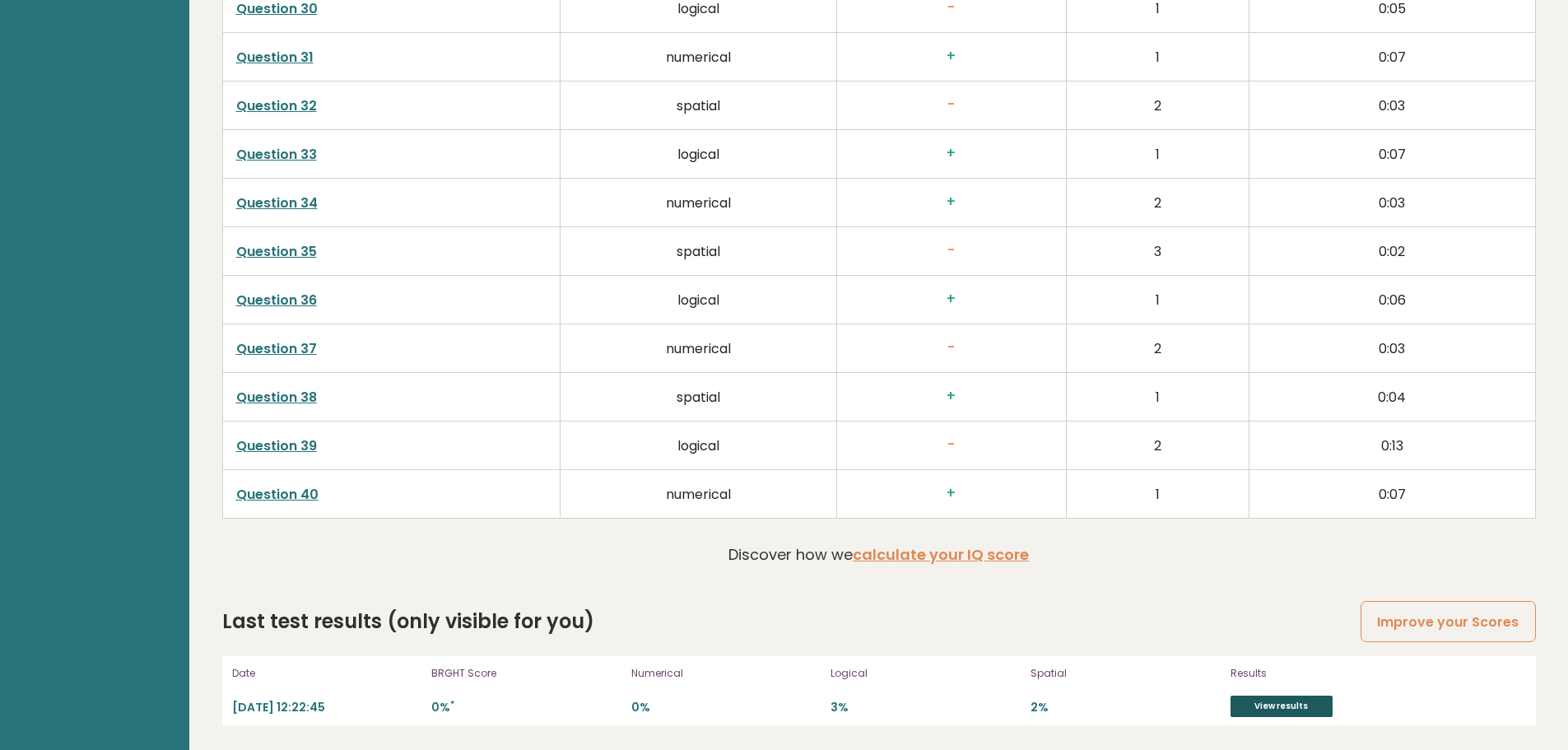
click at [1304, 703] on link "View results" at bounding box center [1281, 706] width 102 height 22
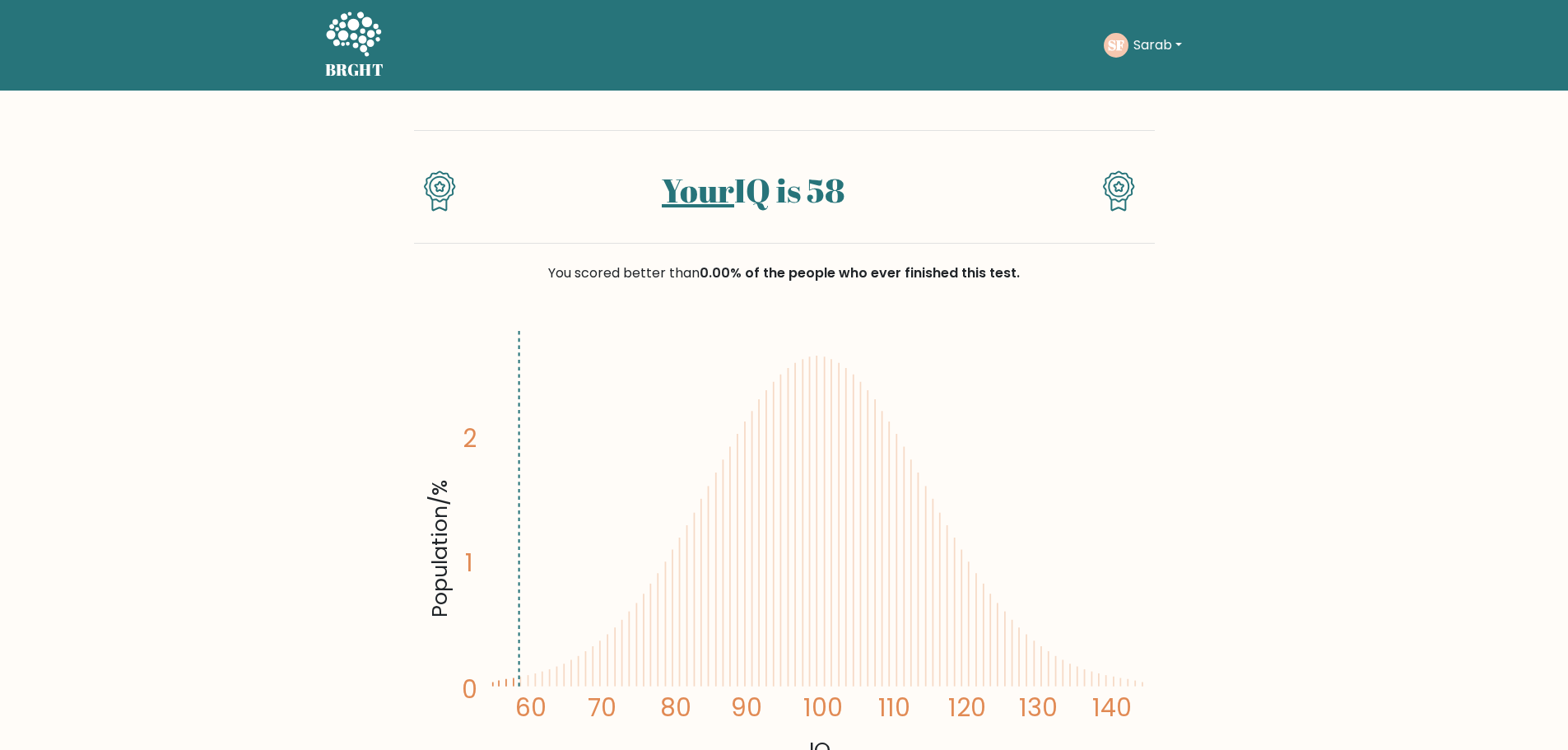
drag, startPoint x: 1239, startPoint y: 524, endPoint x: 581, endPoint y: 185, distance: 740.2
drag, startPoint x: 685, startPoint y: 183, endPoint x: 782, endPoint y: 177, distance: 97.2
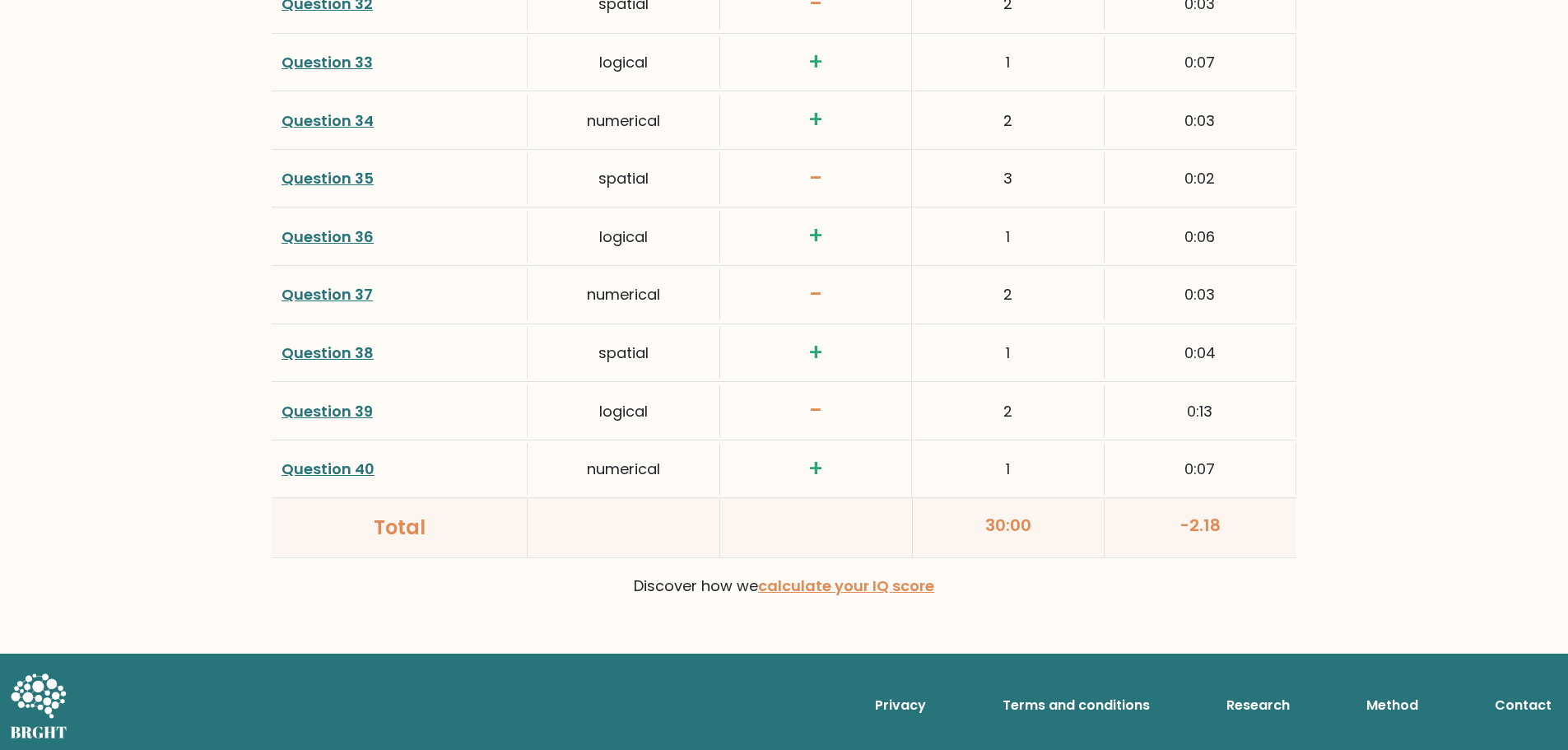
scroll to position [4214, 0]
